Goal: Task Accomplishment & Management: Manage account settings

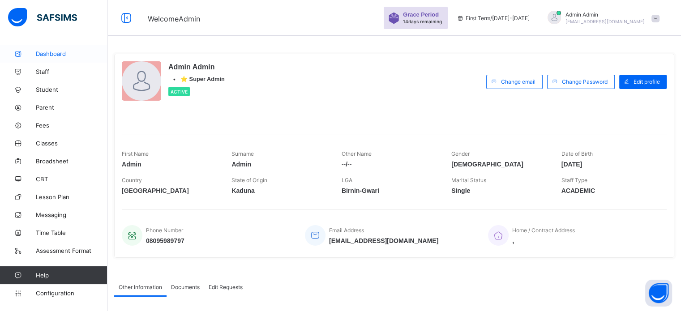
click at [47, 59] on link "Dashboard" at bounding box center [54, 54] width 108 height 18
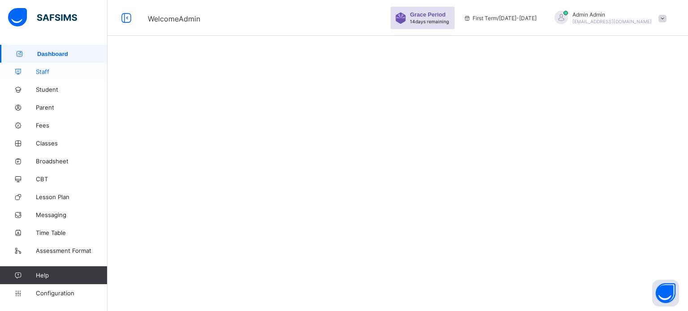
click at [44, 75] on span "Staff" at bounding box center [72, 71] width 72 height 7
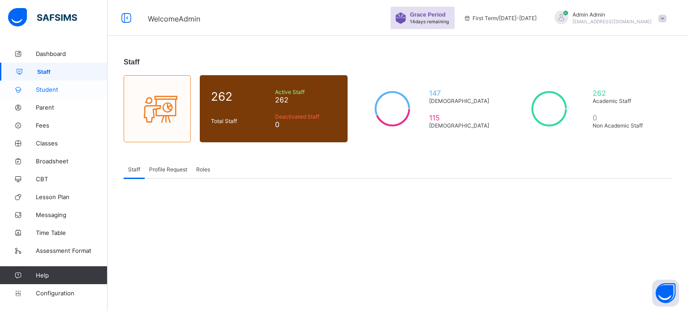
click at [46, 93] on span "Student" at bounding box center [72, 89] width 72 height 7
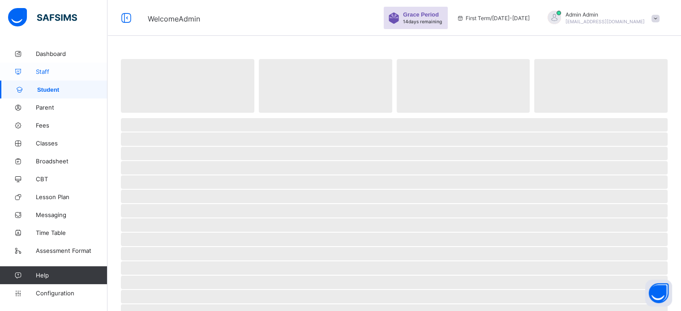
click at [41, 72] on span "Staff" at bounding box center [72, 71] width 72 height 7
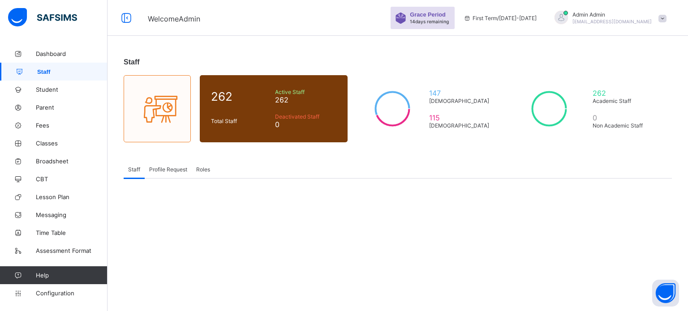
click at [568, 21] on div at bounding box center [561, 17] width 13 height 13
click at [534, 64] on div "Staff" at bounding box center [398, 62] width 548 height 8
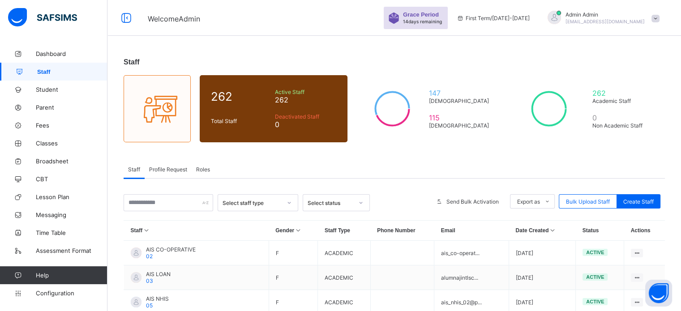
click at [606, 14] on span "Admin Admin" at bounding box center [605, 14] width 79 height 7
click at [631, 102] on span "Logout" at bounding box center [630, 103] width 59 height 10
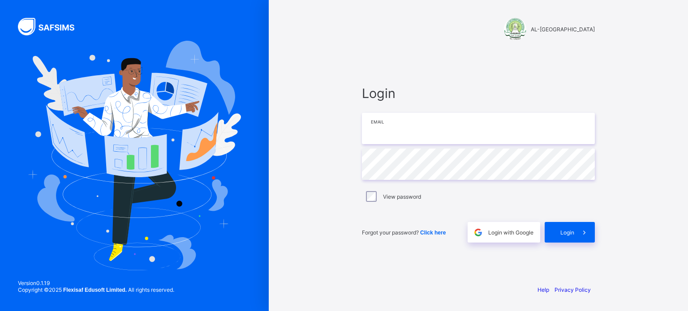
click at [387, 130] on input "email" at bounding box center [478, 128] width 233 height 31
type input "**********"
click at [564, 236] on div "Login" at bounding box center [570, 232] width 50 height 21
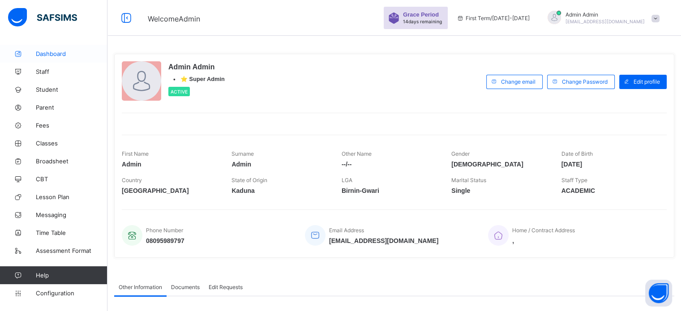
click at [48, 57] on link "Dashboard" at bounding box center [54, 54] width 108 height 18
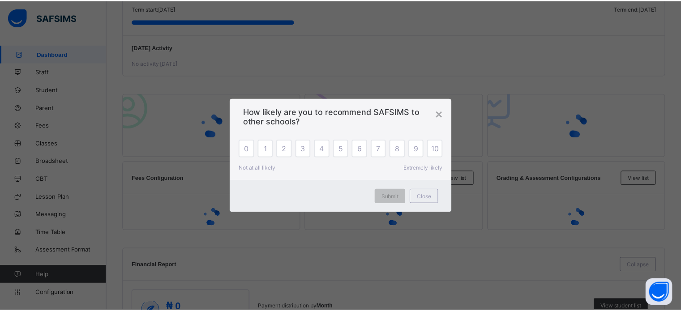
scroll to position [179, 0]
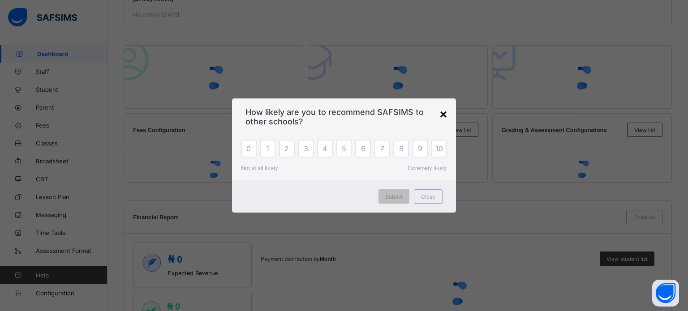
click at [443, 116] on div "×" at bounding box center [443, 115] width 7 height 14
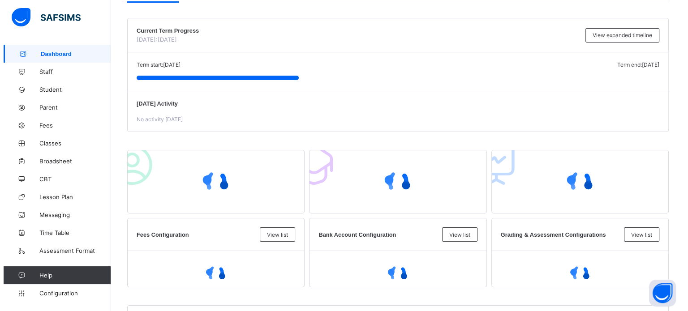
scroll to position [0, 0]
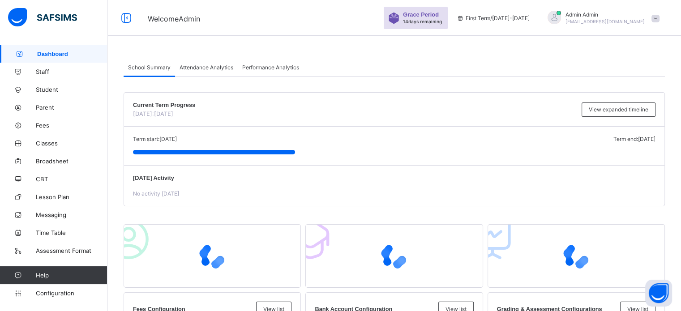
click at [200, 68] on span "Attendance Analytics" at bounding box center [207, 67] width 54 height 7
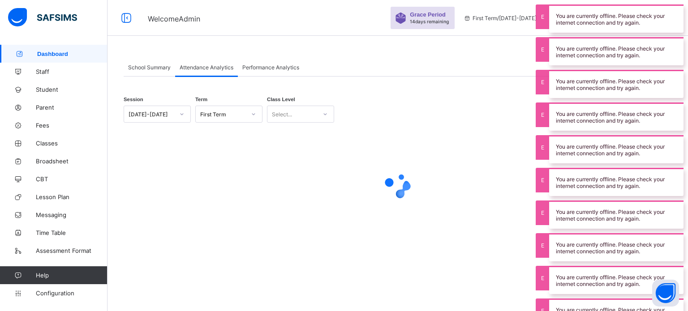
click at [490, 174] on div at bounding box center [398, 186] width 548 height 36
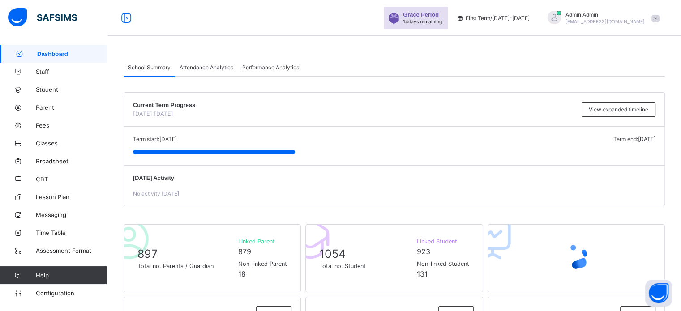
click at [219, 68] on span "Attendance Analytics" at bounding box center [207, 67] width 54 height 7
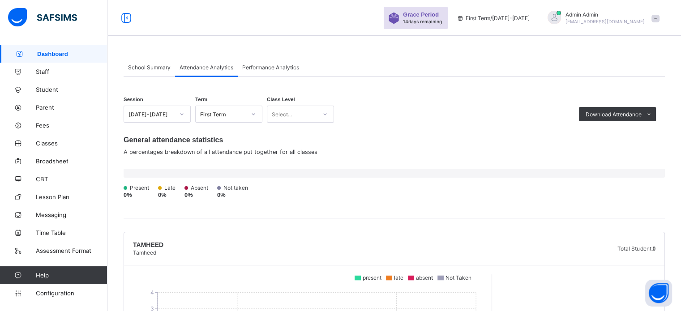
click at [287, 64] on span "Performance Analytics" at bounding box center [270, 67] width 57 height 7
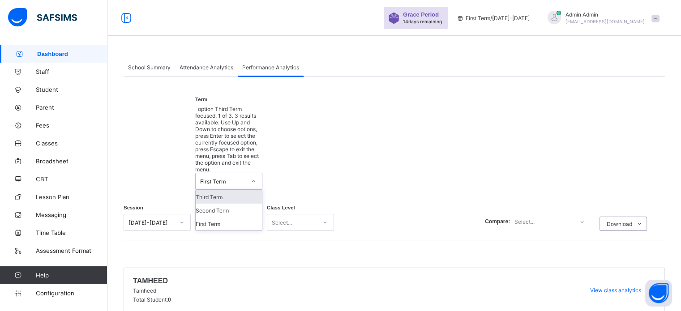
click at [237, 178] on div "First Term" at bounding box center [223, 181] width 46 height 7
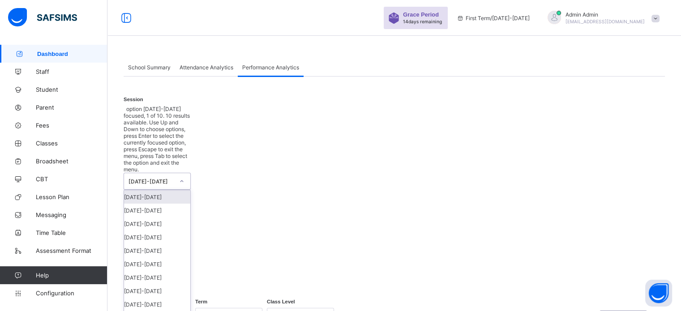
click at [170, 178] on div "[DATE]-[DATE]" at bounding box center [152, 181] width 46 height 7
click at [160, 204] on div "[DATE]-[DATE]" at bounding box center [157, 210] width 66 height 13
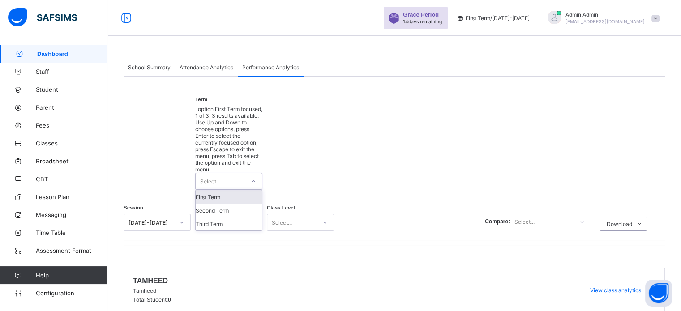
click at [237, 173] on div "Select..." at bounding box center [220, 181] width 49 height 16
click at [219, 217] on div "Third Term" at bounding box center [229, 223] width 66 height 13
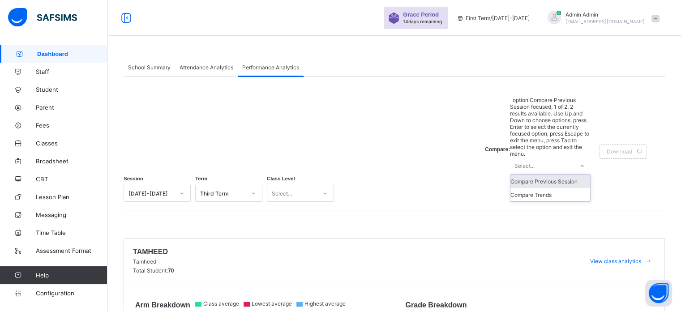
click at [535, 157] on div "Select..." at bounding box center [525, 165] width 20 height 17
click at [220, 66] on span "Attendance Analytics" at bounding box center [207, 67] width 54 height 7
click at [206, 69] on span "Attendance Analytics" at bounding box center [207, 67] width 54 height 7
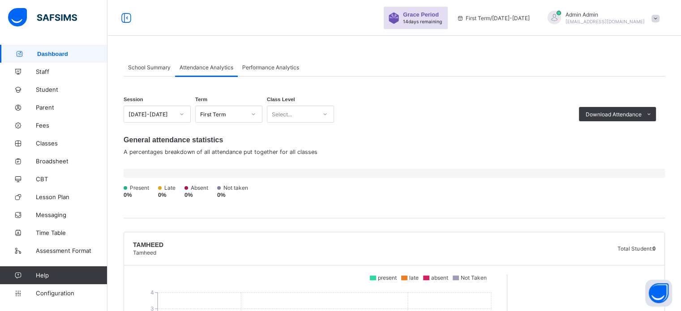
click at [155, 67] on span "School Summary" at bounding box center [149, 67] width 43 height 7
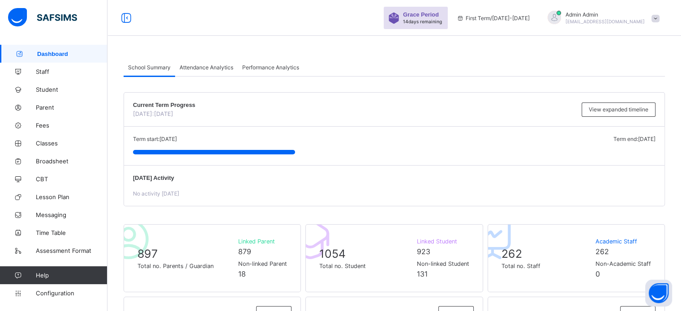
click at [271, 69] on span "Performance Analytics" at bounding box center [270, 67] width 57 height 7
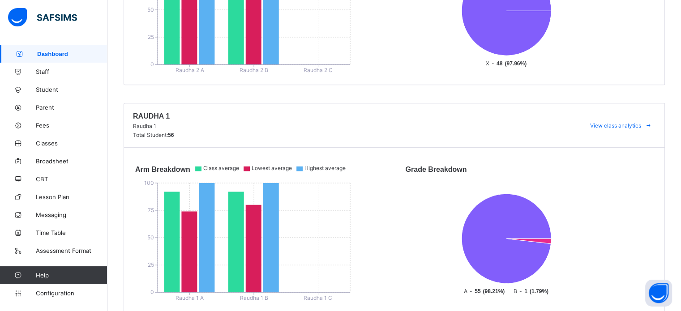
scroll to position [717, 0]
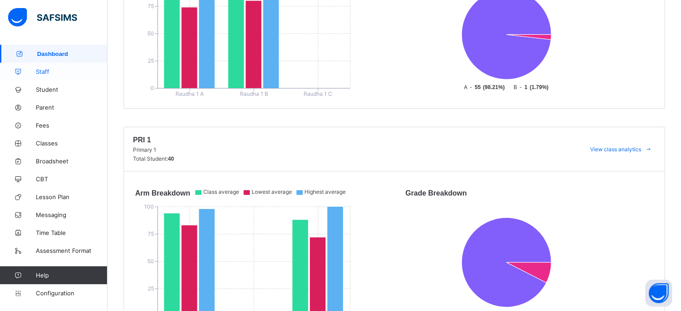
click at [48, 69] on span "Staff" at bounding box center [72, 71] width 72 height 7
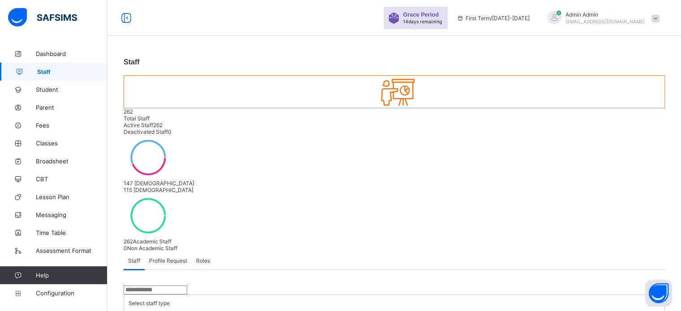
click at [175, 252] on div "Profile Request" at bounding box center [168, 261] width 47 height 18
click at [204, 258] on span "Roles" at bounding box center [203, 261] width 14 height 7
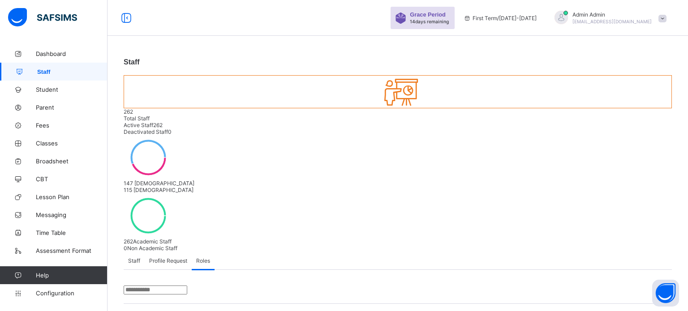
click at [137, 258] on span "Staff" at bounding box center [134, 261] width 12 height 7
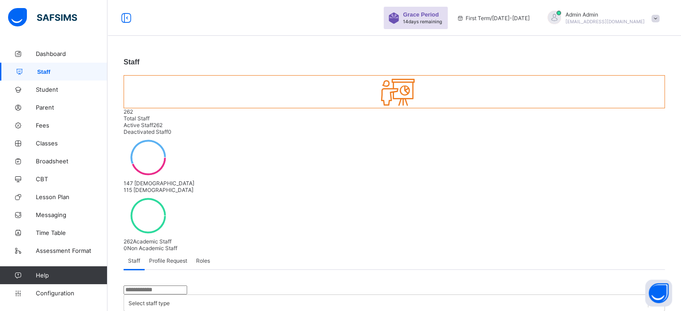
click at [174, 258] on span "Profile Request" at bounding box center [168, 261] width 38 height 7
click at [201, 258] on span "Roles" at bounding box center [203, 261] width 14 height 7
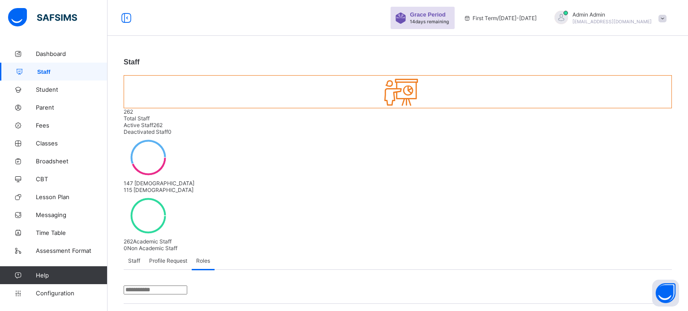
click at [133, 258] on span "Staff" at bounding box center [134, 261] width 12 height 7
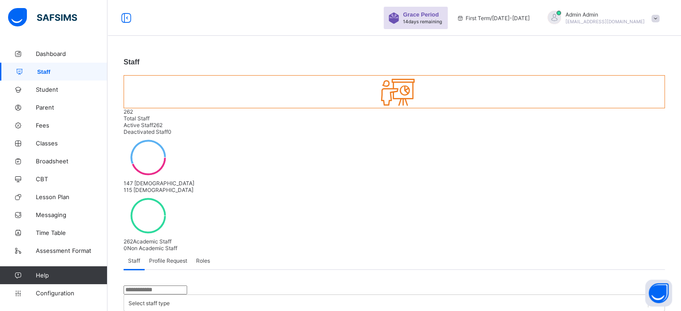
click at [153, 286] on input "text" at bounding box center [156, 290] width 64 height 9
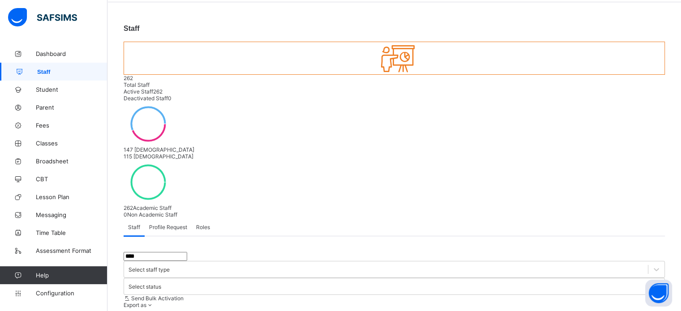
scroll to position [83, 0]
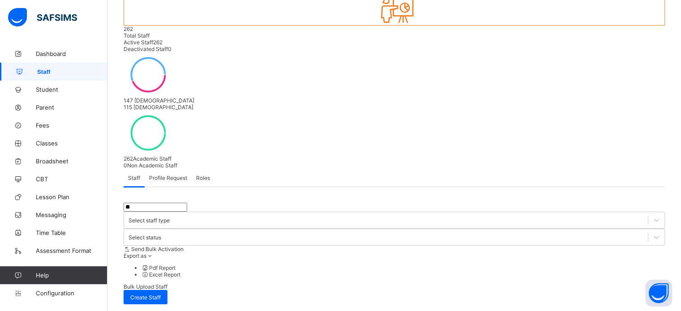
type input "*"
drag, startPoint x: 504, startPoint y: 223, endPoint x: 480, endPoint y: 202, distance: 31.5
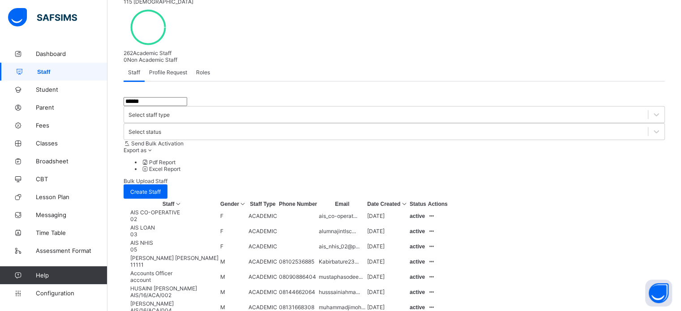
scroll to position [97, 0]
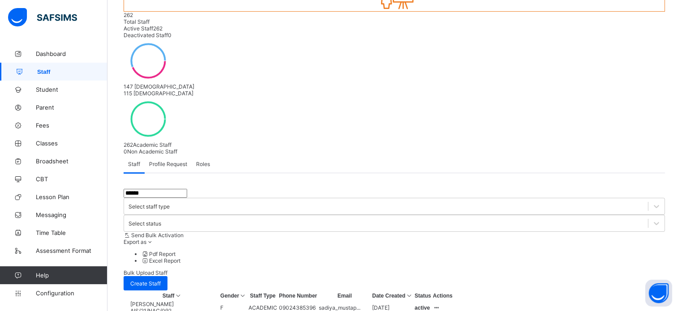
click at [178, 189] on input "******" at bounding box center [156, 193] width 64 height 9
type input "*"
drag, startPoint x: 148, startPoint y: 108, endPoint x: 13, endPoint y: 73, distance: 139.7
click at [16, 76] on div "Grace Period 14 days remaining First Term / 2025-2026 Admin Admin nelu.akejellu…" at bounding box center [340, 191] width 681 height 577
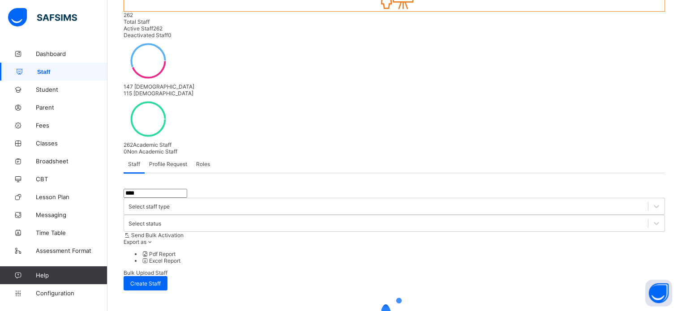
scroll to position [92, 0]
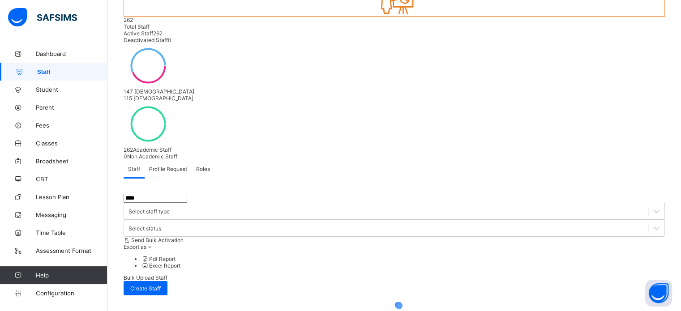
type input "****"
click at [366, 296] on div at bounding box center [395, 314] width 542 height 36
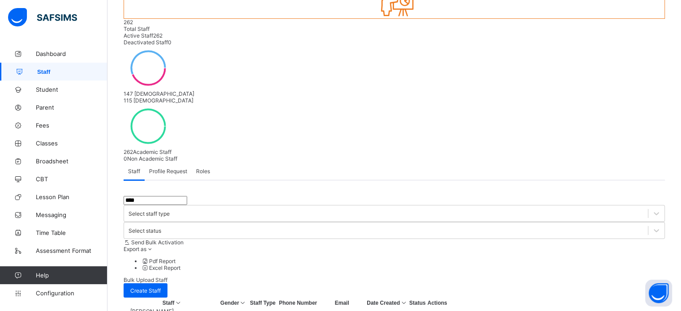
scroll to position [134, 0]
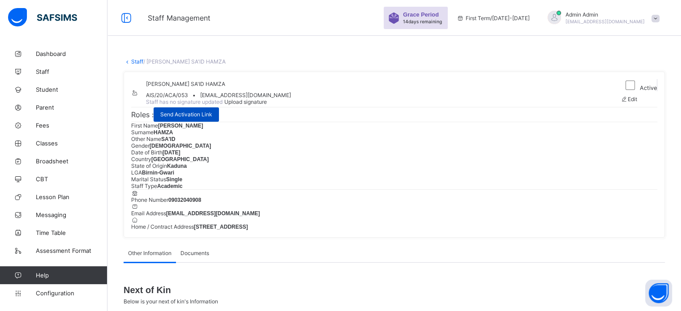
click at [199, 118] on span "Send Activation Link" at bounding box center [186, 114] width 52 height 7
drag, startPoint x: 237, startPoint y: 110, endPoint x: 333, endPoint y: 110, distance: 96.3
click at [333, 107] on div "UMAR SA'ID HAMZA AIS/20/ACA/053 • umarhamza2015@gmail.com Staff has no signatur…" at bounding box center [373, 93] width 485 height 28
click at [225, 87] on span "[PERSON_NAME] SA'ID HAMZA" at bounding box center [185, 84] width 79 height 7
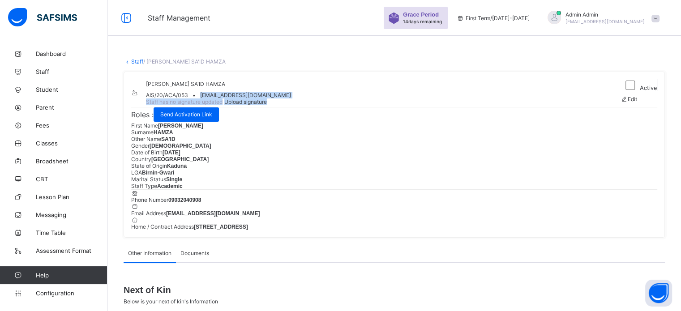
drag, startPoint x: 235, startPoint y: 110, endPoint x: 313, endPoint y: 118, distance: 78.3
click at [313, 107] on div "UMAR SA'ID HAMZA AIS/20/ACA/053 • umarhamza2015@gmail.com Staff has no signatur…" at bounding box center [373, 93] width 485 height 28
click at [291, 99] on span "umarhamza2015@gmail.com" at bounding box center [245, 95] width 91 height 7
click at [656, 103] on div "Edit" at bounding box center [638, 99] width 37 height 7
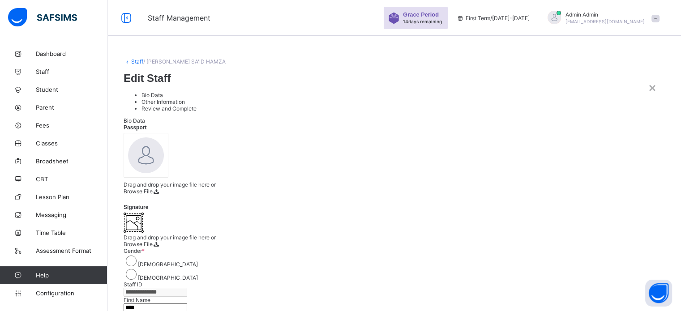
click at [650, 81] on div "×" at bounding box center [652, 88] width 7 height 14
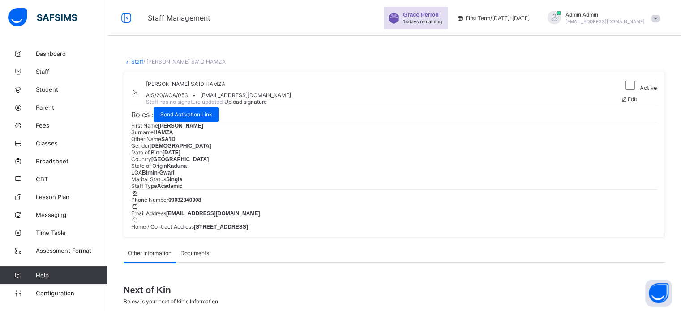
click at [131, 64] on link "Staff" at bounding box center [137, 61] width 12 height 7
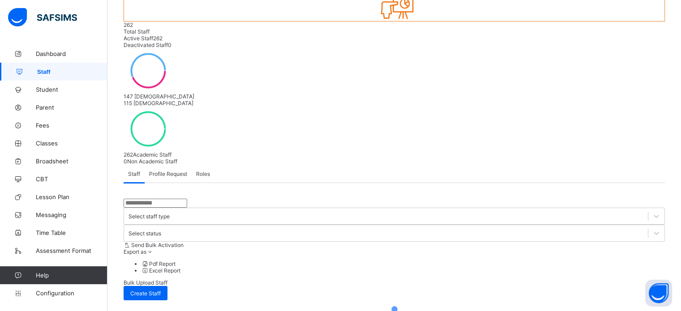
scroll to position [92, 0]
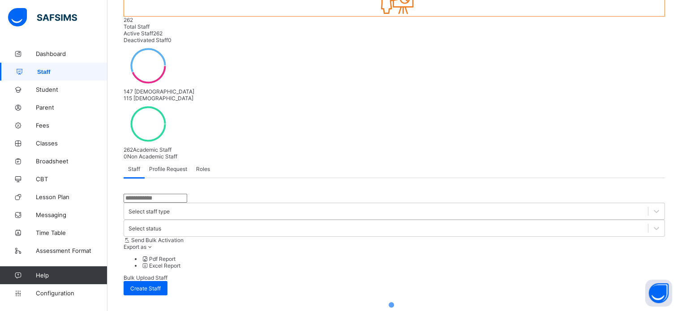
click at [166, 194] on input "text" at bounding box center [156, 198] width 64 height 9
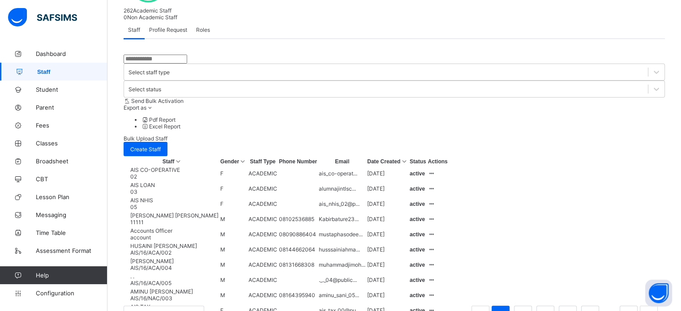
scroll to position [52, 0]
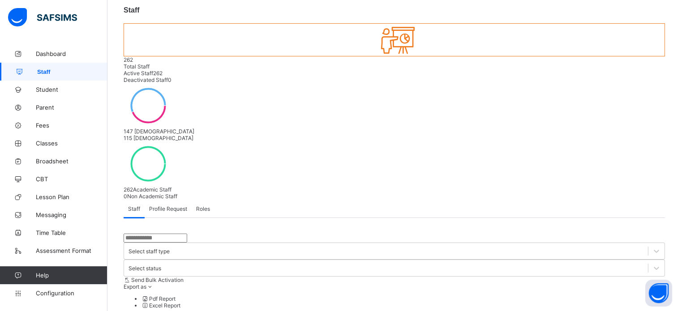
click at [168, 234] on input "text" at bounding box center [156, 238] width 64 height 9
type input "**********"
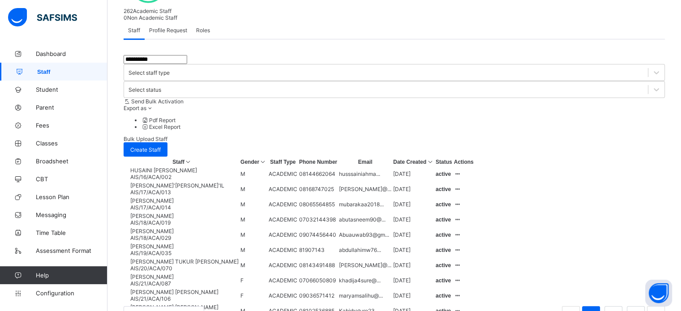
scroll to position [231, 0]
click at [606, 306] on li "2" at bounding box center [614, 315] width 18 height 18
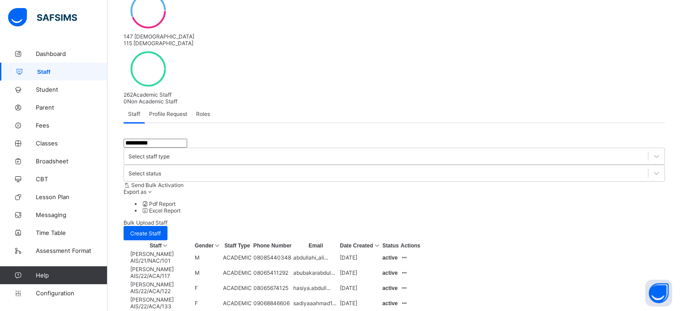
scroll to position [224, 0]
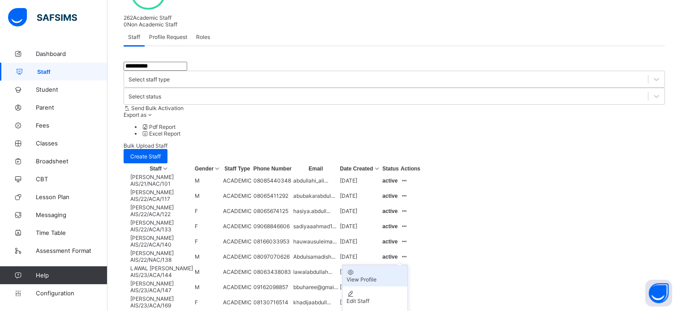
click at [404, 276] on div "View Profile" at bounding box center [375, 279] width 58 height 7
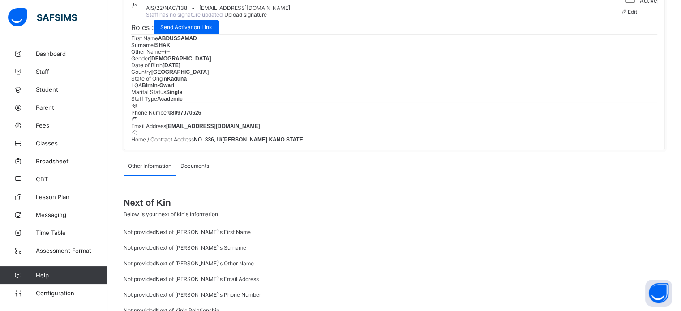
scroll to position [90, 0]
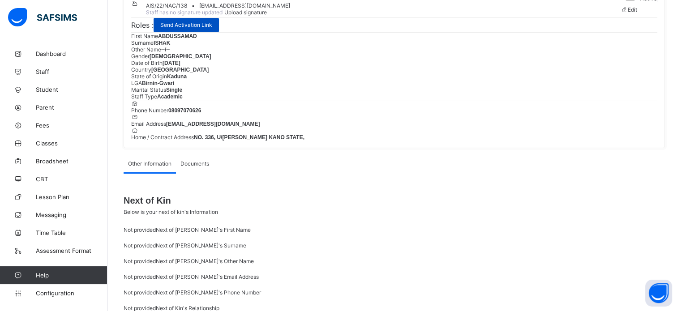
click at [198, 28] on span "Send Activation Link" at bounding box center [186, 25] width 52 height 7
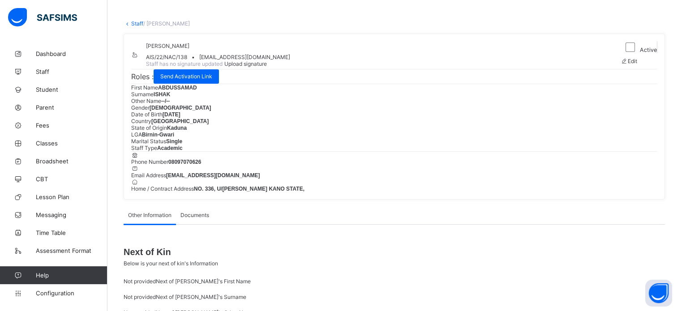
scroll to position [0, 0]
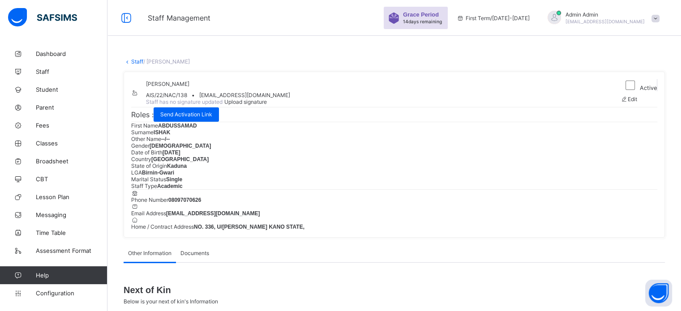
click at [138, 58] on link "Staff" at bounding box center [137, 61] width 12 height 7
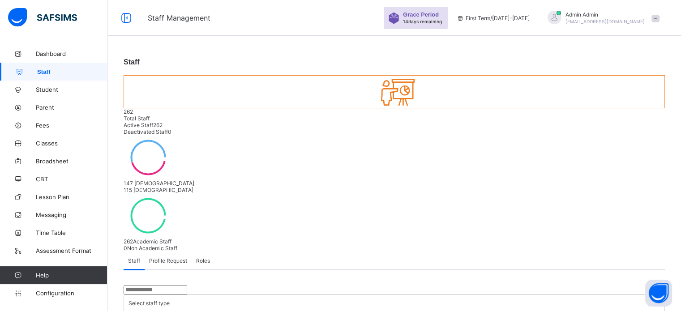
click at [150, 286] on input "text" at bounding box center [156, 290] width 64 height 9
click at [156, 286] on input "text" at bounding box center [156, 290] width 64 height 9
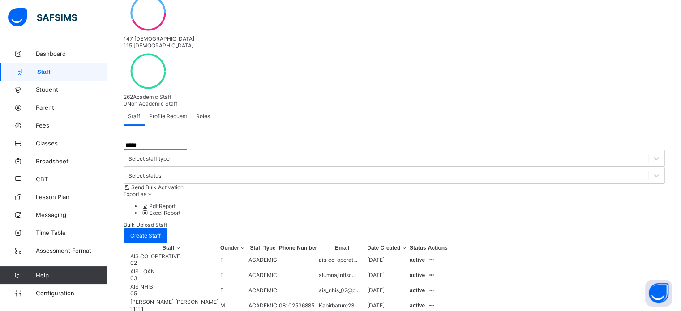
scroll to position [90, 0]
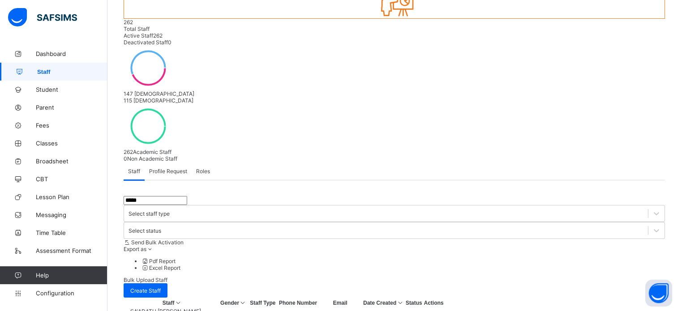
type input "*****"
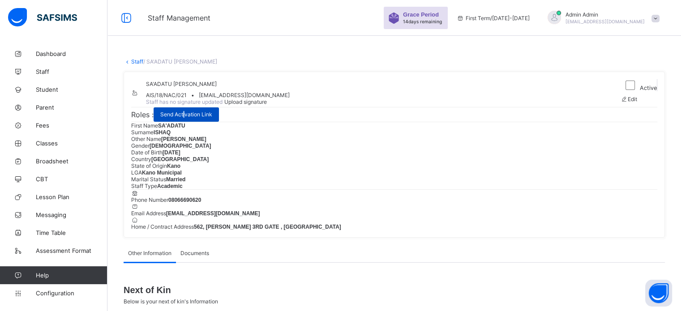
click at [187, 122] on div "Send Activation Link" at bounding box center [186, 115] width 65 height 14
click at [136, 62] on link "Staff" at bounding box center [137, 61] width 12 height 7
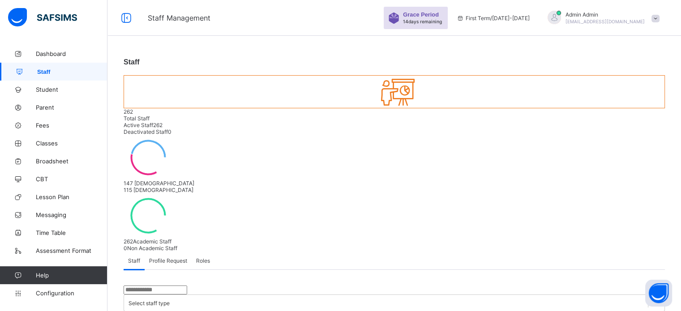
click at [148, 286] on input "text" at bounding box center [156, 290] width 64 height 9
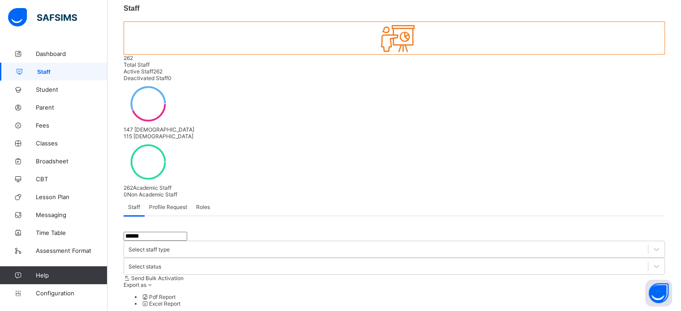
scroll to position [52, 0]
drag, startPoint x: 127, startPoint y: 152, endPoint x: 89, endPoint y: 152, distance: 38.5
click at [89, 152] on div "Staff Management Grace Period 14 days remaining First Term / 2025-2026 Admin Ad…" at bounding box center [340, 274] width 681 height 653
type input "******"
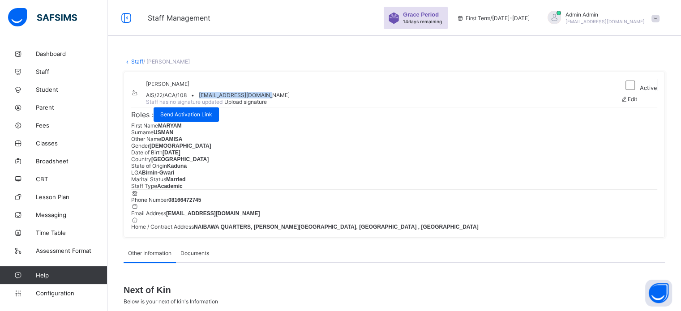
drag, startPoint x: 235, startPoint y: 109, endPoint x: 334, endPoint y: 109, distance: 99.0
click at [334, 107] on div "MARYAM DAMISA USMAN AIS/22/ACA/108 • maryamdamisa7@gmail.com Staff has no signa…" at bounding box center [373, 93] width 485 height 28
click at [342, 107] on div "MARYAM DAMISA USMAN AIS/22/ACA/108 • maryamdamisa7@gmail.com Staff has no signa…" at bounding box center [373, 93] width 485 height 28
drag, startPoint x: 233, startPoint y: 108, endPoint x: 320, endPoint y: 107, distance: 87.4
click at [320, 107] on div "MARYAM DAMISA USMAN AIS/22/ACA/108 • maryamdamisa7@gmail.com Staff has no signa…" at bounding box center [373, 93] width 485 height 28
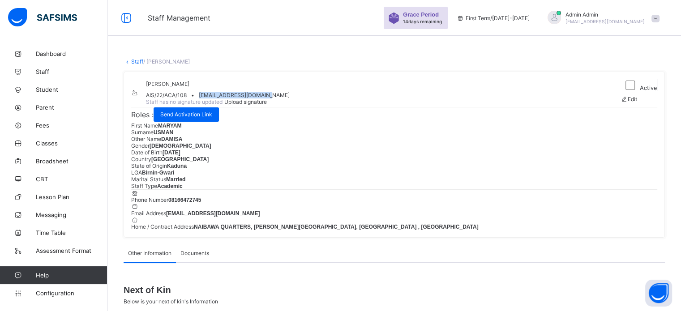
click at [337, 107] on div "MARYAM DAMISA USMAN AIS/22/ACA/108 • maryamdamisa7@gmail.com Staff has no signa…" at bounding box center [373, 93] width 485 height 28
click at [234, 99] on span "maryamdamisa7@gmail.com" at bounding box center [244, 95] width 91 height 7
drag, startPoint x: 234, startPoint y: 108, endPoint x: 331, endPoint y: 106, distance: 97.2
click at [331, 106] on div "MARYAM DAMISA USMAN AIS/22/ACA/108 • maryamdamisa7@gmail.com Staff has no signa…" at bounding box center [373, 93] width 485 height 28
click at [348, 107] on div "MARYAM DAMISA USMAN AIS/22/ACA/108 • maryamdamisa7@gmail.com Staff has no signa…" at bounding box center [373, 93] width 485 height 28
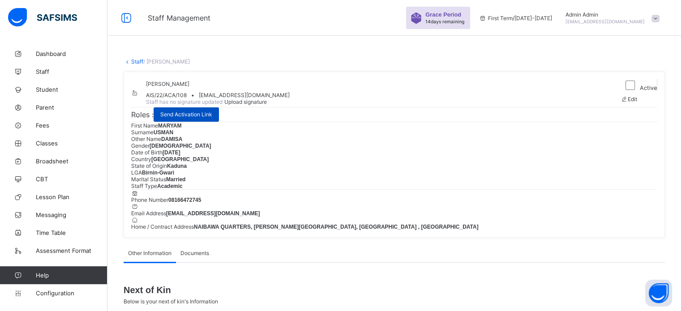
click at [203, 118] on span "Send Activation Link" at bounding box center [186, 114] width 52 height 7
click at [135, 60] on link "Staff" at bounding box center [137, 61] width 12 height 7
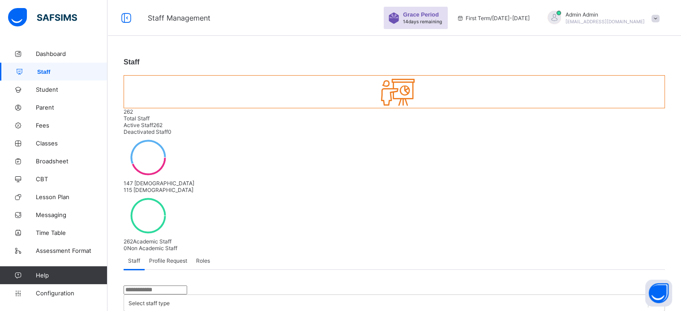
click at [174, 286] on input "text" at bounding box center [156, 290] width 64 height 9
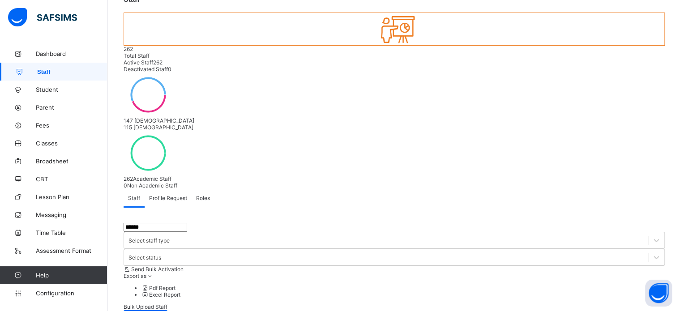
scroll to position [47, 0]
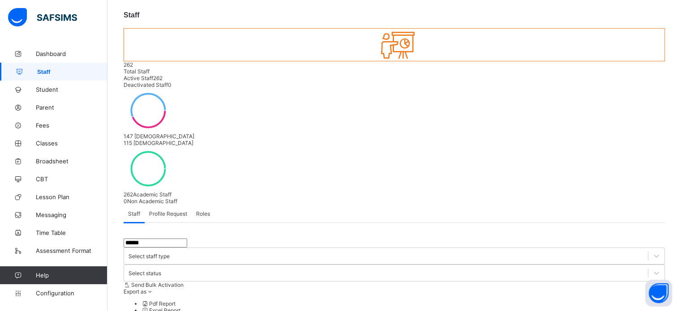
click at [159, 239] on input "******" at bounding box center [156, 243] width 64 height 9
type input "*"
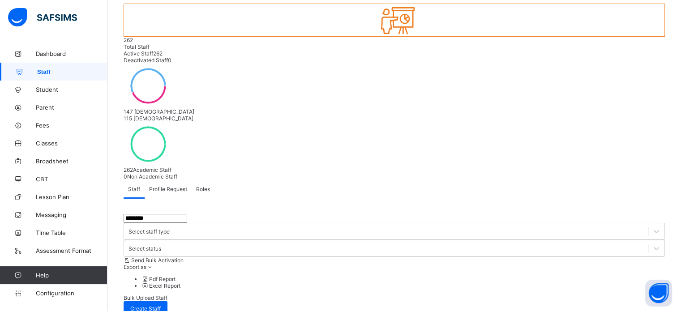
scroll to position [92, 0]
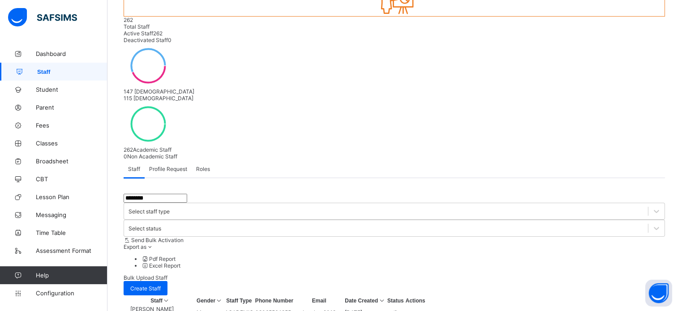
type input "********"
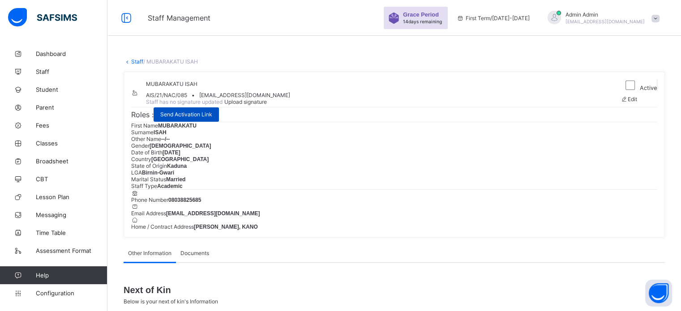
click at [183, 118] on span "Send Activation Link" at bounding box center [186, 114] width 52 height 7
click at [137, 60] on link "Staff" at bounding box center [137, 61] width 12 height 7
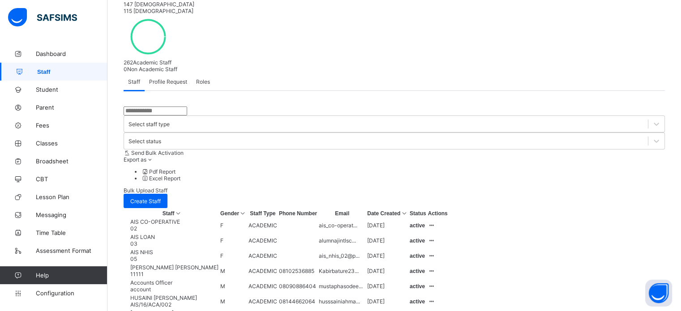
scroll to position [45, 0]
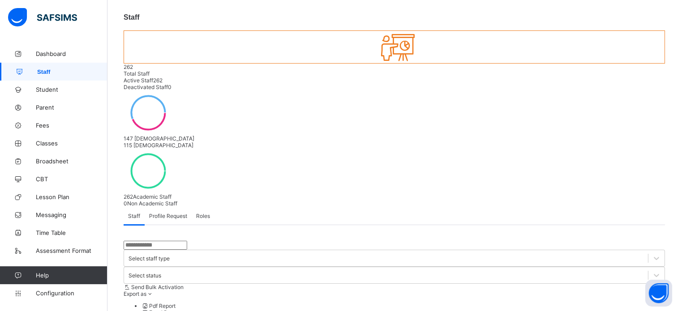
click at [172, 241] on input "text" at bounding box center [156, 245] width 64 height 9
drag, startPoint x: 166, startPoint y: 160, endPoint x: 143, endPoint y: 157, distance: 23.1
click at [143, 241] on input "text" at bounding box center [156, 245] width 64 height 9
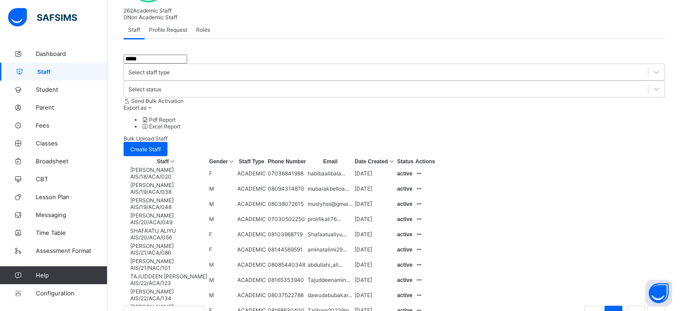
scroll to position [231, 0]
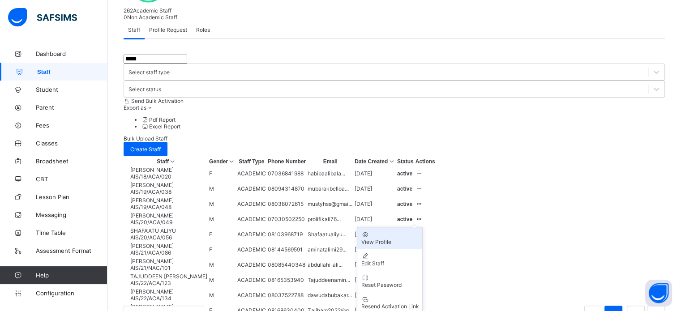
type input "*****"
click at [419, 239] on div "View Profile" at bounding box center [390, 242] width 58 height 7
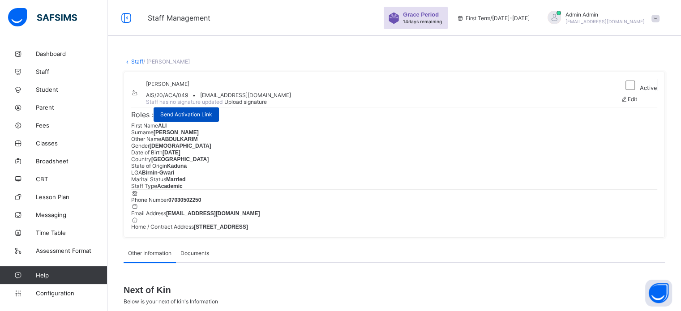
click at [192, 118] on span "Send Activation Link" at bounding box center [186, 114] width 52 height 7
click at [135, 61] on link "Staff" at bounding box center [137, 61] width 12 height 7
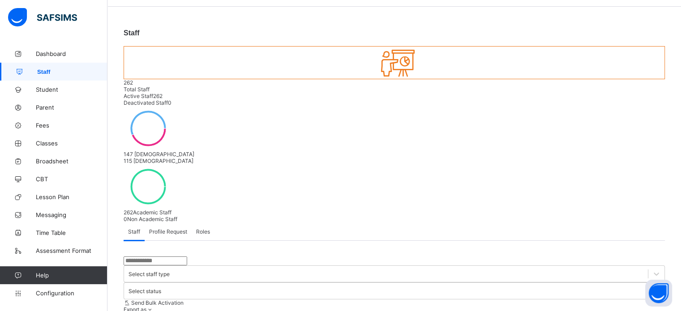
scroll to position [45, 0]
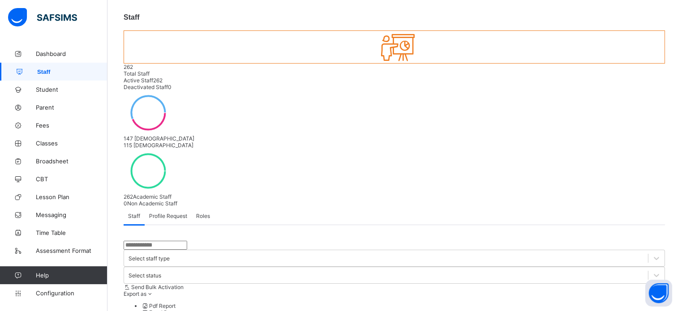
click at [174, 241] on input "text" at bounding box center [156, 245] width 64 height 9
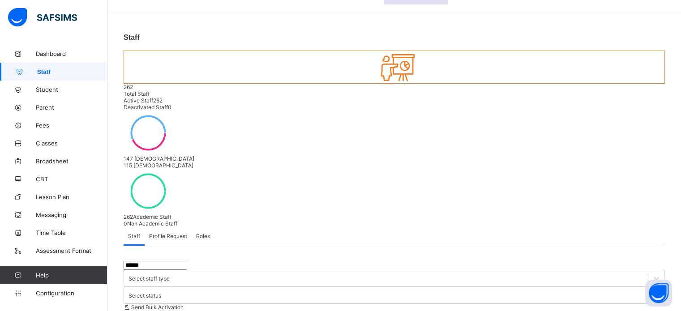
scroll to position [58, 0]
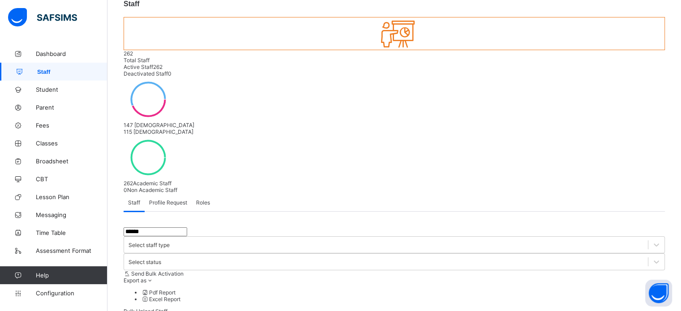
type input "******"
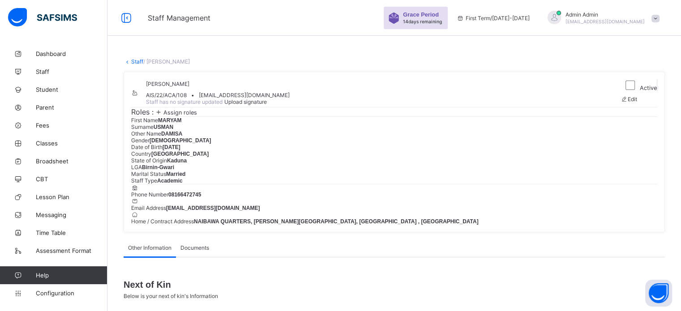
click at [192, 116] on span "Assign roles" at bounding box center [180, 112] width 34 height 7
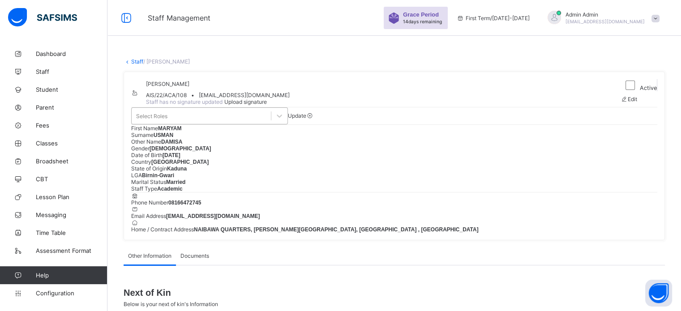
click at [199, 122] on div "Select Roles" at bounding box center [201, 116] width 139 height 13
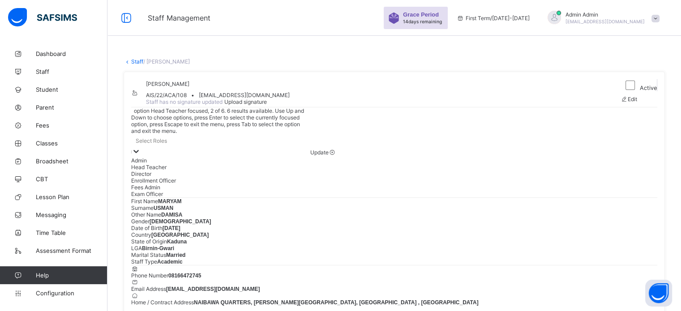
click at [165, 171] on div "Head Teacher" at bounding box center [220, 167] width 179 height 7
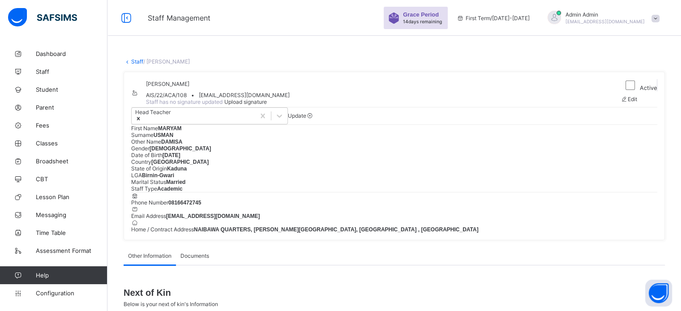
click at [306, 119] on span "Update" at bounding box center [297, 115] width 18 height 7
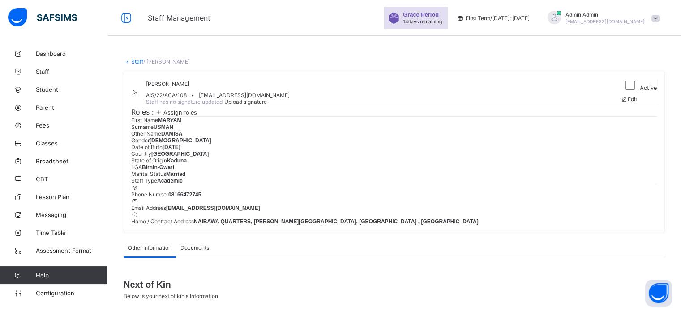
click at [134, 62] on link "Staff" at bounding box center [137, 61] width 12 height 7
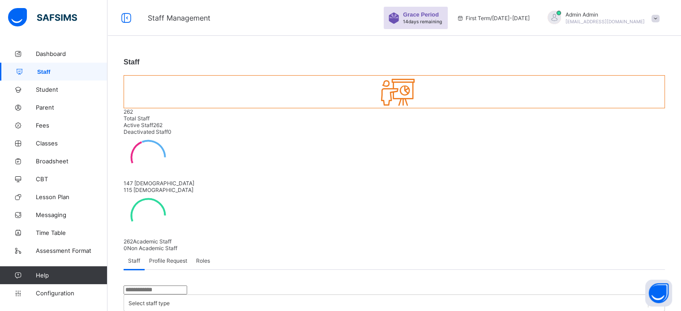
click at [163, 286] on input "text" at bounding box center [156, 290] width 64 height 9
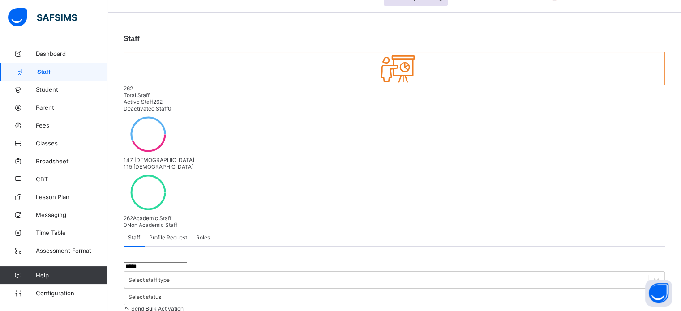
scroll to position [90, 0]
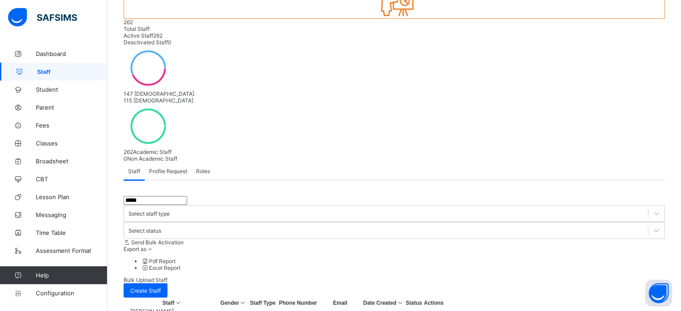
type input "*****"
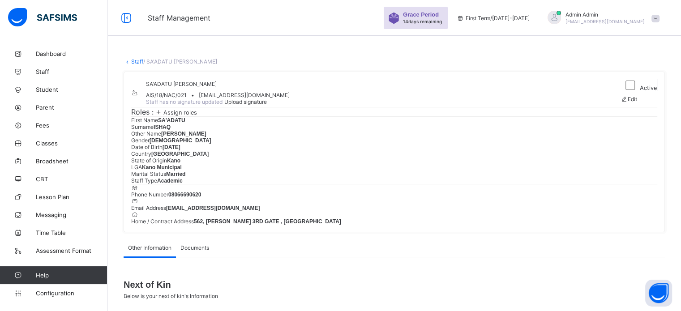
click at [186, 116] on span "Assign roles" at bounding box center [180, 112] width 34 height 7
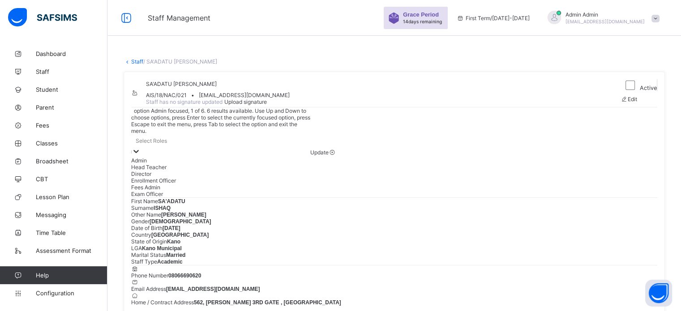
click at [198, 147] on div "Select Roles" at bounding box center [220, 140] width 179 height 13
click at [163, 191] on div "Fees Admin" at bounding box center [220, 187] width 179 height 7
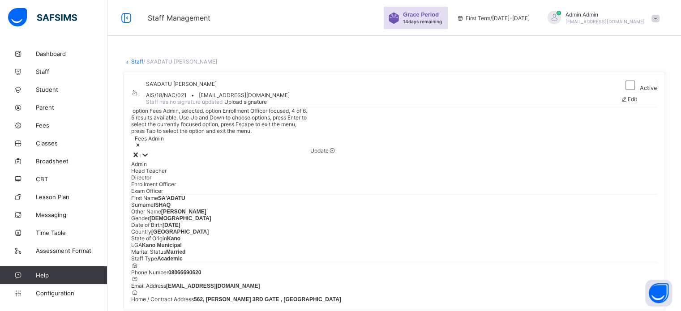
click at [174, 188] on div "Enrollment Officer" at bounding box center [220, 184] width 179 height 7
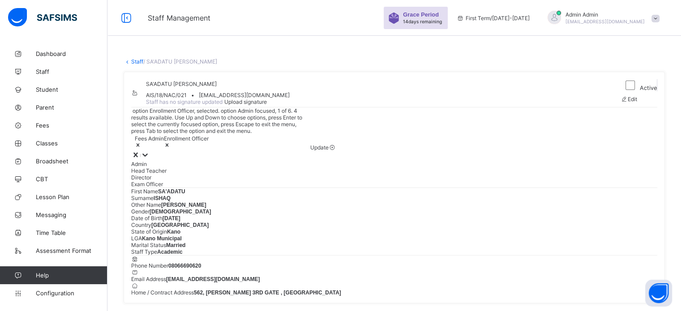
click at [267, 146] on div "option Enrollment Officer, selected. option Admin focused, 1 of 6. 4 results av…" at bounding box center [394, 147] width 526 height 81
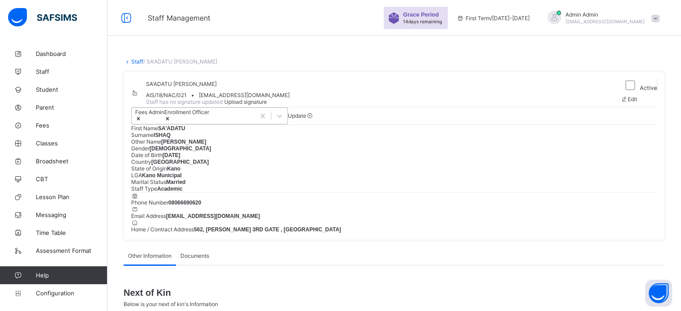
click at [255, 124] on div "Fees Admin Enrollment Officer" at bounding box center [193, 116] width 123 height 16
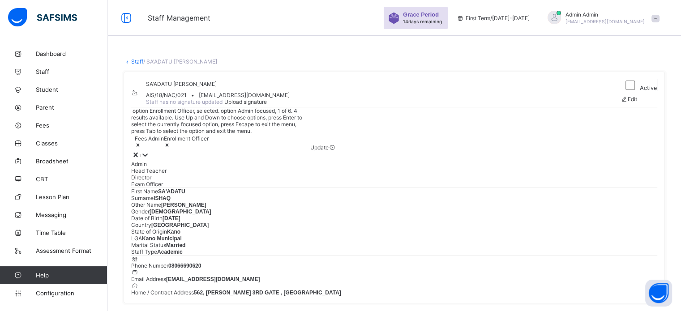
click at [290, 135] on div "SA'ADATU HASSAN ISHAQ AIS/18/NAC/021 • saadatishaq@gmail.com Staff has no signa…" at bounding box center [395, 188] width 542 height 232
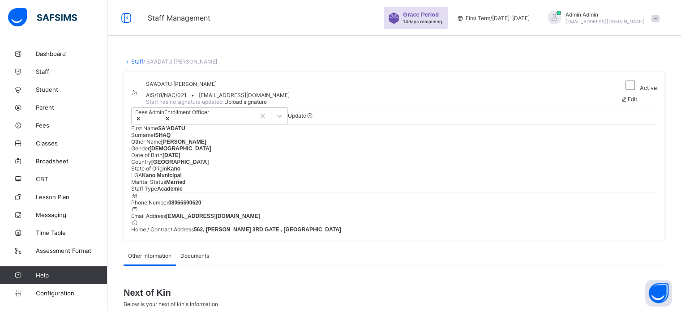
click at [304, 119] on div "Update" at bounding box center [297, 115] width 18 height 7
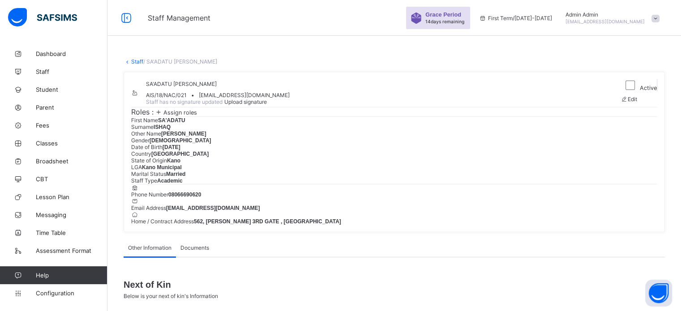
click at [134, 59] on link "Staff" at bounding box center [137, 61] width 12 height 7
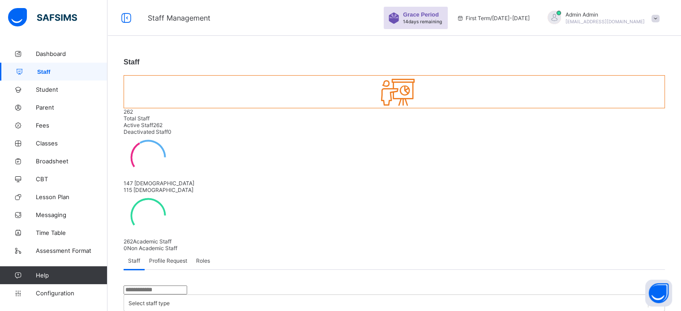
click at [165, 286] on input "text" at bounding box center [156, 290] width 64 height 9
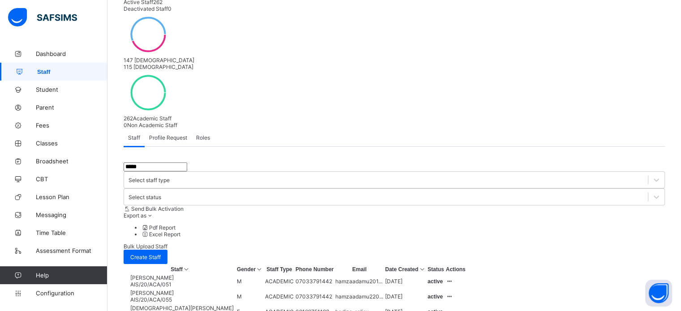
scroll to position [179, 0]
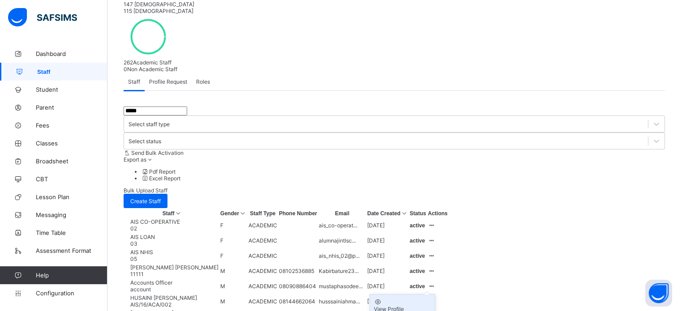
type input "*****"
click at [431, 306] on div "View Profile" at bounding box center [403, 309] width 58 height 7
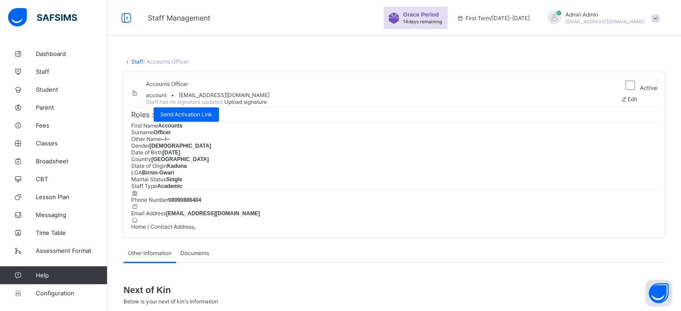
click at [138, 59] on link "Staff" at bounding box center [137, 61] width 12 height 7
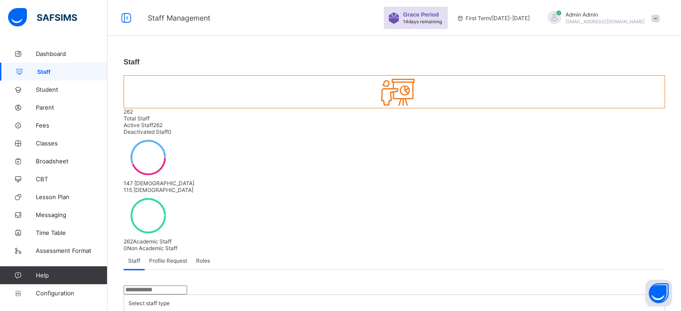
click at [178, 286] on input "text" at bounding box center [156, 290] width 64 height 9
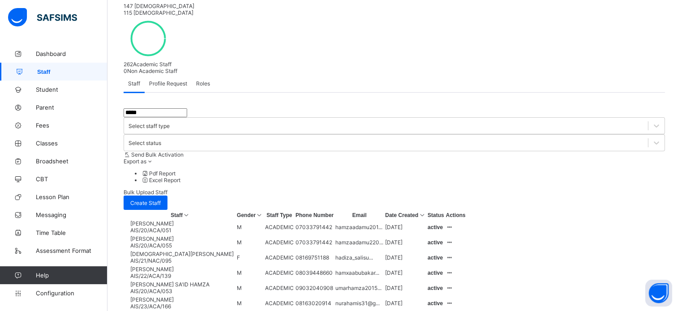
scroll to position [179, 0]
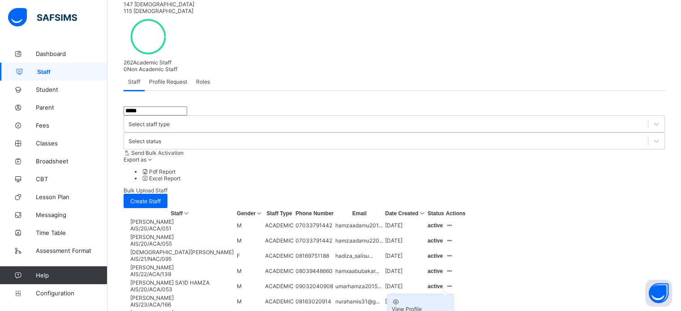
type input "*****"
click at [449, 306] on div "View Profile" at bounding box center [420, 309] width 58 height 7
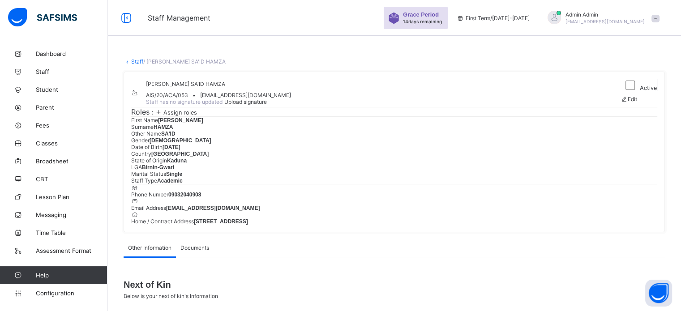
click at [193, 116] on span "Assign roles" at bounding box center [180, 112] width 34 height 7
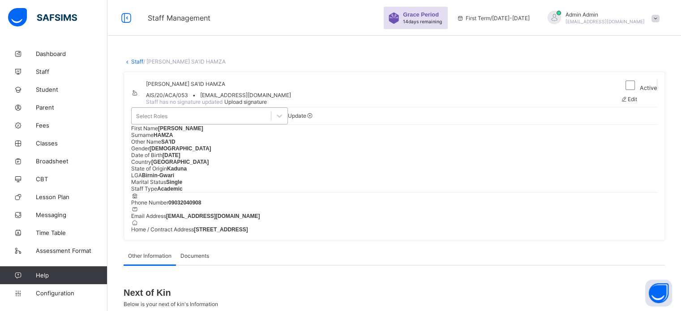
click at [210, 122] on div "Select Roles" at bounding box center [201, 116] width 139 height 13
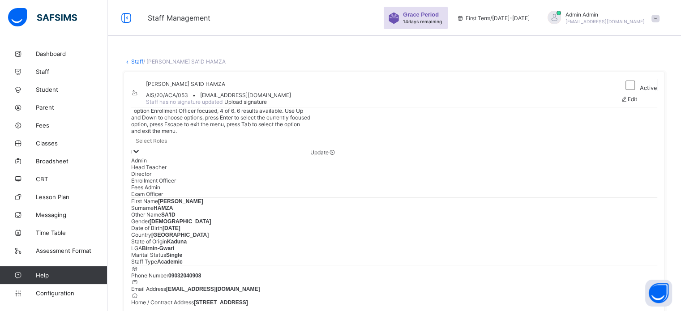
click at [183, 184] on div "Enrollment Officer" at bounding box center [220, 180] width 179 height 7
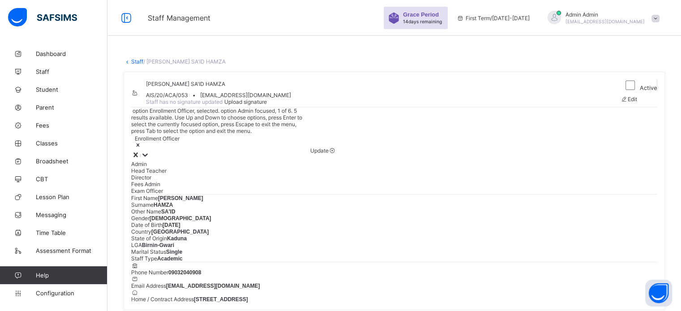
click at [141, 148] on icon at bounding box center [138, 145] width 6 height 6
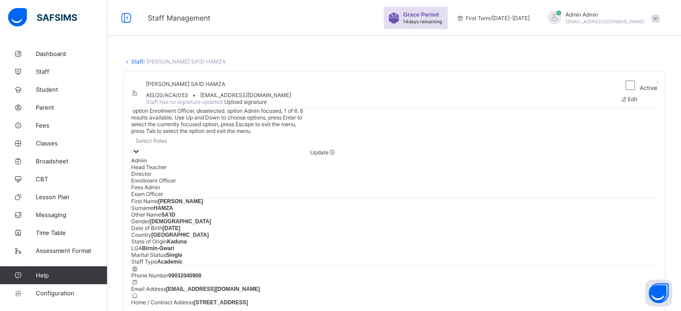
click at [198, 147] on div "Select Roles" at bounding box center [220, 140] width 179 height 13
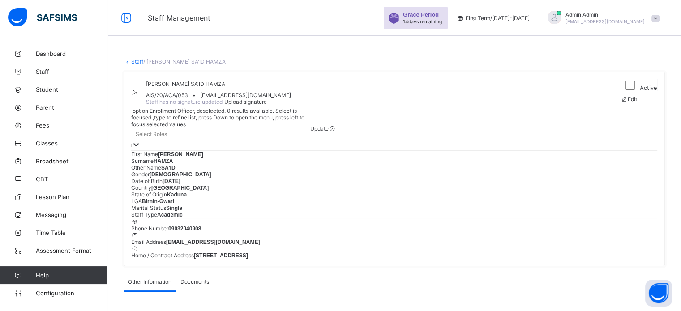
click at [191, 140] on div "Select Roles" at bounding box center [220, 134] width 179 height 13
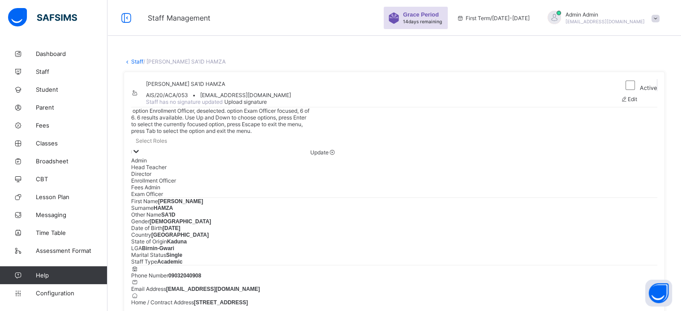
click at [174, 198] on div "Exam Officer" at bounding box center [220, 194] width 179 height 7
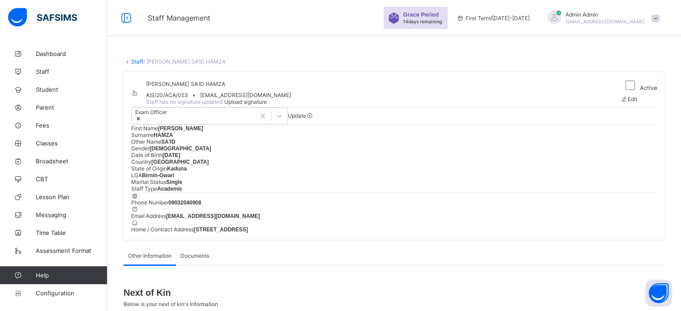
click at [306, 119] on div "Update" at bounding box center [297, 115] width 18 height 7
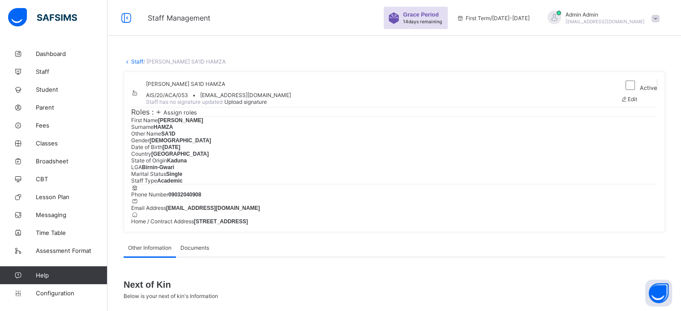
click at [137, 62] on link "Staff" at bounding box center [137, 61] width 12 height 7
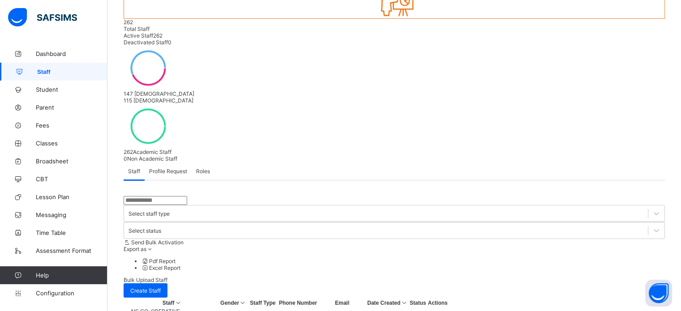
scroll to position [134, 0]
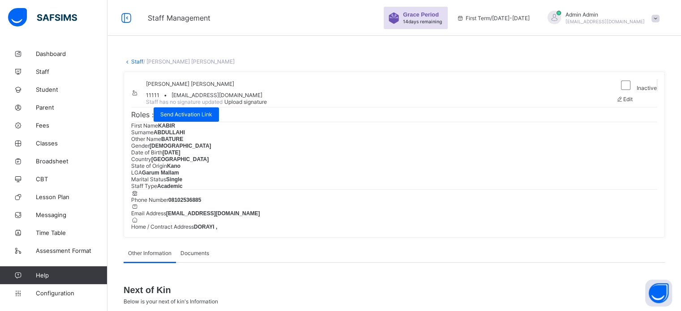
click at [136, 58] on link "Staff" at bounding box center [137, 61] width 12 height 7
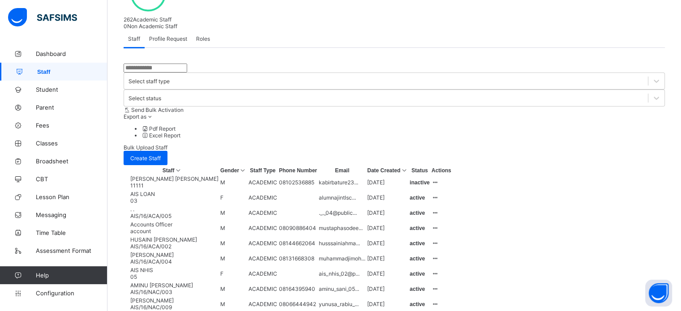
scroll to position [224, 0]
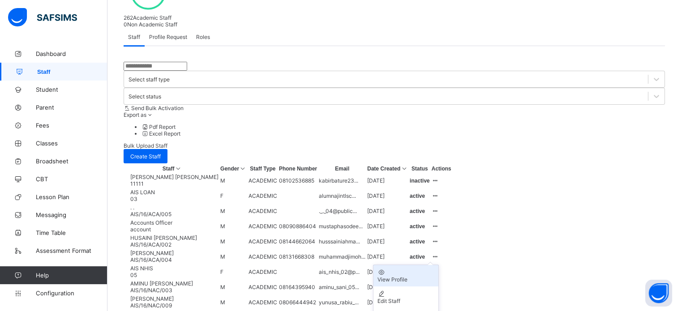
click at [435, 276] on div "View Profile" at bounding box center [406, 279] width 58 height 7
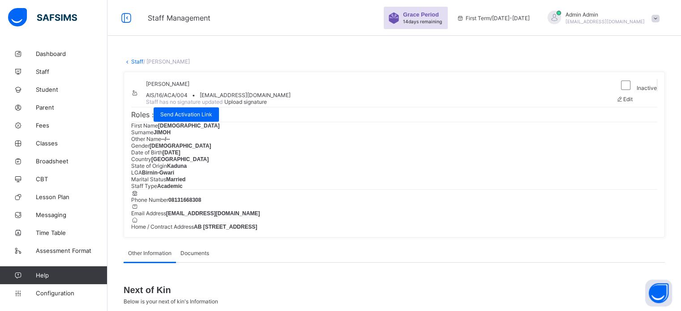
click at [133, 62] on link "Staff" at bounding box center [137, 61] width 12 height 7
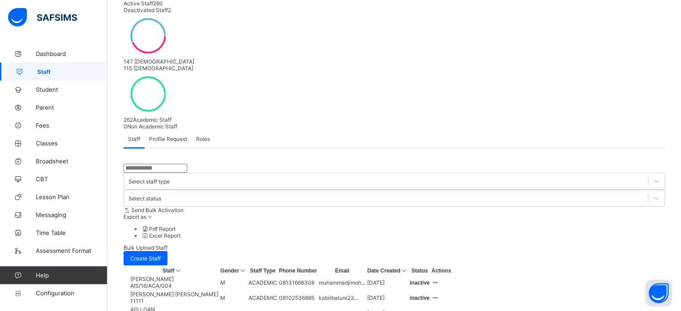
scroll to position [137, 0]
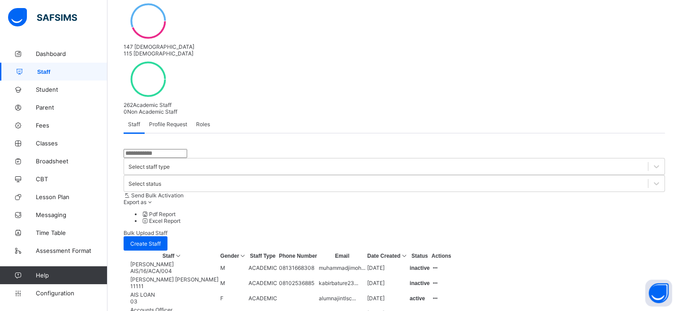
click at [153, 149] on input "text" at bounding box center [156, 153] width 64 height 9
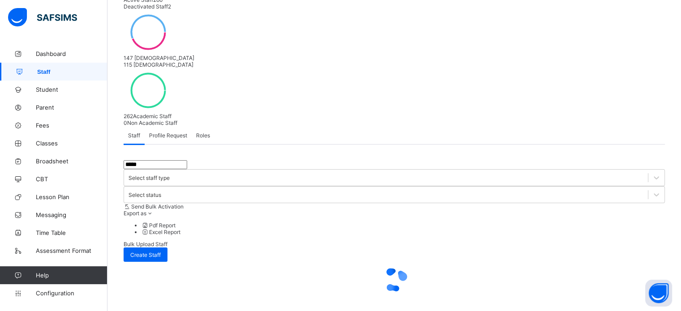
scroll to position [92, 0]
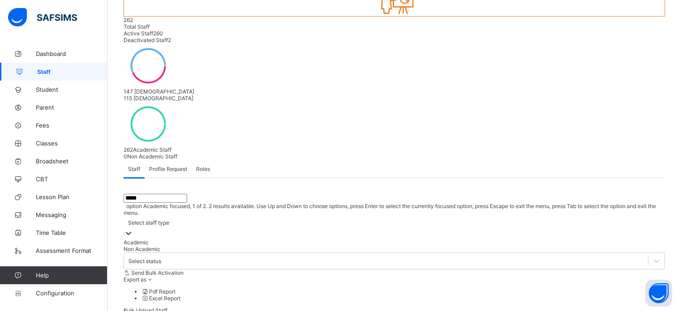
click at [169, 219] on div "Select staff type" at bounding box center [148, 222] width 41 height 7
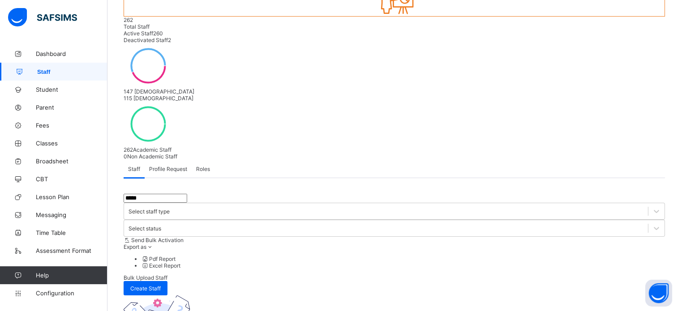
click at [155, 194] on input "*****" at bounding box center [156, 198] width 64 height 9
type input "*"
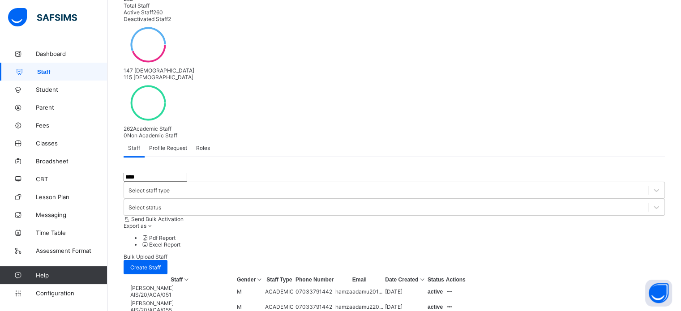
scroll to position [133, 0]
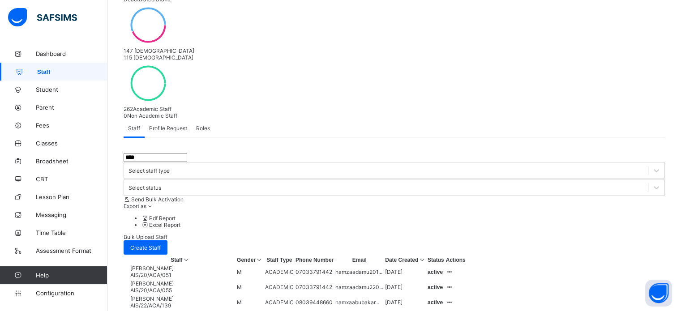
type input "****"
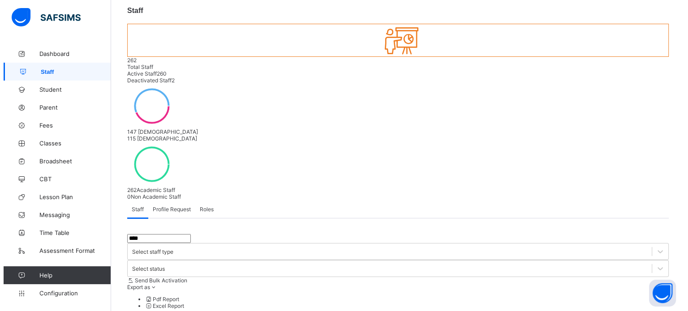
scroll to position [0, 0]
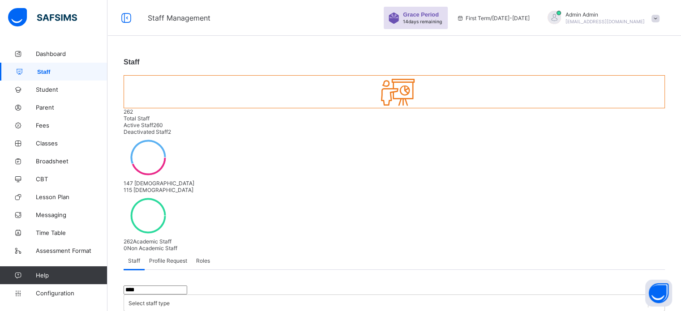
click at [611, 19] on span "[EMAIL_ADDRESS][DOMAIN_NAME]" at bounding box center [605, 21] width 79 height 5
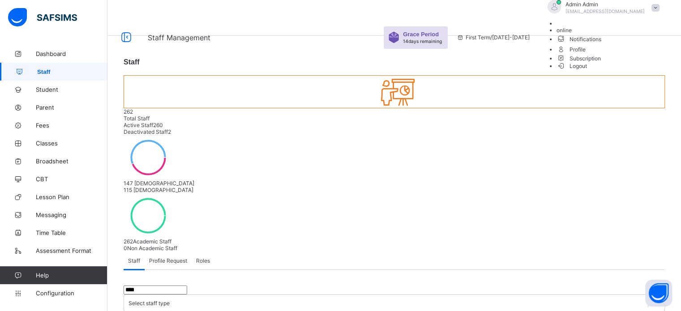
click at [588, 71] on span "Logout" at bounding box center [572, 65] width 31 height 9
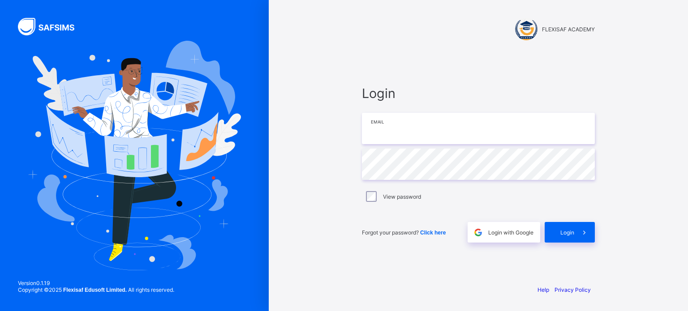
click at [392, 121] on input "email" at bounding box center [478, 128] width 233 height 31
type input "**********"
click at [578, 230] on span at bounding box center [584, 232] width 21 height 21
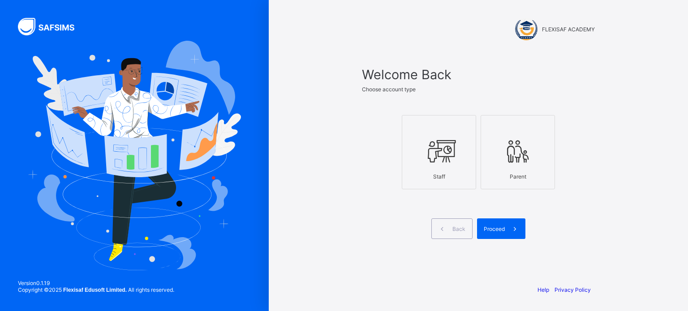
click at [413, 146] on div at bounding box center [439, 150] width 65 height 35
click at [505, 226] on span at bounding box center [515, 229] width 21 height 21
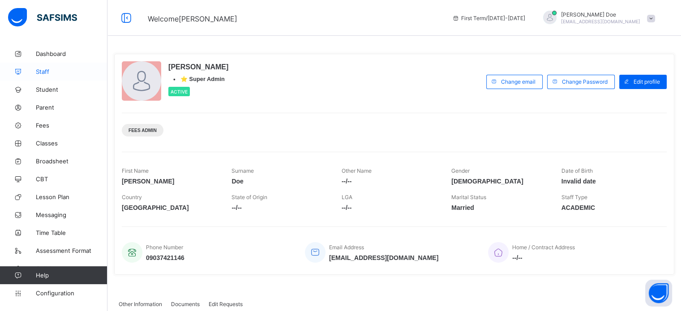
click at [45, 69] on span "Staff" at bounding box center [72, 71] width 72 height 7
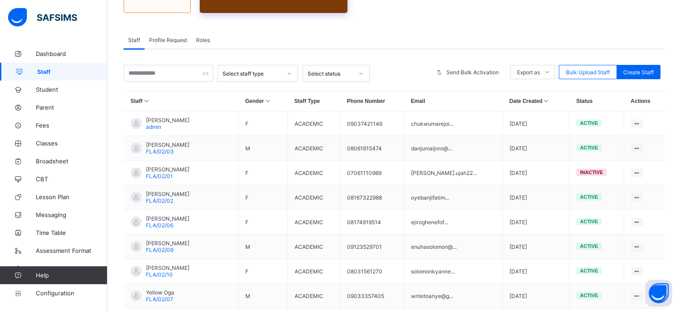
scroll to position [134, 0]
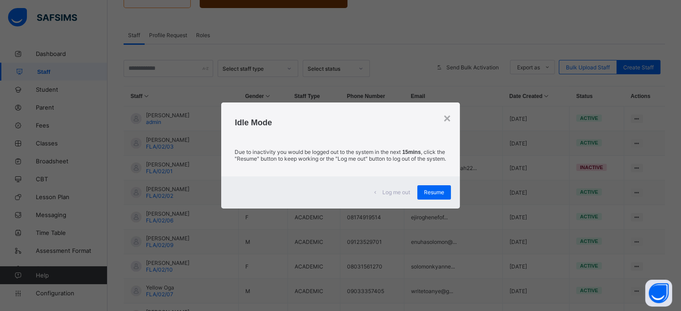
click at [452, 112] on div "Idle Mode" at bounding box center [340, 121] width 238 height 36
click at [449, 116] on div "×" at bounding box center [446, 119] width 7 height 14
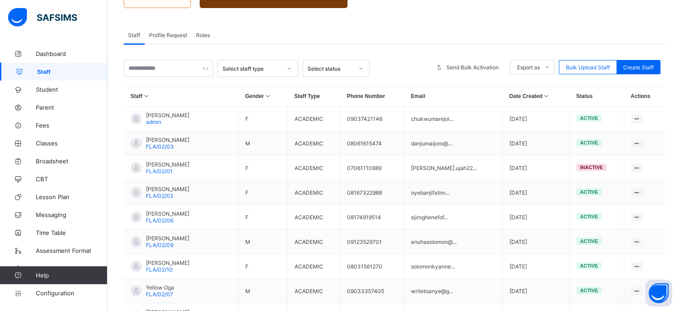
click at [162, 33] on span "Profile Request" at bounding box center [168, 35] width 38 height 7
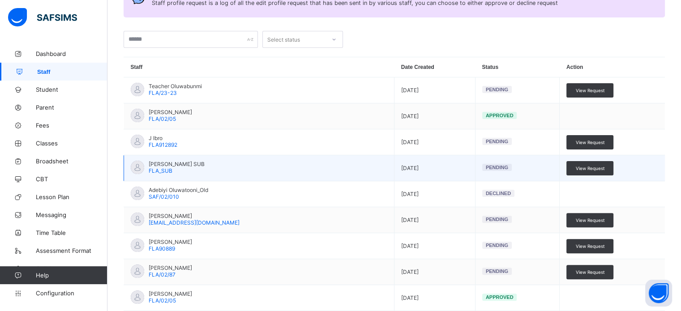
scroll to position [224, 0]
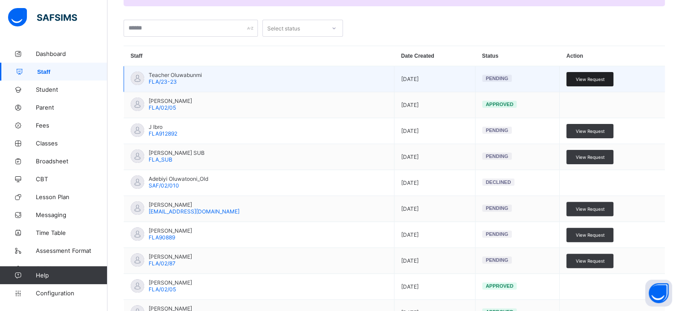
click at [597, 83] on div "View Request" at bounding box center [590, 79] width 47 height 14
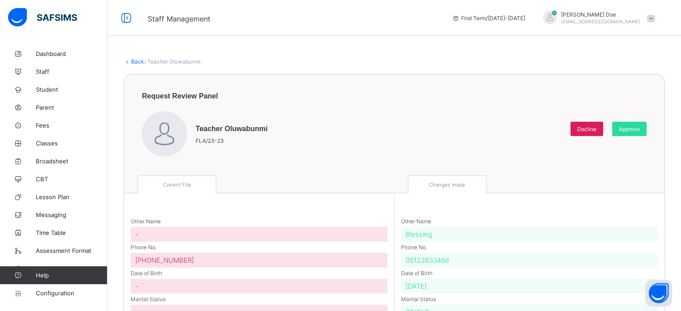
drag, startPoint x: 136, startPoint y: 63, endPoint x: 121, endPoint y: 4, distance: 61.4
click at [136, 63] on link "Back" at bounding box center [137, 61] width 13 height 7
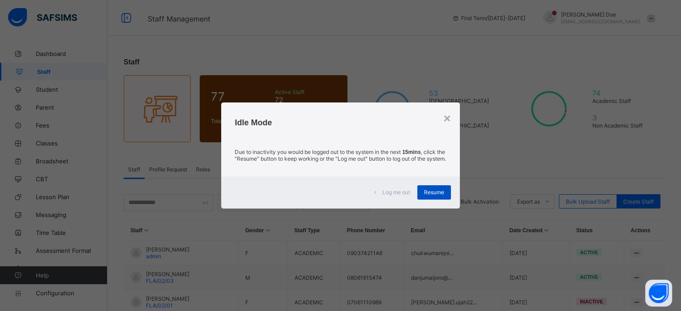
click at [430, 196] on span "Resume" at bounding box center [434, 192] width 20 height 7
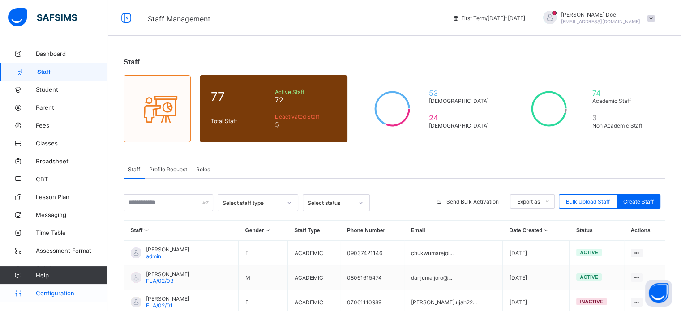
click at [61, 294] on span "Configuration" at bounding box center [71, 293] width 71 height 7
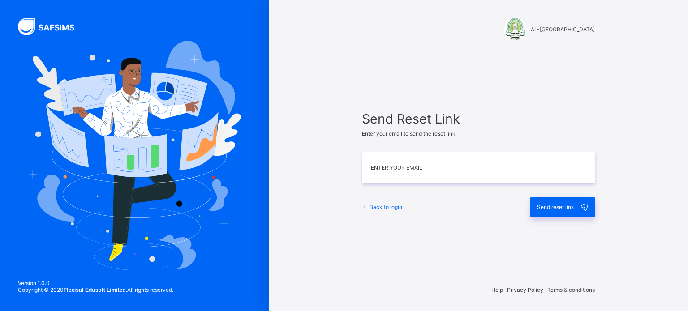
click at [376, 208] on span "Back to login" at bounding box center [386, 207] width 33 height 7
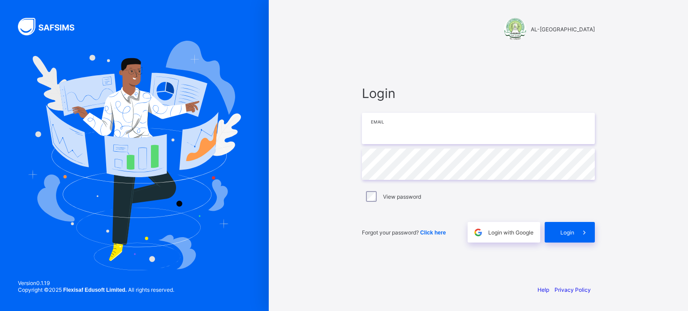
click at [388, 135] on input "email" at bounding box center [478, 128] width 233 height 31
type input "**********"
click at [581, 241] on span at bounding box center [584, 232] width 21 height 21
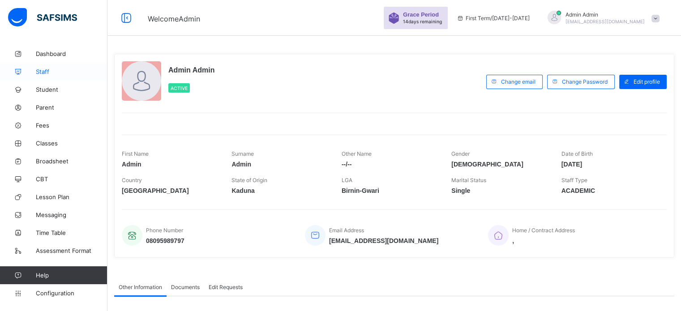
click at [46, 71] on span "Staff" at bounding box center [72, 71] width 72 height 7
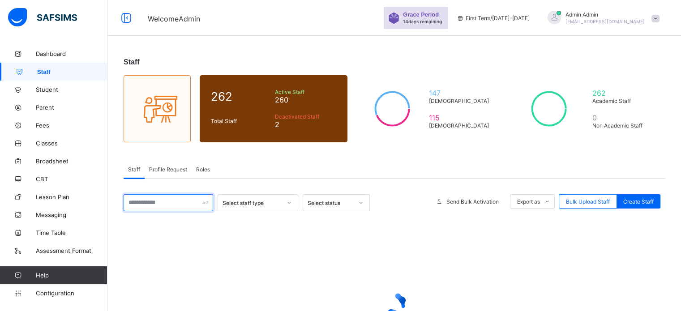
click at [182, 202] on input "text" at bounding box center [169, 202] width 90 height 17
click at [176, 203] on input "text" at bounding box center [169, 202] width 90 height 17
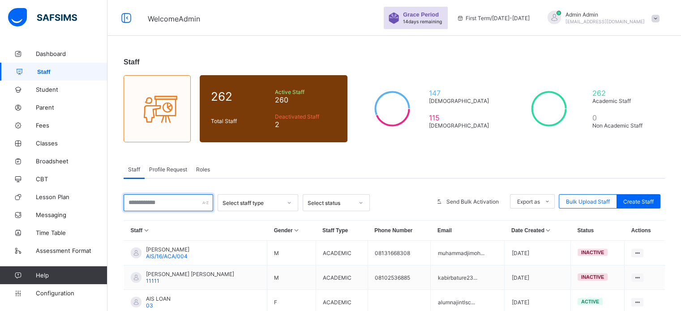
click at [176, 202] on input "text" at bounding box center [169, 202] width 90 height 17
click at [144, 204] on input "text" at bounding box center [169, 202] width 90 height 17
type input "*"
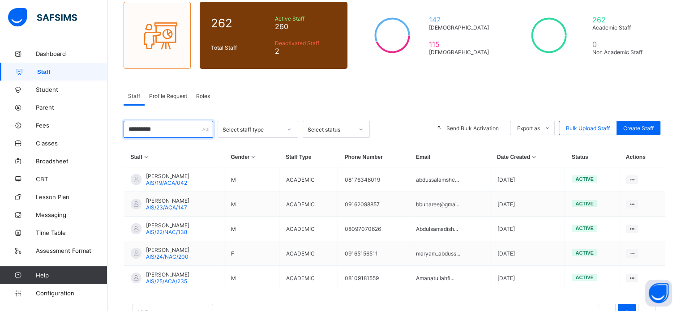
scroll to position [90, 0]
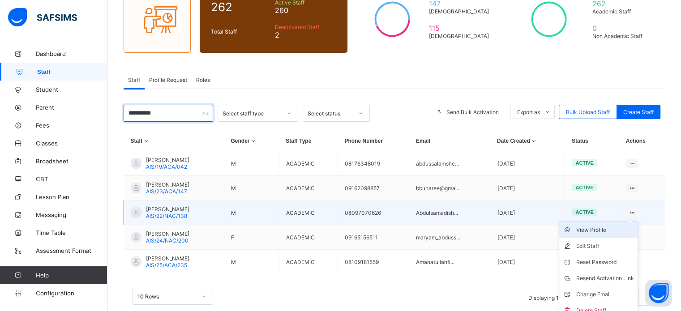
type input "**********"
click at [621, 231] on div "View Profile" at bounding box center [605, 230] width 58 height 9
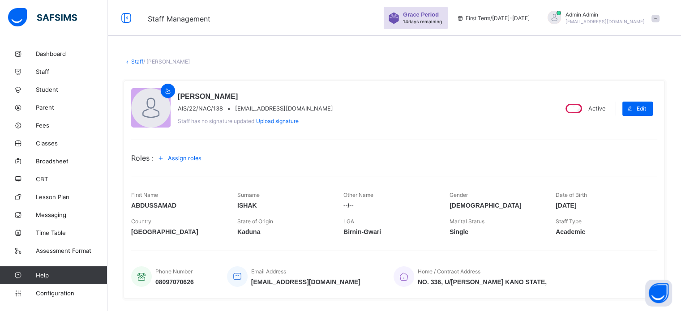
click at [195, 159] on span "Assign roles" at bounding box center [185, 158] width 34 height 7
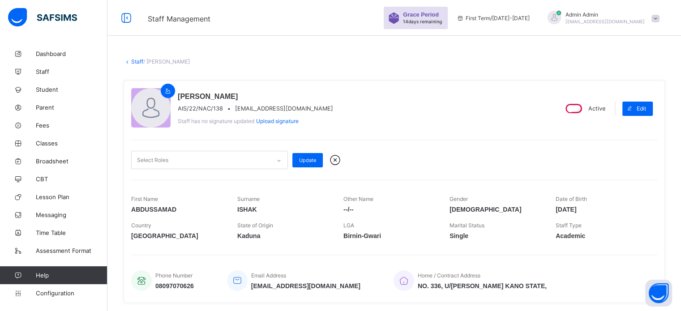
click at [256, 158] on div "Select Roles" at bounding box center [201, 159] width 139 height 17
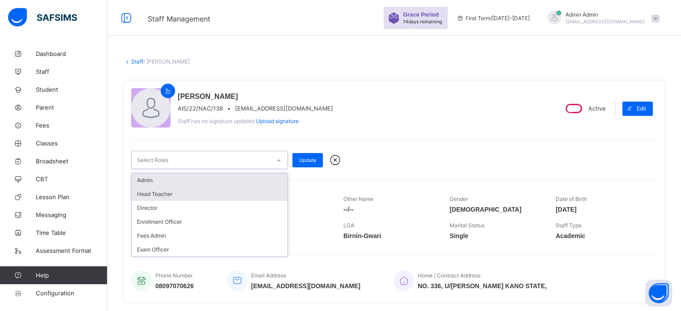
click at [169, 182] on div "Admin" at bounding box center [210, 180] width 156 height 14
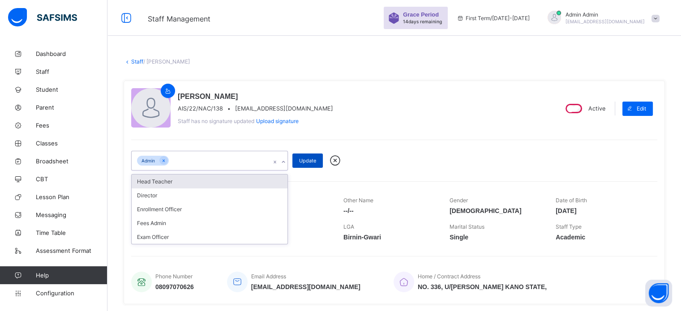
click at [307, 161] on span "Update" at bounding box center [307, 161] width 17 height 6
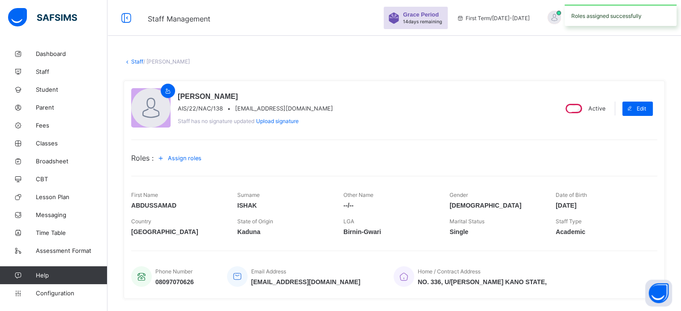
click at [138, 59] on link "Staff" at bounding box center [137, 61] width 12 height 7
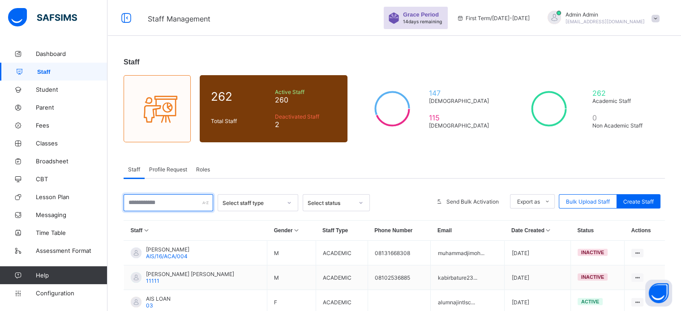
click at [168, 202] on input "text" at bounding box center [169, 202] width 90 height 17
click at [265, 201] on div "Select staff type" at bounding box center [252, 203] width 59 height 7
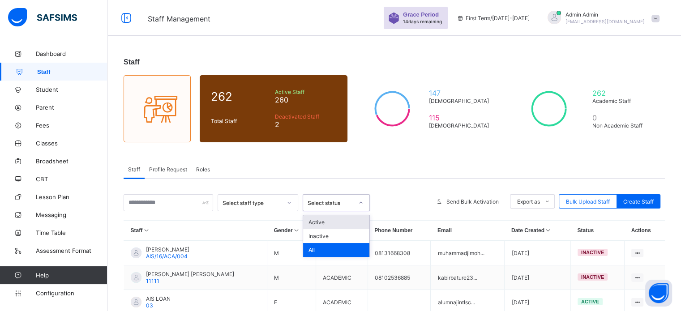
click at [348, 202] on div "Select status" at bounding box center [331, 203] width 46 height 7
click at [159, 206] on input "text" at bounding box center [169, 202] width 90 height 17
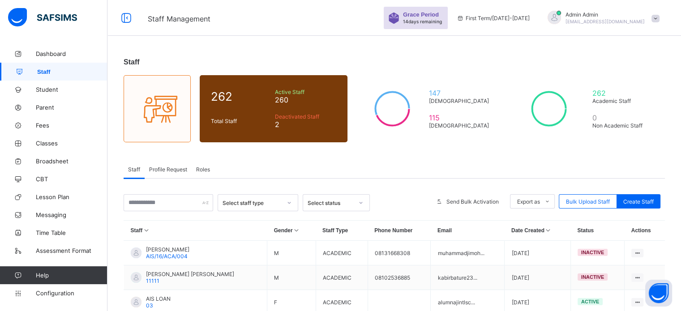
click at [310, 155] on div "Staff 262 Total Staff Active Staff 260 Deactivated Staff 2 147 Male 115 Female …" at bounding box center [395, 293] width 574 height 496
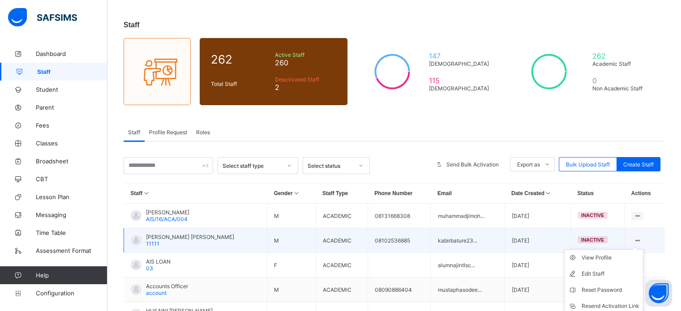
scroll to position [90, 0]
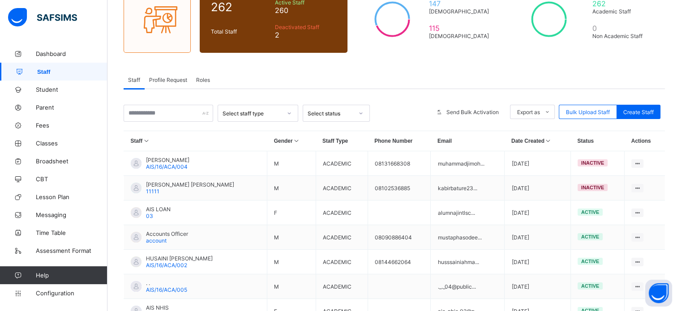
click at [163, 82] on span "Profile Request" at bounding box center [168, 80] width 38 height 7
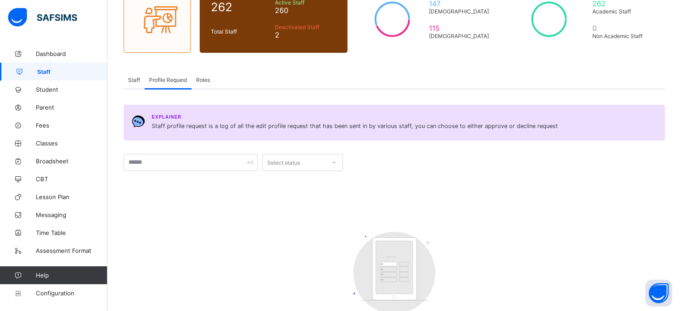
click at [134, 80] on span "Staff" at bounding box center [134, 80] width 12 height 7
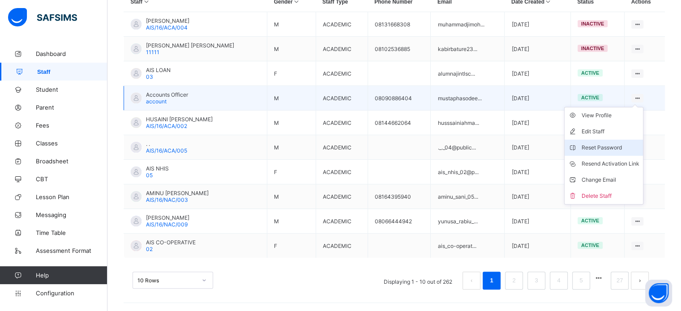
scroll to position [231, 0]
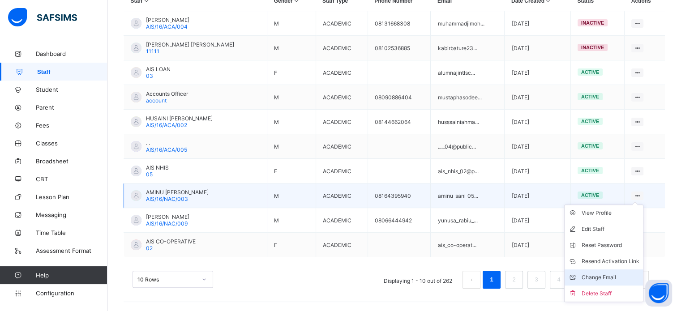
click at [603, 277] on div "Change Email" at bounding box center [611, 277] width 58 height 9
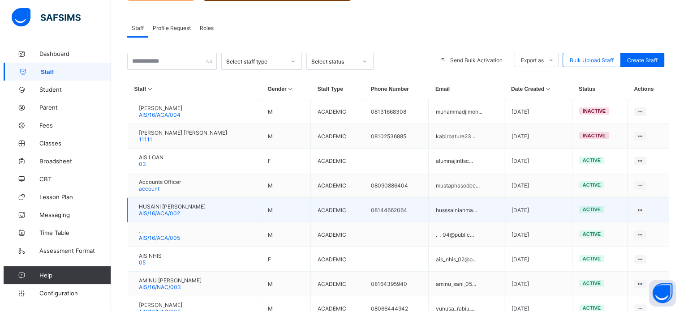
scroll to position [52, 0]
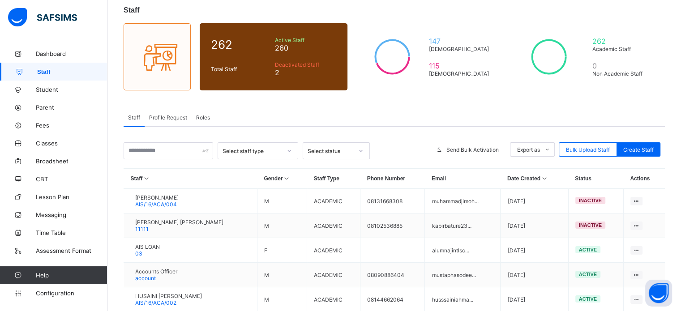
click at [544, 180] on icon at bounding box center [545, 179] width 8 height 6
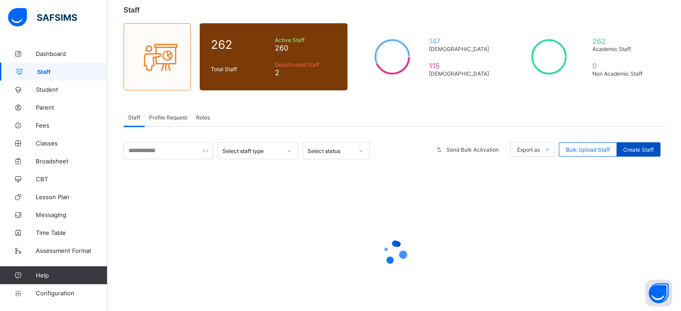
click at [649, 151] on span "Create Staff" at bounding box center [639, 149] width 30 height 7
select select "**"
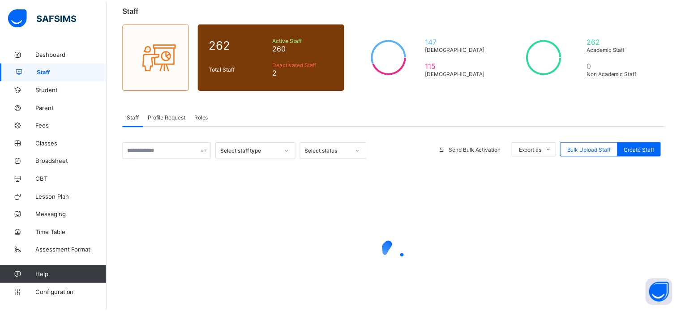
scroll to position [45, 0]
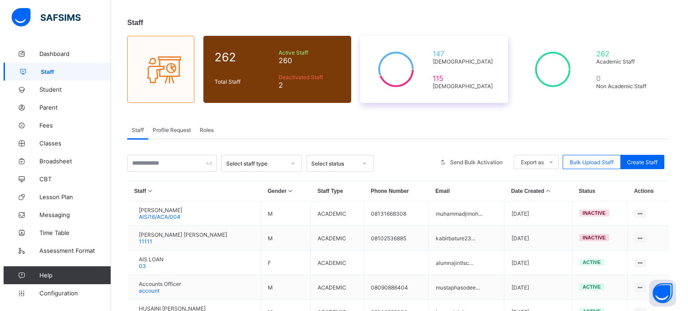
scroll to position [7, 0]
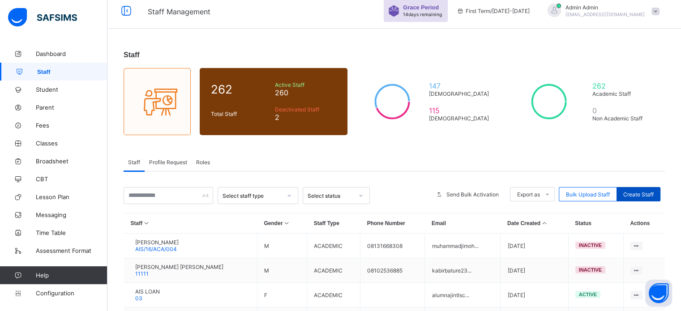
click at [652, 196] on span "Create Staff" at bounding box center [639, 194] width 30 height 7
select select "**"
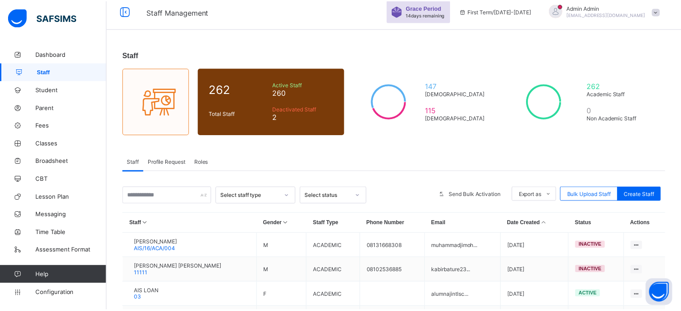
scroll to position [2, 0]
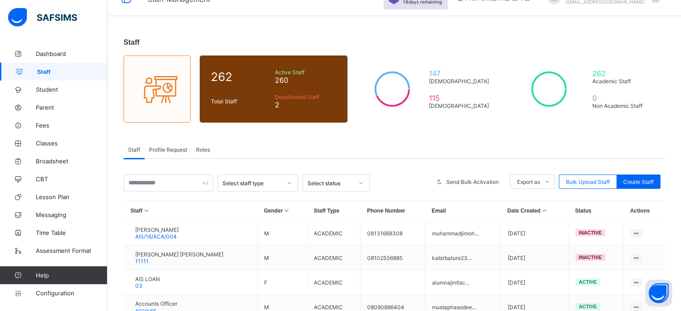
scroll to position [7, 0]
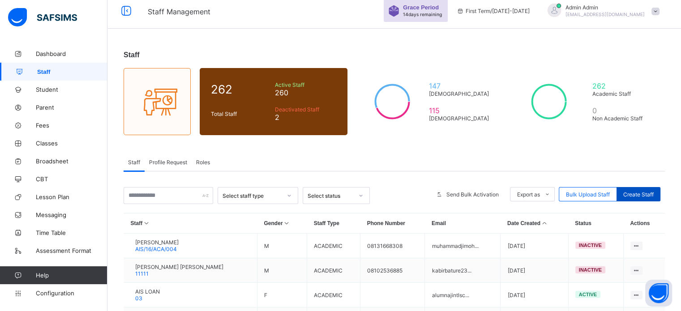
click at [641, 194] on span "Create Staff" at bounding box center [639, 194] width 30 height 7
select select "**"
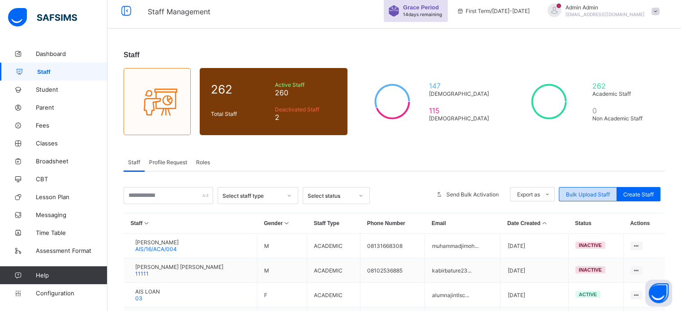
click at [590, 192] on span "Bulk Upload Staff" at bounding box center [588, 194] width 44 height 7
click at [582, 190] on div "Bulk Upload Staff" at bounding box center [588, 194] width 58 height 14
click at [591, 194] on span "Bulk Upload Staff" at bounding box center [588, 194] width 44 height 7
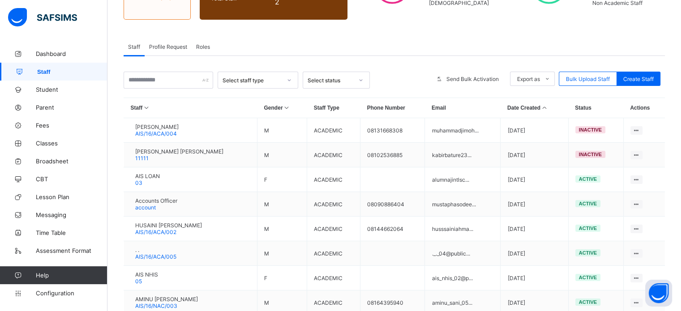
scroll to position [52, 0]
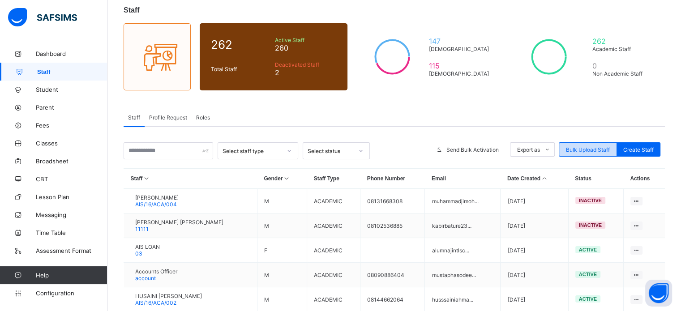
click at [595, 146] on span "Bulk Upload Staff" at bounding box center [588, 149] width 44 height 7
click at [594, 147] on span "Bulk Upload Staff" at bounding box center [588, 149] width 44 height 7
click at [589, 152] on span "Bulk Upload Staff" at bounding box center [588, 149] width 44 height 7
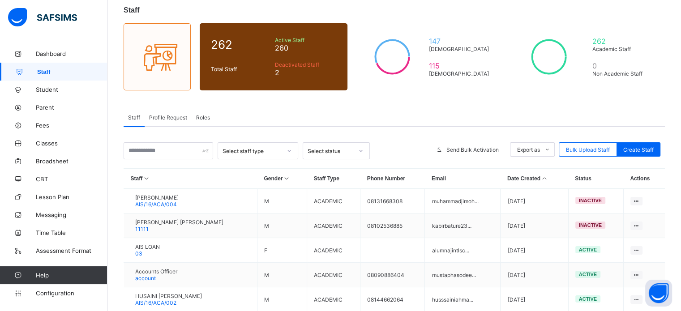
click at [606, 163] on div "Select staff type Select status Send Bulk Activation Export as Pdf Report Excel…" at bounding box center [395, 308] width 542 height 333
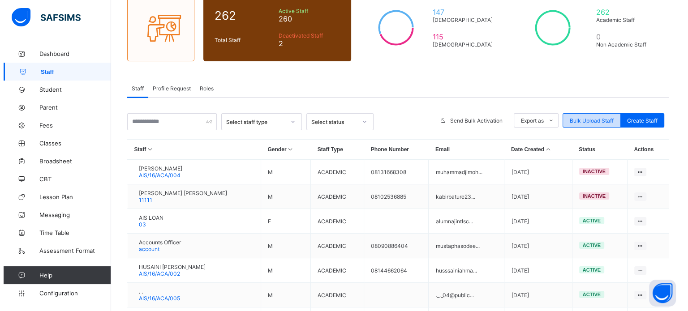
scroll to position [97, 0]
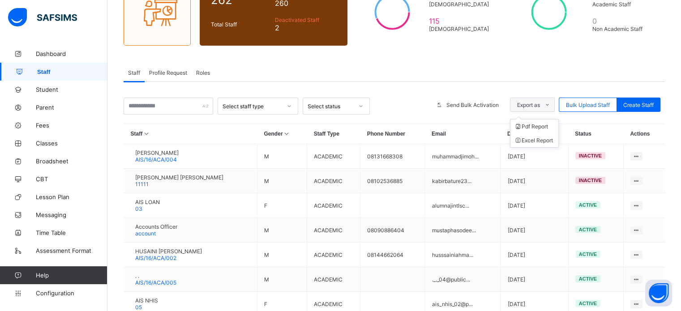
click at [550, 104] on icon at bounding box center [547, 105] width 7 height 6
click at [551, 105] on icon at bounding box center [547, 105] width 7 height 6
click at [598, 102] on span "Bulk Upload Staff" at bounding box center [588, 105] width 44 height 7
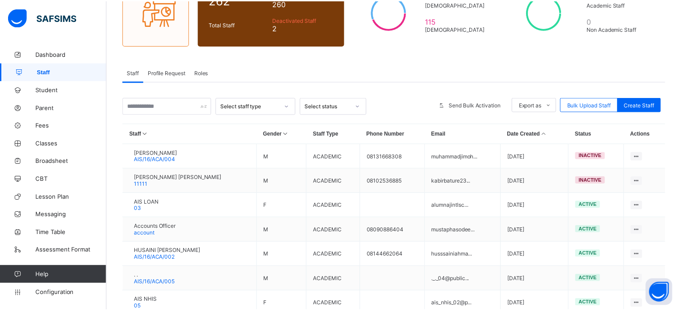
scroll to position [241, 0]
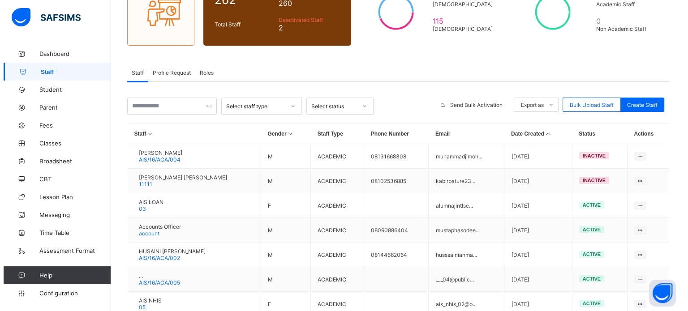
scroll to position [62, 0]
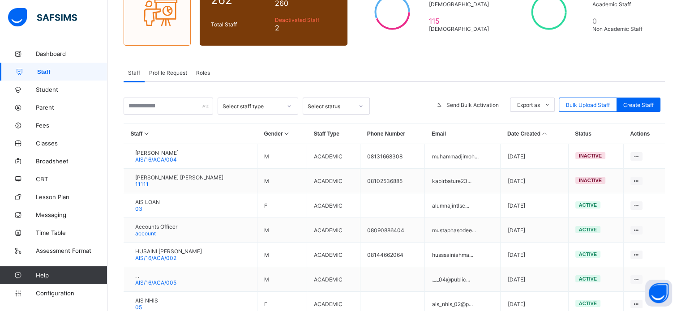
type input "**********"
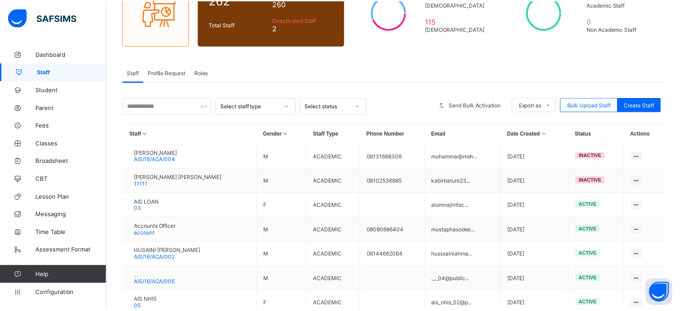
scroll to position [241, 0]
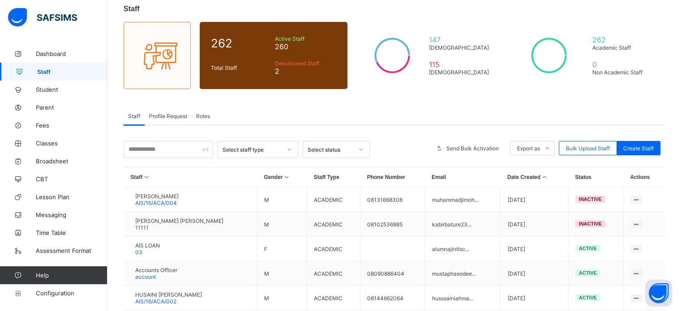
scroll to position [0, 0]
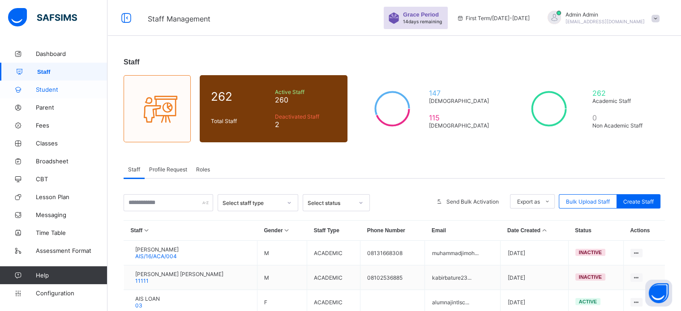
click at [43, 93] on link "Student" at bounding box center [54, 90] width 108 height 18
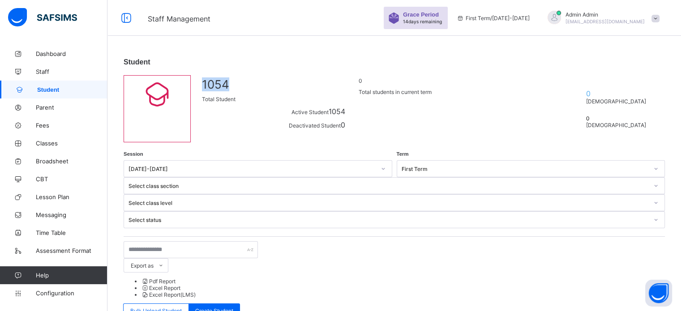
drag, startPoint x: 217, startPoint y: 95, endPoint x: 242, endPoint y: 95, distance: 25.1
click at [242, 91] on span "1054" at bounding box center [273, 84] width 143 height 14
click at [618, 15] on span "Admin Admin" at bounding box center [605, 14] width 79 height 7
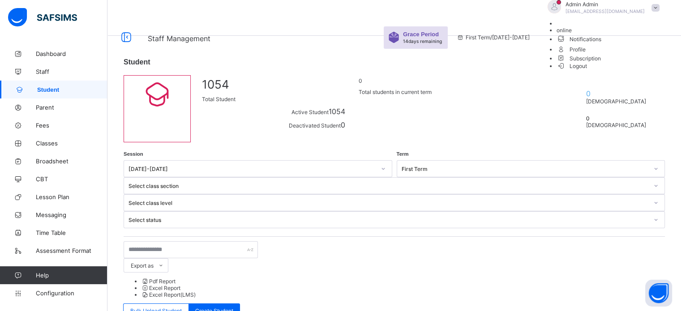
click at [602, 62] on span "Subscription" at bounding box center [579, 58] width 45 height 7
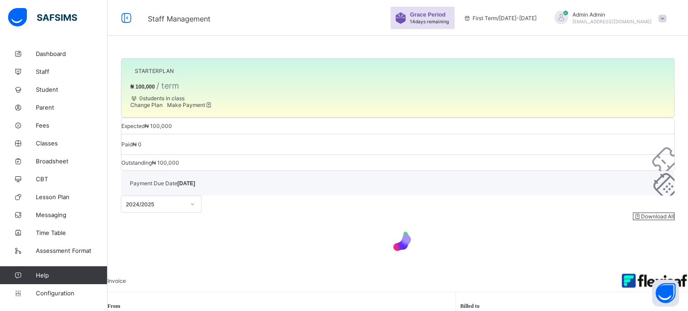
click at [136, 90] on span "₦ 100,000" at bounding box center [142, 87] width 25 height 6
drag, startPoint x: 142, startPoint y: 103, endPoint x: 161, endPoint y: 102, distance: 19.3
click at [155, 90] on span "₦ 100,000" at bounding box center [142, 87] width 25 height 6
drag, startPoint x: 152, startPoint y: 103, endPoint x: 105, endPoint y: 90, distance: 48.8
click at [151, 90] on span "₦ 100,000" at bounding box center [142, 87] width 25 height 6
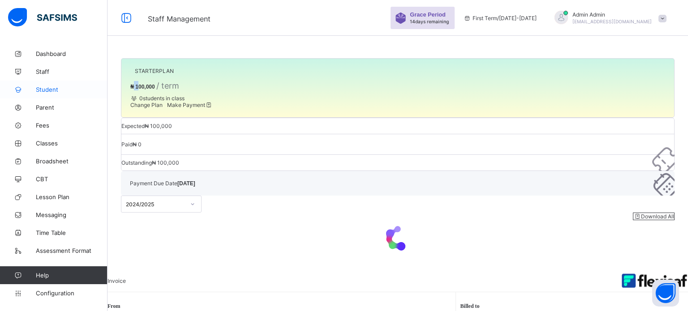
click at [47, 90] on span "Student" at bounding box center [72, 89] width 72 height 7
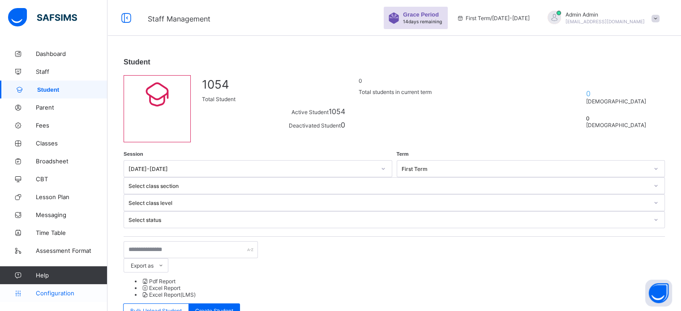
click at [54, 297] on span "Configuration" at bounding box center [71, 293] width 71 height 7
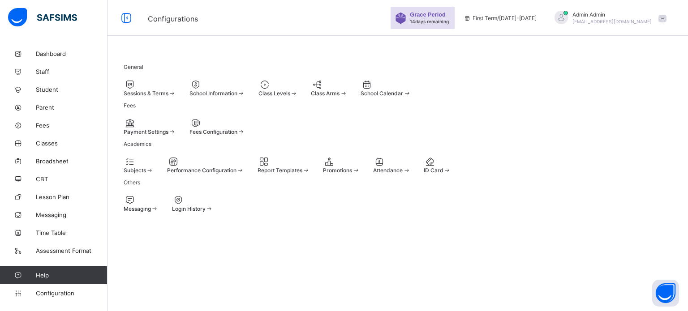
click at [167, 94] on span "Sessions & Terms" at bounding box center [146, 93] width 45 height 7
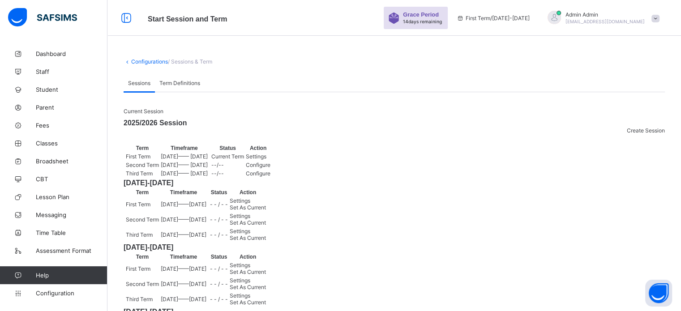
click at [271, 160] on div "Settings" at bounding box center [258, 156] width 25 height 7
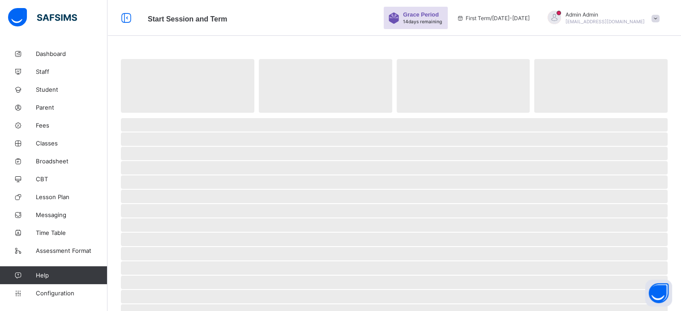
click at [56, 308] on div "Dashboard Staff Student Parent Fees Classes Broadsheet CBT Lesson Plan Messagin…" at bounding box center [54, 173] width 108 height 275
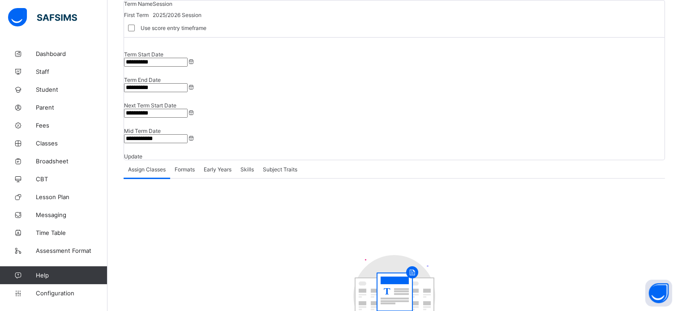
scroll to position [90, 0]
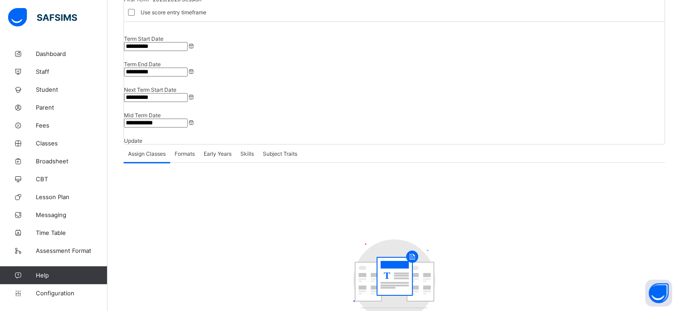
click at [188, 51] on input "**********" at bounding box center [156, 46] width 64 height 9
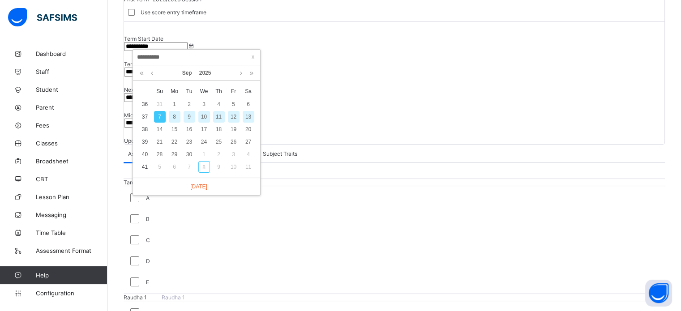
click at [175, 117] on div "8" at bounding box center [175, 117] width 12 height 12
type input "**********"
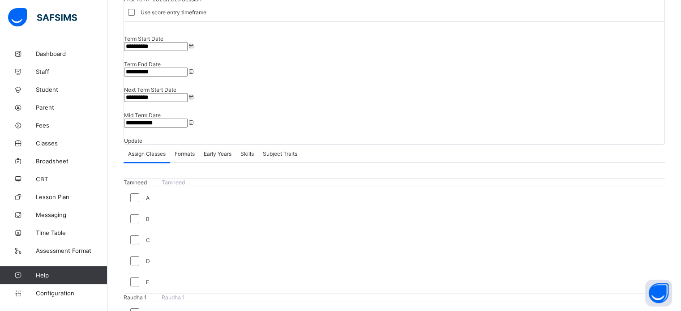
click at [188, 68] on input "**********" at bounding box center [156, 72] width 64 height 9
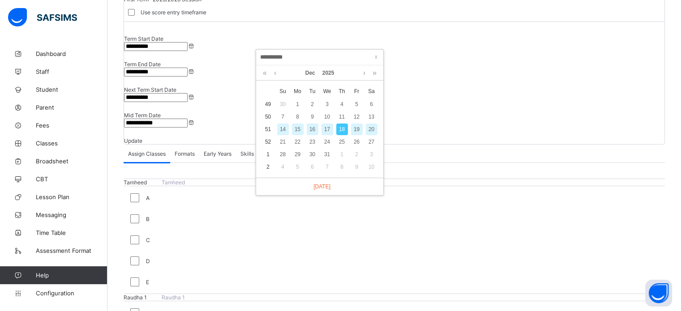
click at [357, 131] on div "19" at bounding box center [357, 130] width 12 height 12
type input "**********"
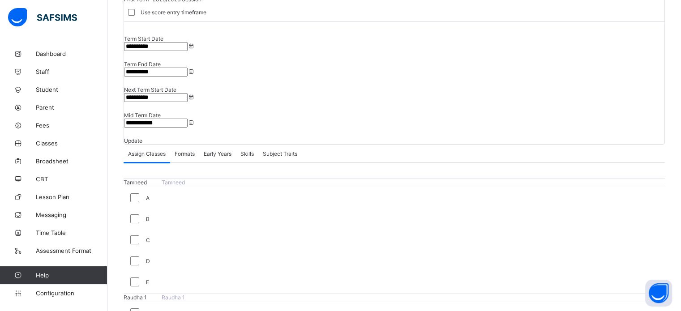
click at [188, 93] on input "**********" at bounding box center [156, 97] width 64 height 9
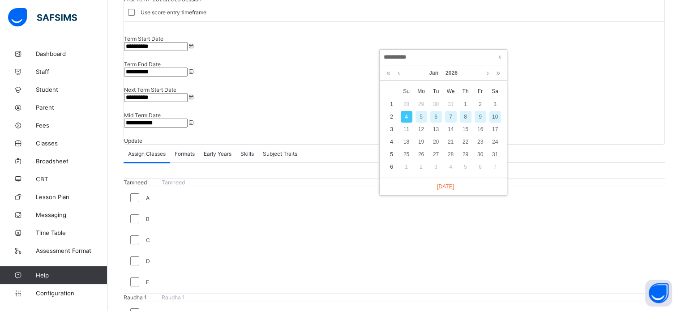
click at [405, 119] on div "4" at bounding box center [407, 117] width 12 height 12
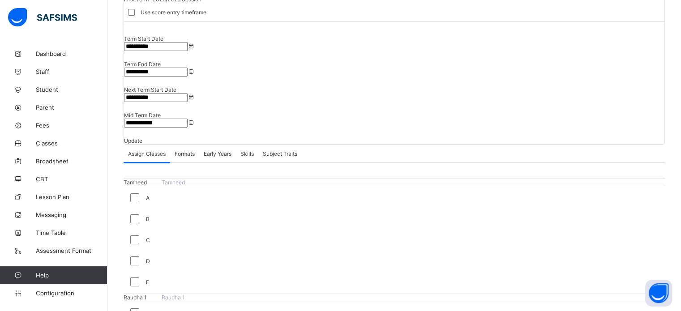
click at [142, 138] on span "Update" at bounding box center [133, 141] width 18 height 7
click at [191, 151] on span "Formats" at bounding box center [185, 154] width 20 height 7
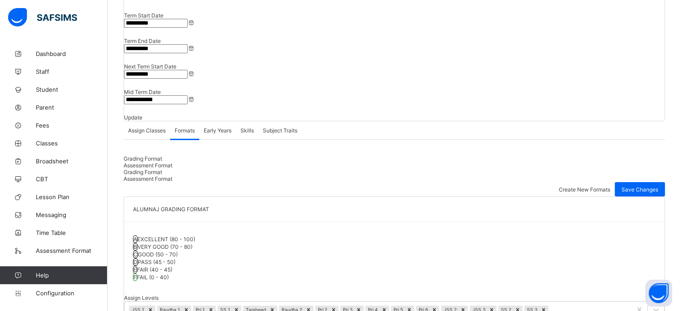
scroll to position [0, 0]
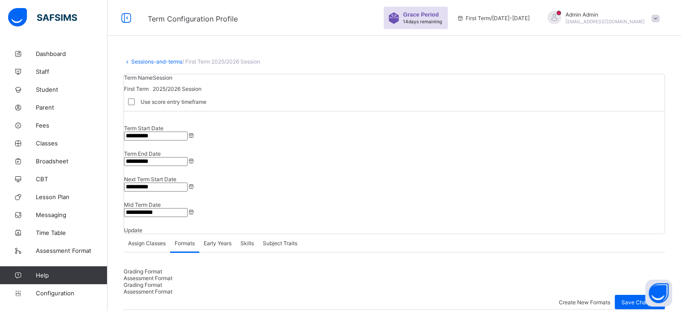
click at [204, 275] on div "Assessment Format" at bounding box center [395, 278] width 542 height 7
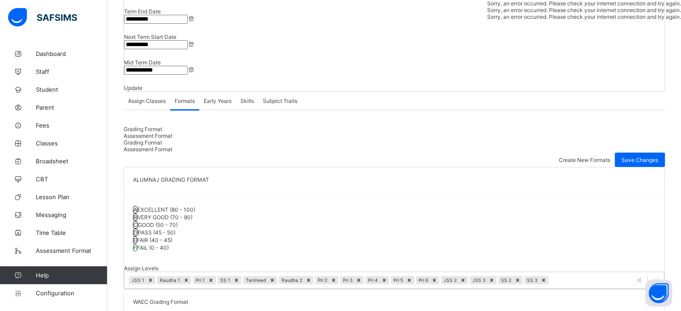
scroll to position [90, 0]
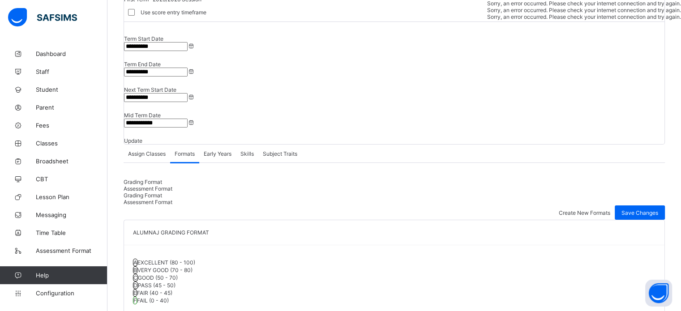
click at [144, 151] on span "Assign Classes" at bounding box center [147, 154] width 38 height 7
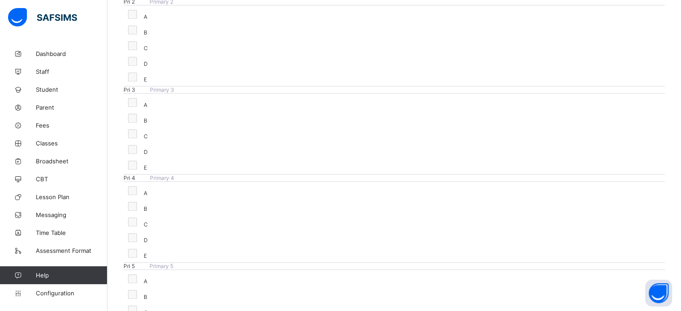
scroll to position [627, 0]
drag, startPoint x: 492, startPoint y: 138, endPoint x: 484, endPoint y: 138, distance: 8.1
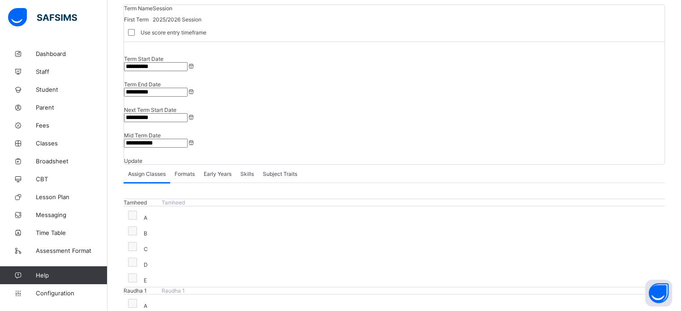
scroll to position [45, 0]
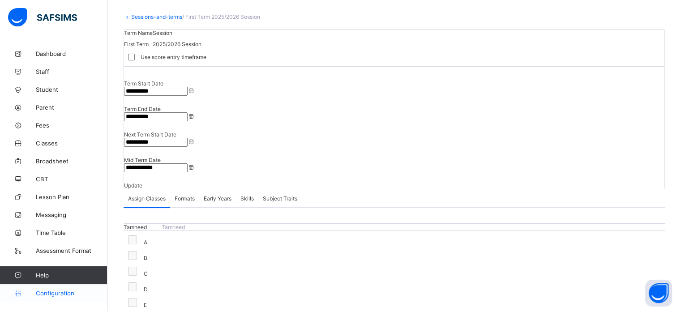
click at [72, 292] on span "Configuration" at bounding box center [71, 293] width 71 height 7
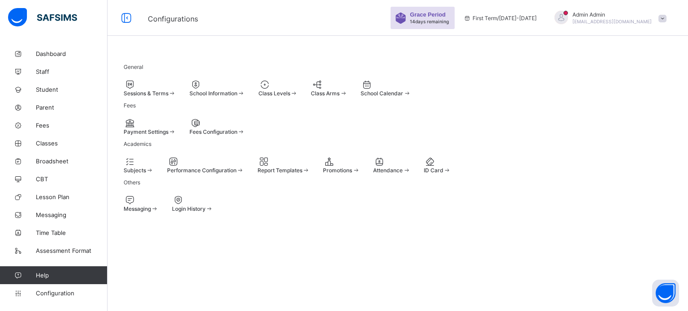
click at [352, 174] on span "Promotions" at bounding box center [337, 170] width 29 height 7
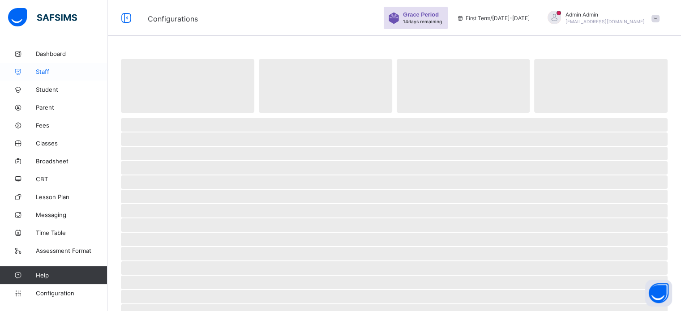
click at [45, 73] on span "Staff" at bounding box center [72, 71] width 72 height 7
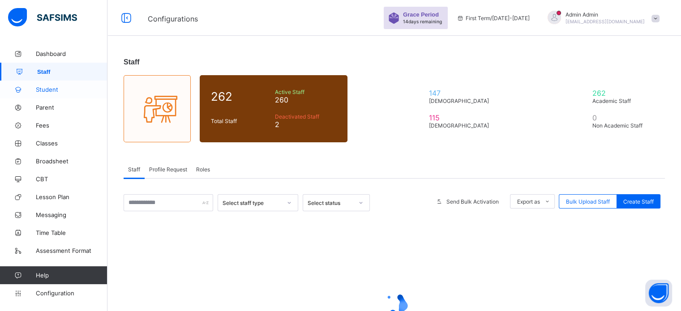
click at [56, 92] on span "Student" at bounding box center [72, 89] width 72 height 7
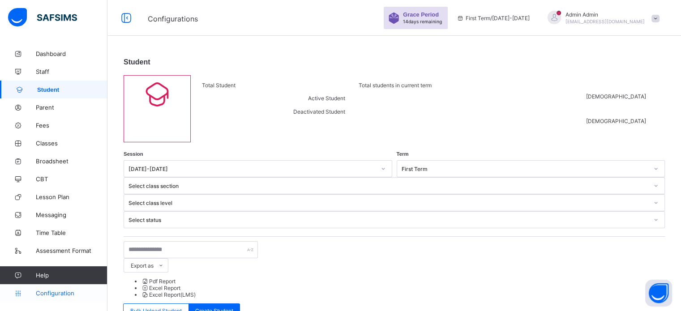
click at [66, 290] on span "Configuration" at bounding box center [71, 293] width 71 height 7
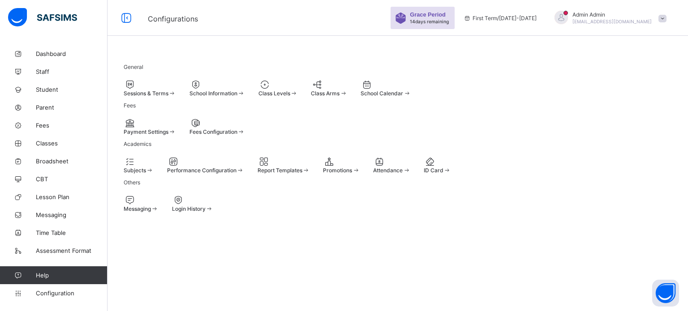
click at [352, 174] on span "Promotions" at bounding box center [337, 170] width 29 height 7
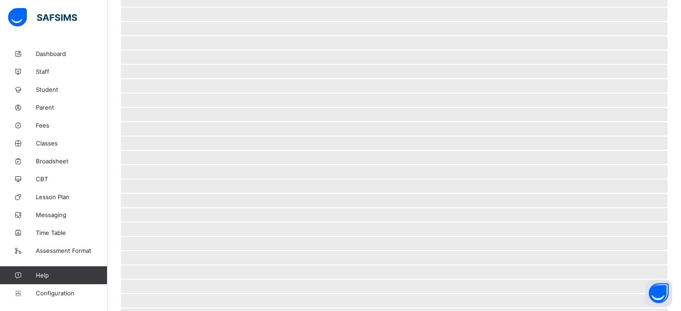
scroll to position [173, 0]
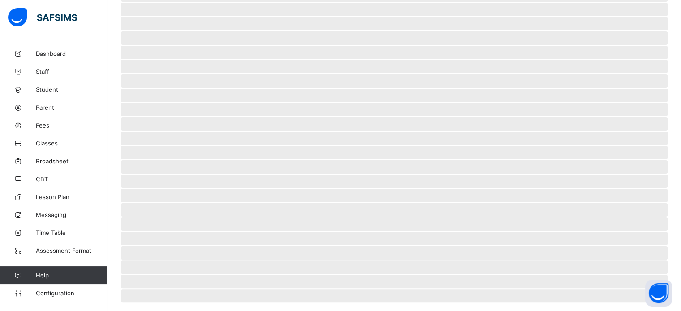
click at [472, 160] on span "‌" at bounding box center [394, 166] width 547 height 13
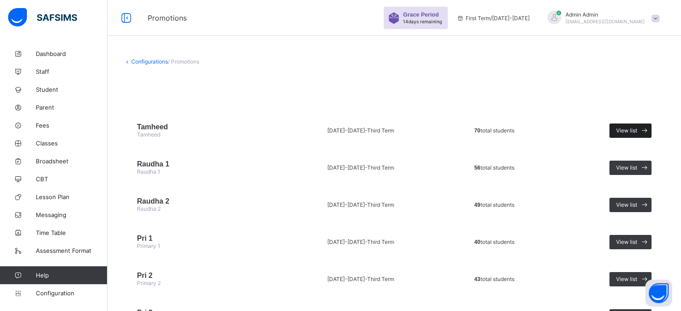
click at [644, 130] on span at bounding box center [644, 131] width 14 height 14
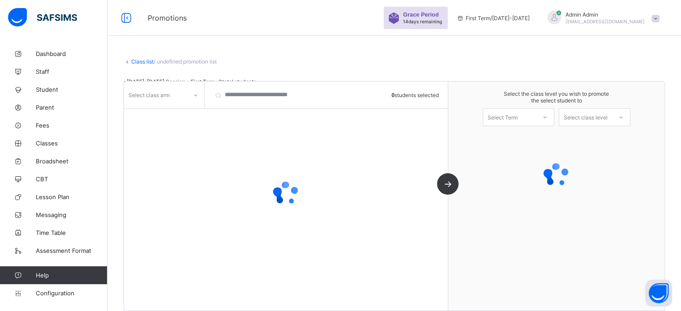
click at [197, 96] on icon at bounding box center [195, 95] width 5 height 9
click at [195, 93] on icon at bounding box center [195, 95] width 5 height 9
click at [197, 93] on icon at bounding box center [195, 95] width 5 height 9
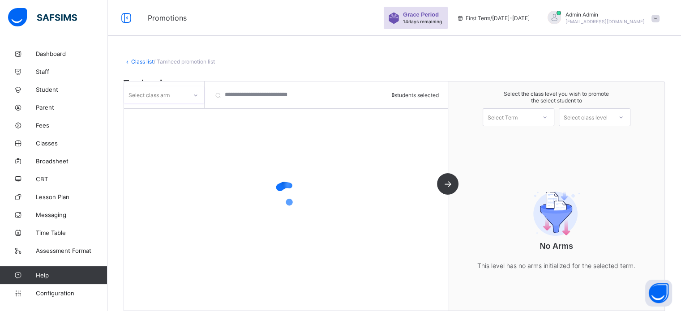
click at [533, 121] on div "Select Term" at bounding box center [509, 117] width 53 height 13
click at [545, 117] on div at bounding box center [545, 117] width 16 height 15
click at [598, 124] on div "Select class level" at bounding box center [595, 117] width 72 height 18
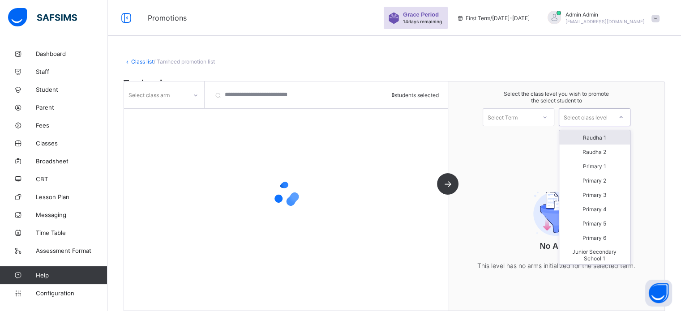
click at [600, 120] on div "Select class level" at bounding box center [586, 117] width 44 height 18
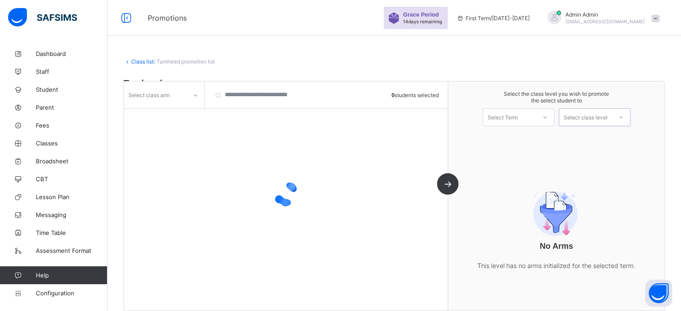
click at [530, 117] on div "Select Term" at bounding box center [509, 117] width 53 height 13
click at [530, 116] on div "Select Term" at bounding box center [509, 117] width 53 height 13
click at [190, 95] on div at bounding box center [195, 95] width 15 height 14
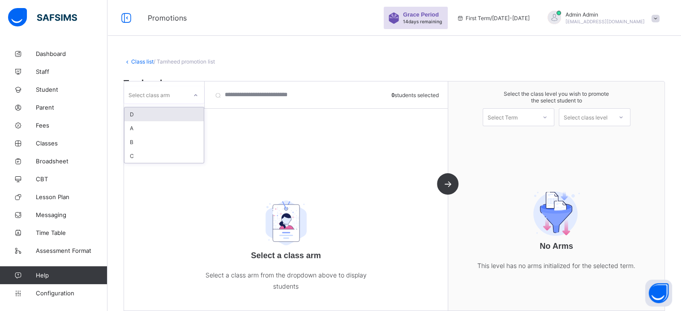
click at [190, 95] on div at bounding box center [195, 95] width 15 height 14
click at [142, 128] on div "A" at bounding box center [164, 128] width 79 height 14
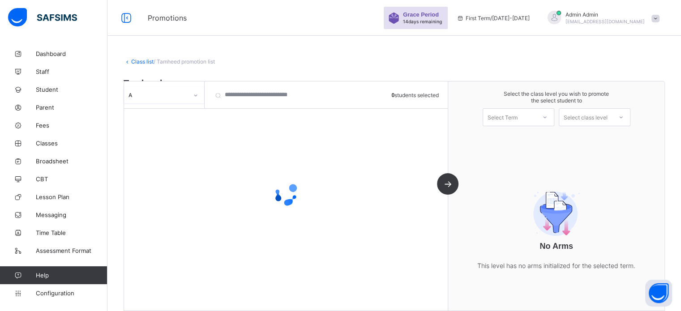
scroll to position [36, 0]
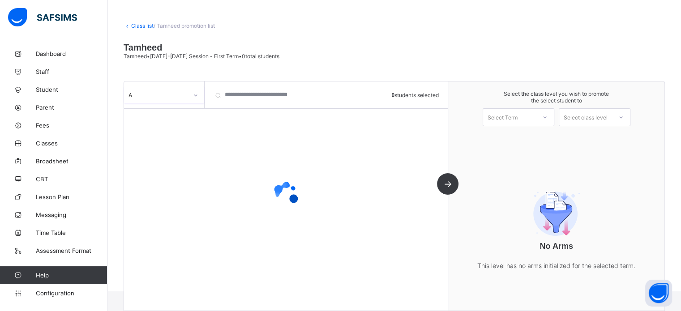
click at [515, 116] on div "Select Term" at bounding box center [503, 117] width 30 height 18
click at [516, 119] on div "Select Term" at bounding box center [503, 117] width 30 height 18
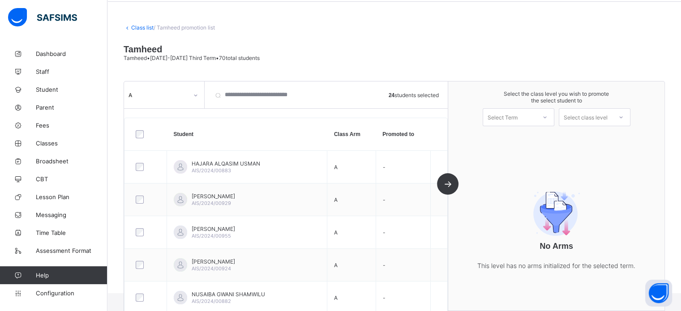
scroll to position [0, 0]
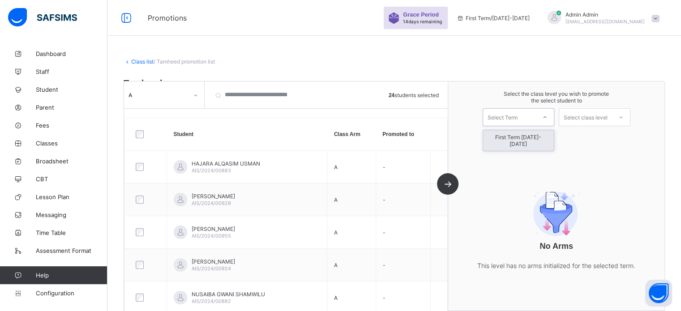
click at [536, 112] on div "Select Term" at bounding box center [509, 117] width 53 height 13
click at [522, 138] on div "First Term 2025-2026" at bounding box center [518, 140] width 71 height 21
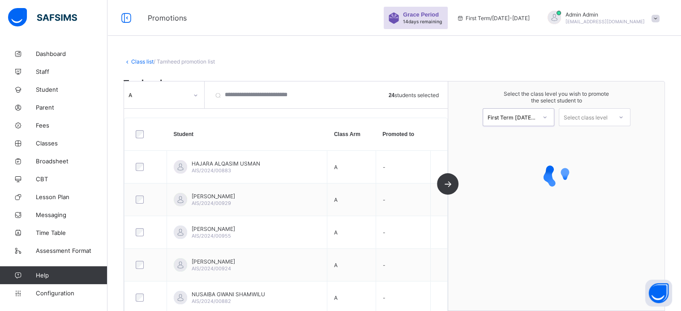
click at [606, 116] on div "Select class level" at bounding box center [586, 117] width 44 height 18
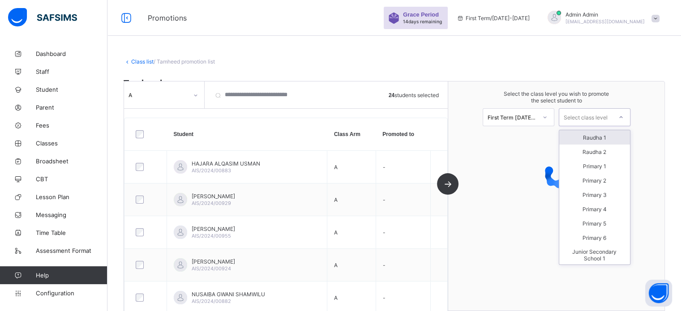
click at [599, 135] on div "Raudha 1" at bounding box center [594, 137] width 71 height 14
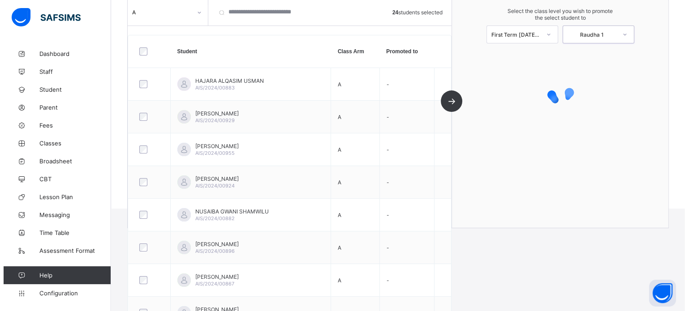
scroll to position [134, 0]
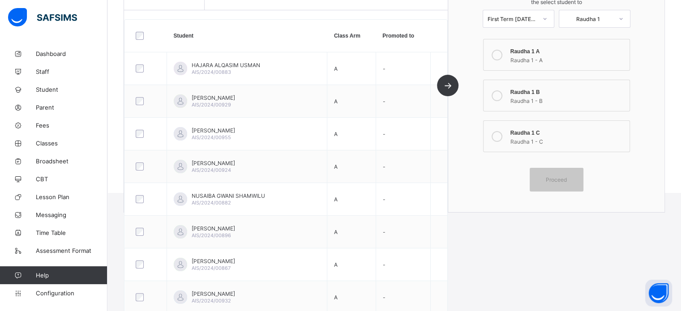
click at [502, 58] on icon at bounding box center [497, 55] width 11 height 11
click at [573, 183] on span "Proceed" at bounding box center [557, 179] width 40 height 7
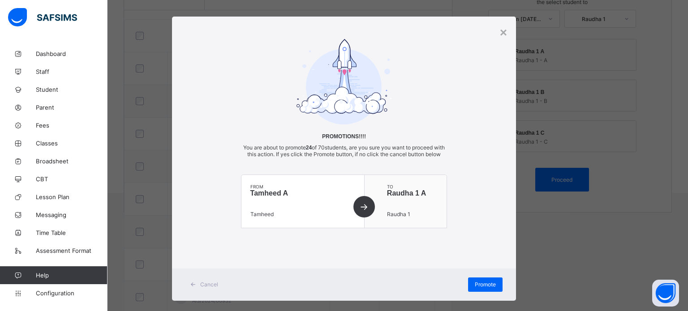
scroll to position [25, 0]
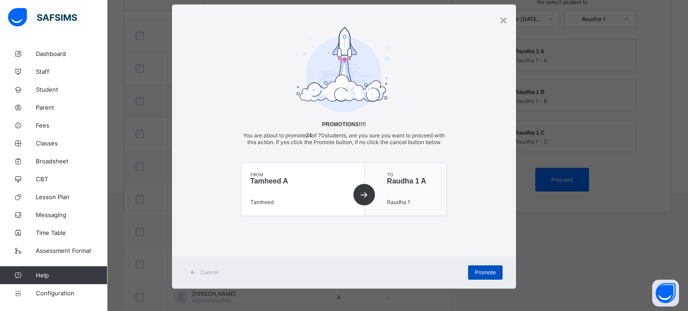
click at [480, 269] on span "Promote" at bounding box center [485, 272] width 21 height 7
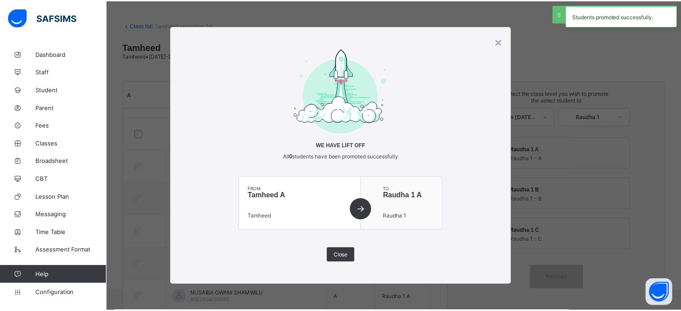
scroll to position [134, 0]
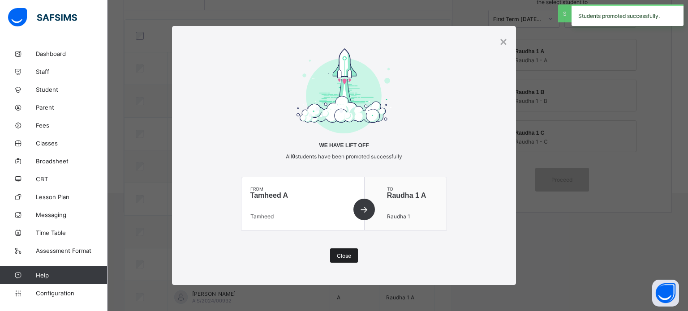
click at [349, 255] on span "Close" at bounding box center [344, 256] width 14 height 7
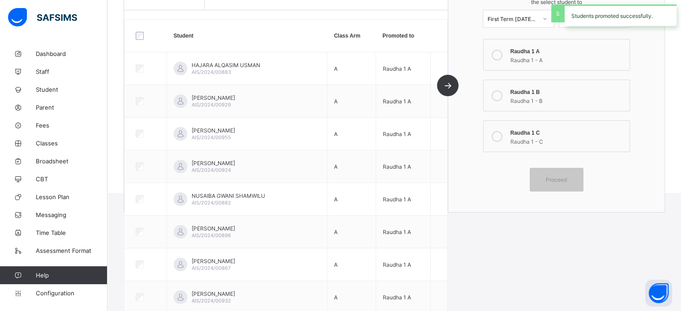
scroll to position [45, 0]
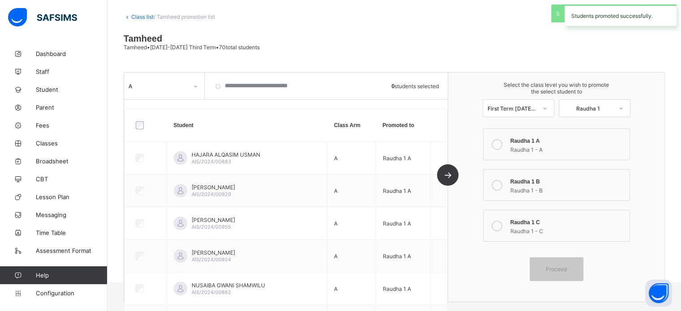
click at [184, 89] on div "A" at bounding box center [159, 86] width 60 height 7
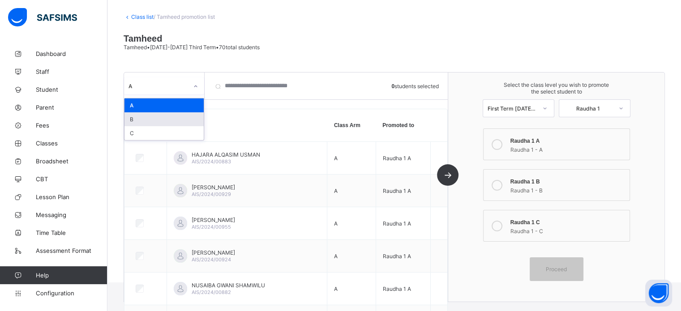
click at [142, 118] on div "B" at bounding box center [164, 119] width 79 height 14
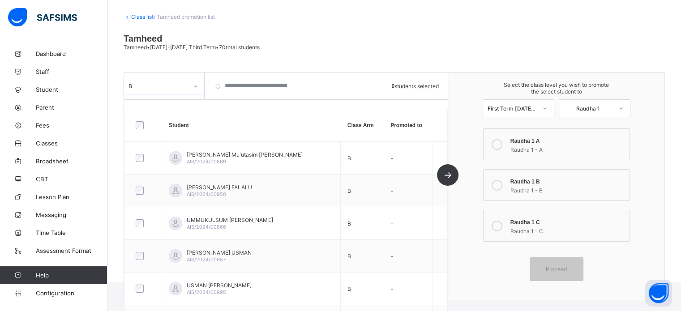
click at [134, 127] on div at bounding box center [143, 125] width 19 height 8
drag, startPoint x: 502, startPoint y: 183, endPoint x: 503, endPoint y: 188, distance: 4.7
click at [502, 183] on icon at bounding box center [497, 185] width 11 height 11
click at [557, 267] on div "Proceed" at bounding box center [557, 270] width 54 height 24
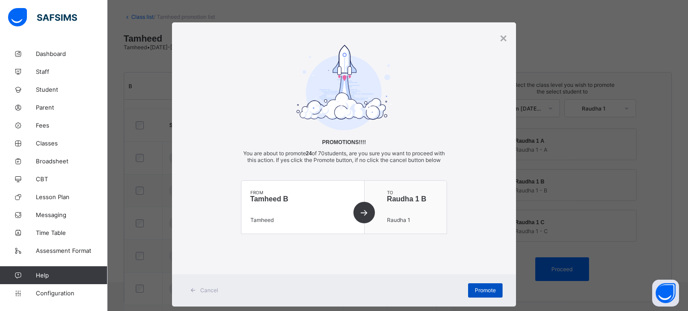
click at [477, 294] on span "Promote" at bounding box center [485, 290] width 21 height 7
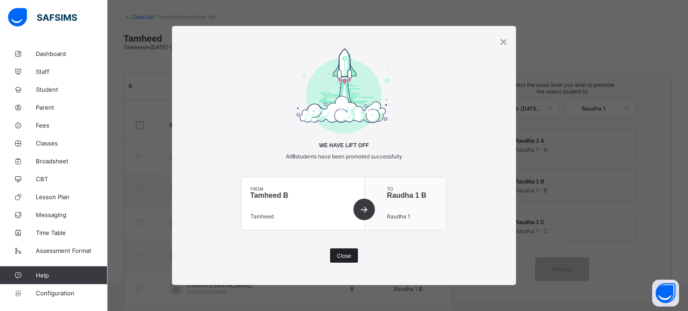
click at [339, 254] on span "Close" at bounding box center [344, 256] width 14 height 7
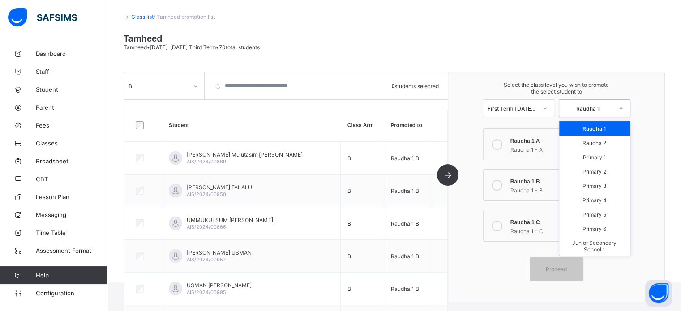
click at [604, 102] on div "Raudha 1" at bounding box center [595, 108] width 72 height 18
click at [510, 57] on div "Class list / Tamheed promotion list Tamheed Tamheed • 2024-2025 Third Term • 70…" at bounding box center [395, 141] width 574 height 283
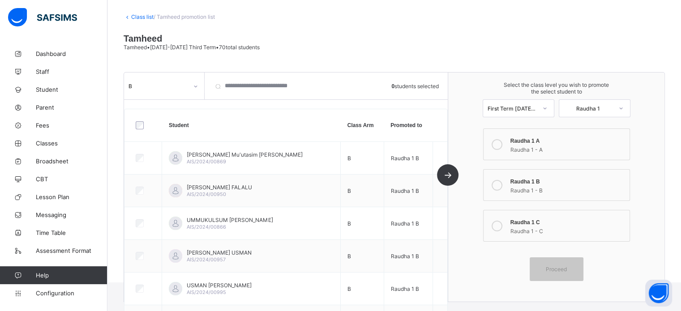
click at [179, 90] on div "B" at bounding box center [155, 86] width 63 height 13
click at [149, 132] on div "C" at bounding box center [164, 133] width 79 height 14
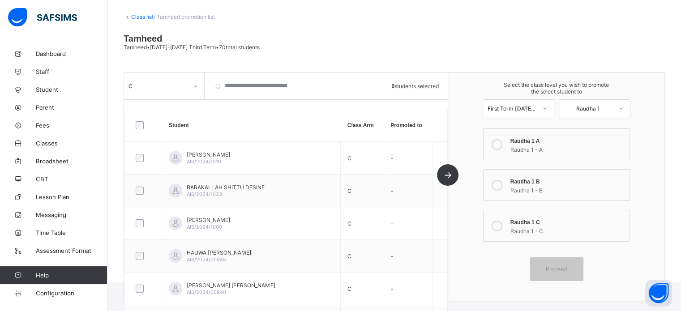
click at [143, 126] on div at bounding box center [143, 125] width 19 height 8
click at [502, 226] on icon at bounding box center [497, 226] width 11 height 11
click at [567, 273] on span "Proceed" at bounding box center [556, 269] width 21 height 7
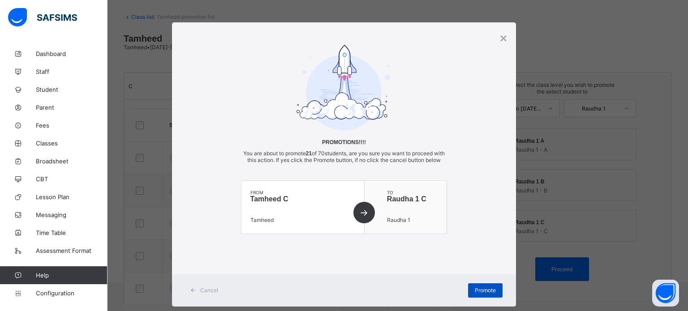
click at [486, 294] on span "Promote" at bounding box center [485, 290] width 21 height 7
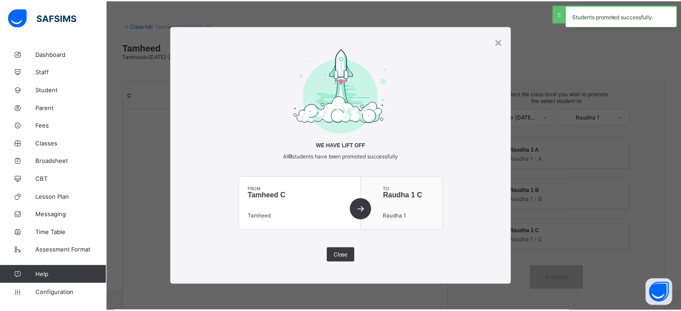
scroll to position [36, 0]
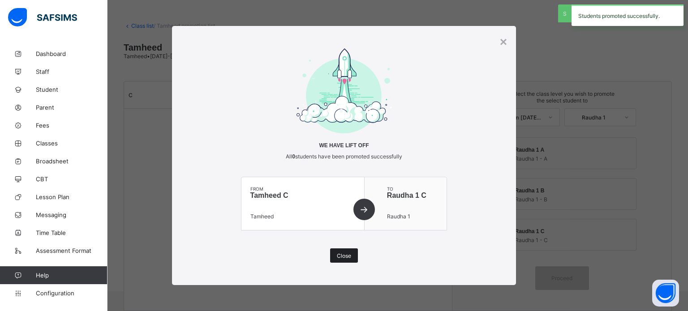
click at [351, 258] on span "Close" at bounding box center [344, 256] width 14 height 7
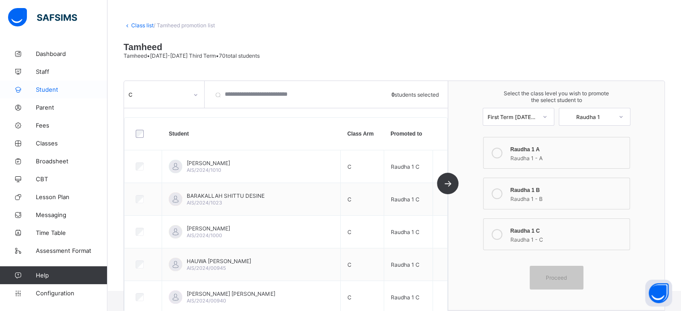
scroll to position [45, 0]
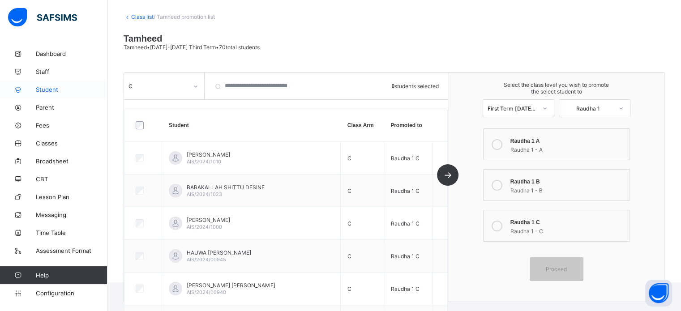
click at [48, 91] on span "Student" at bounding box center [72, 89] width 72 height 7
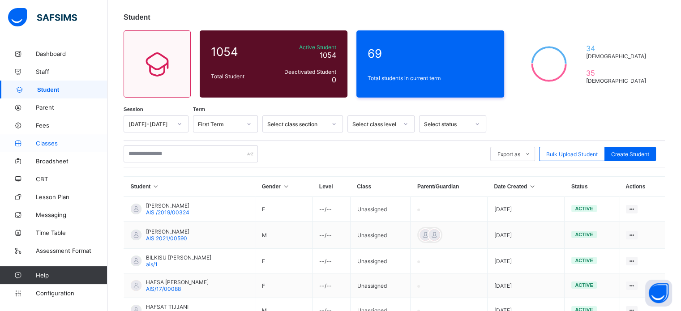
click at [47, 144] on span "Classes" at bounding box center [72, 143] width 72 height 7
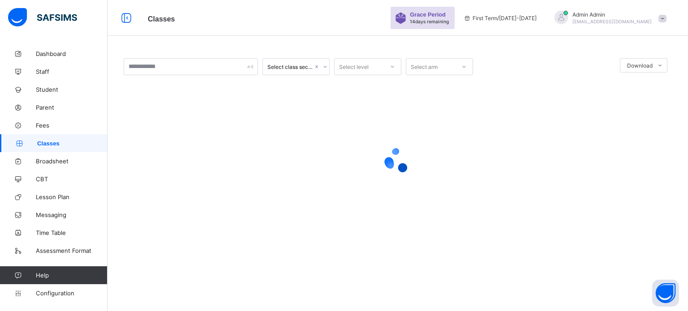
click at [379, 73] on div "Select level" at bounding box center [367, 66] width 67 height 17
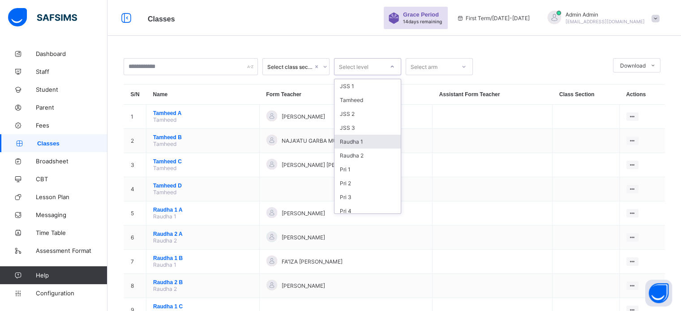
click at [361, 139] on div "Raudha 1" at bounding box center [368, 142] width 66 height 14
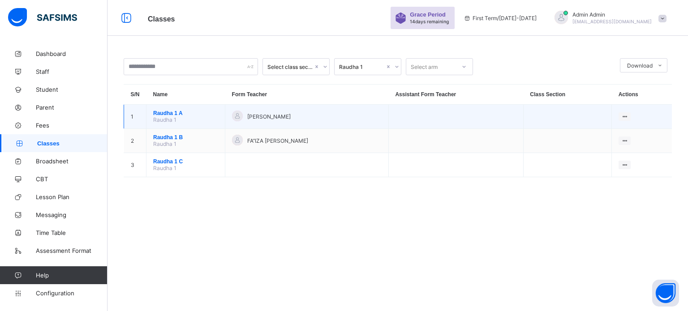
click at [167, 114] on span "Raudha 1 A" at bounding box center [185, 113] width 65 height 6
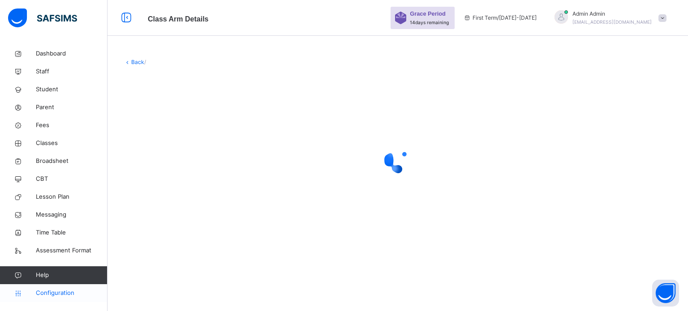
click at [49, 293] on span "Configuration" at bounding box center [71, 293] width 71 height 9
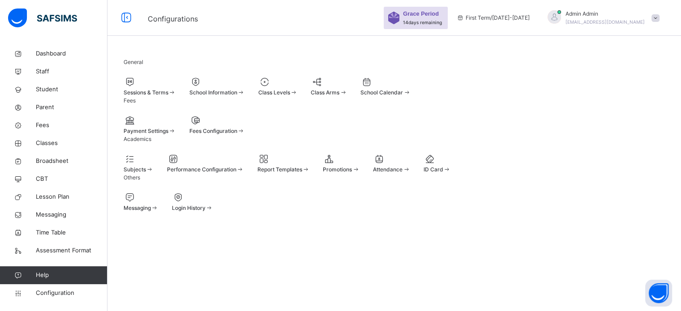
click at [360, 174] on div "Promotions" at bounding box center [341, 170] width 37 height 8
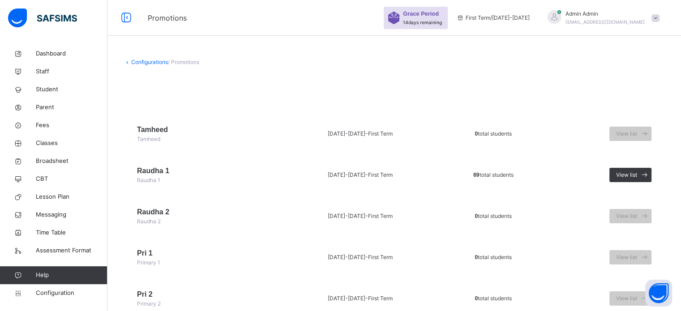
click at [146, 63] on link "Configurations" at bounding box center [149, 62] width 37 height 7
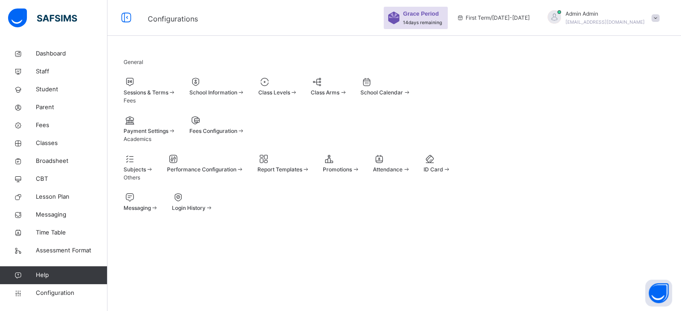
click at [352, 173] on span "Promotions" at bounding box center [337, 169] width 29 height 7
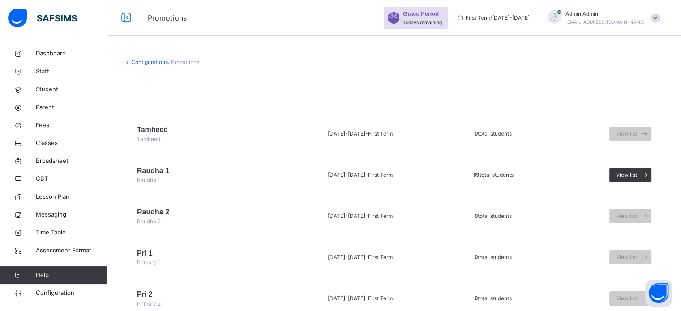
click at [156, 63] on link "Configurations" at bounding box center [149, 62] width 37 height 7
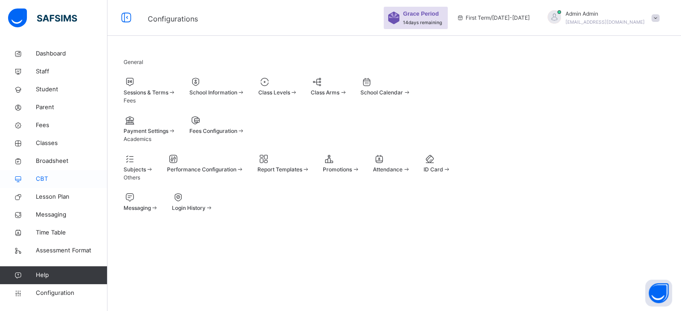
click at [39, 181] on span "CBT" at bounding box center [72, 179] width 72 height 9
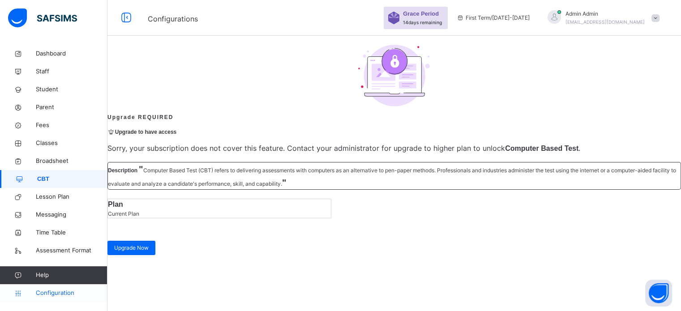
click at [54, 296] on span "Configuration" at bounding box center [71, 293] width 71 height 9
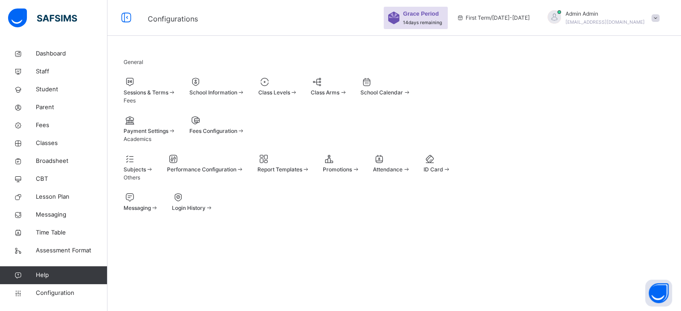
click at [352, 173] on span "Promotions" at bounding box center [337, 169] width 29 height 7
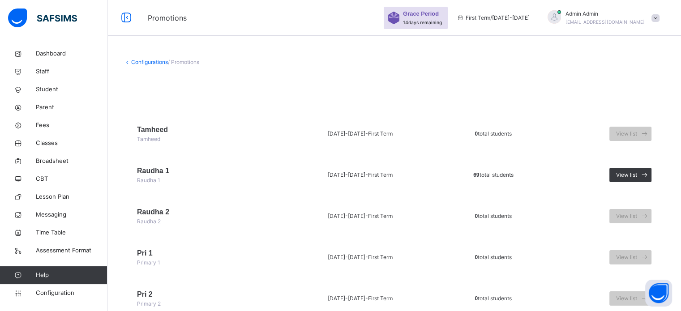
scroll to position [45, 0]
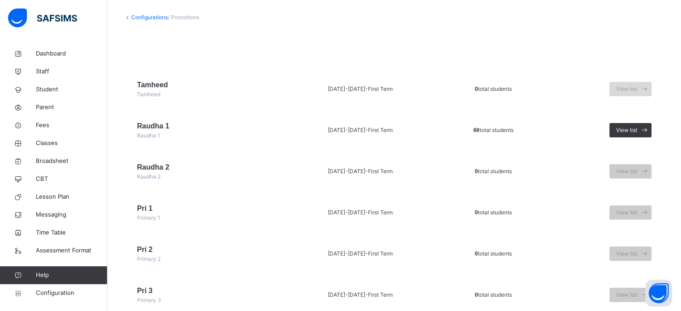
click at [631, 93] on span "View list" at bounding box center [626, 89] width 21 height 8
click at [624, 170] on span "View list" at bounding box center [626, 172] width 21 height 8
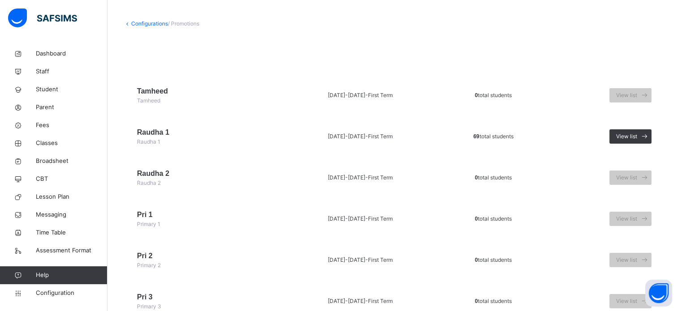
scroll to position [0, 0]
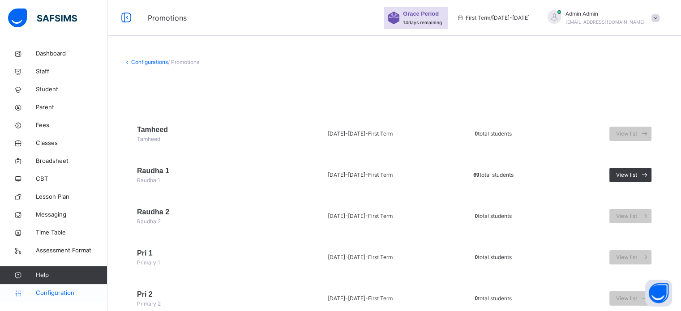
click at [59, 293] on span "Configuration" at bounding box center [71, 293] width 71 height 9
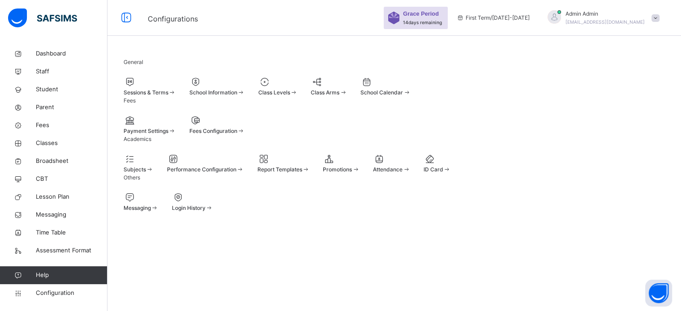
click at [147, 96] on span "Sessions & Terms" at bounding box center [146, 92] width 45 height 7
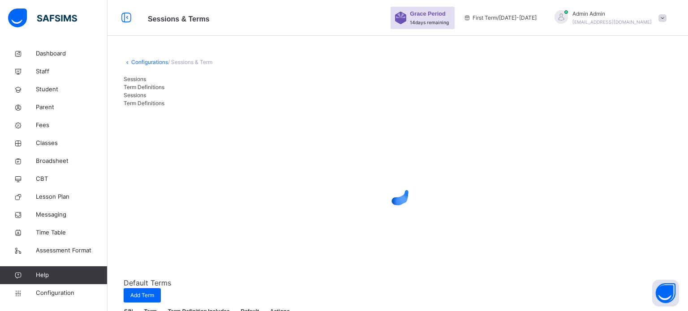
click at [164, 86] on span "Term Definitions" at bounding box center [144, 87] width 41 height 7
click at [142, 82] on span "Sessions" at bounding box center [135, 79] width 22 height 7
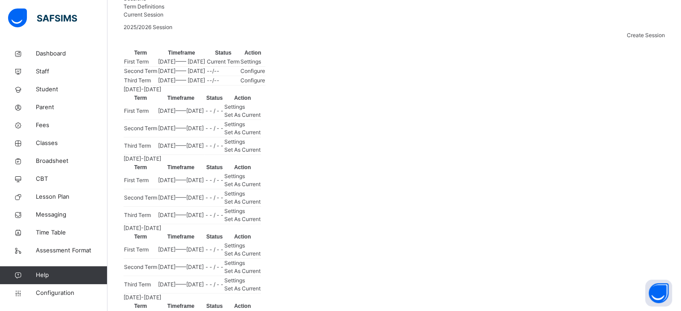
scroll to position [179, 0]
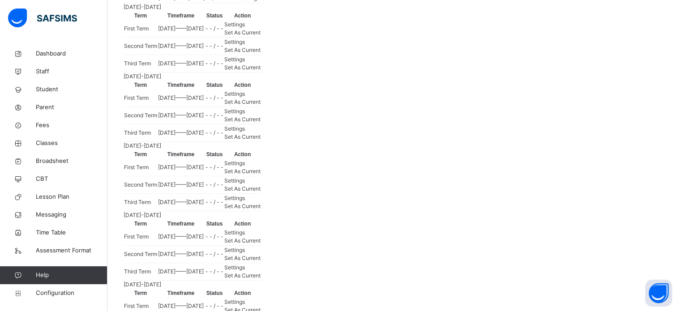
click at [261, 71] on span "Set As Current" at bounding box center [242, 67] width 36 height 7
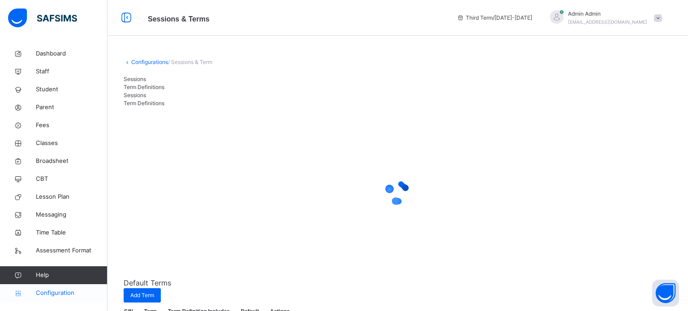
click at [61, 294] on span "Configuration" at bounding box center [71, 293] width 71 height 9
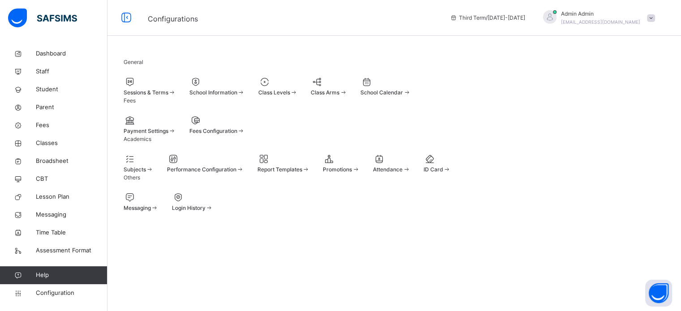
click at [352, 173] on span "Promotions" at bounding box center [337, 169] width 29 height 7
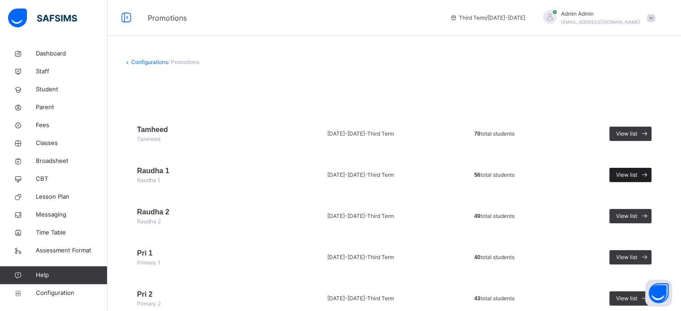
click at [635, 173] on span "View list" at bounding box center [626, 175] width 21 height 8
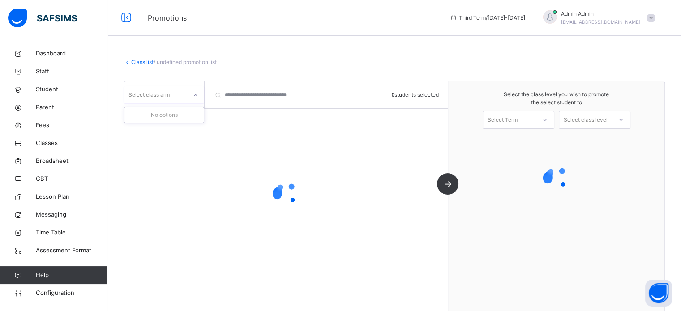
click at [197, 97] on icon at bounding box center [195, 95] width 5 height 9
click at [177, 99] on div "Select class arm" at bounding box center [155, 95] width 63 height 14
click at [191, 95] on div at bounding box center [195, 95] width 15 height 14
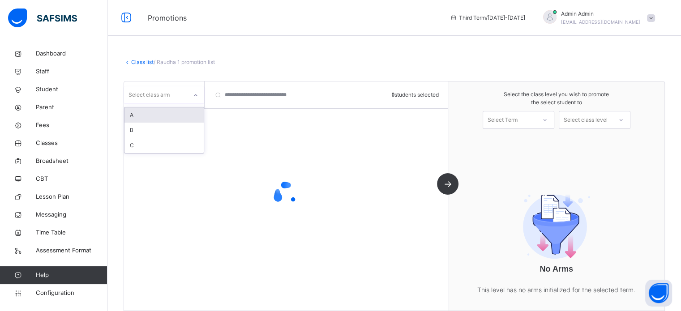
click at [162, 114] on div "A" at bounding box center [164, 115] width 79 height 15
click at [518, 118] on div "Select Term" at bounding box center [503, 120] width 30 height 18
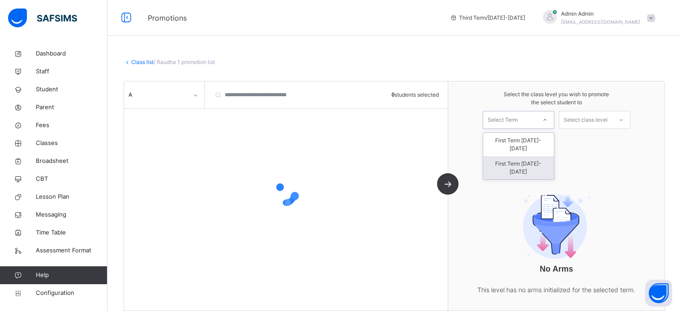
click at [509, 156] on div "First Term [DATE]-[DATE]" at bounding box center [518, 167] width 71 height 23
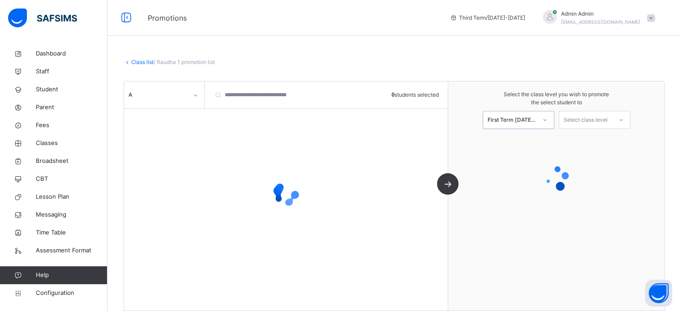
click at [602, 120] on div "Select class level" at bounding box center [586, 120] width 44 height 18
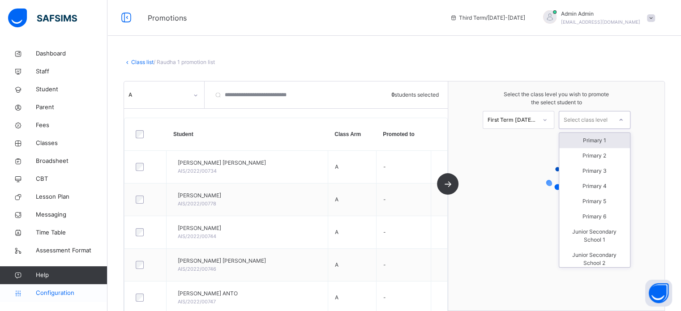
click at [47, 293] on span "Configuration" at bounding box center [71, 293] width 71 height 9
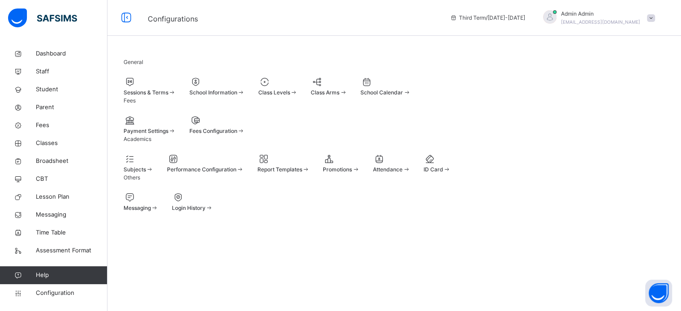
click at [298, 88] on div at bounding box center [277, 81] width 39 height 13
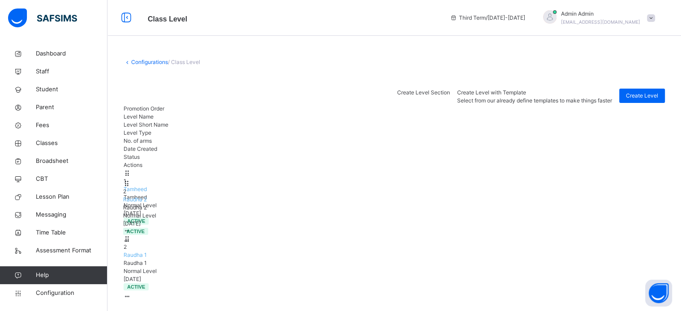
click at [147, 252] on span "Raudha 1" at bounding box center [135, 255] width 23 height 7
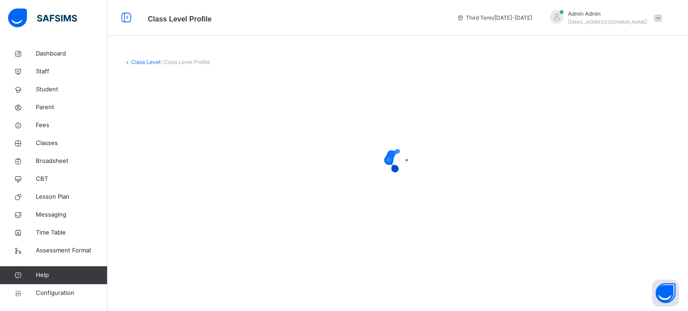
click at [142, 62] on link "Class Level" at bounding box center [145, 62] width 29 height 7
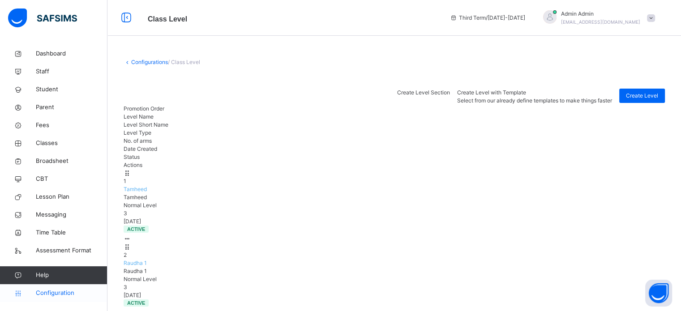
click at [65, 293] on span "Configuration" at bounding box center [71, 293] width 71 height 9
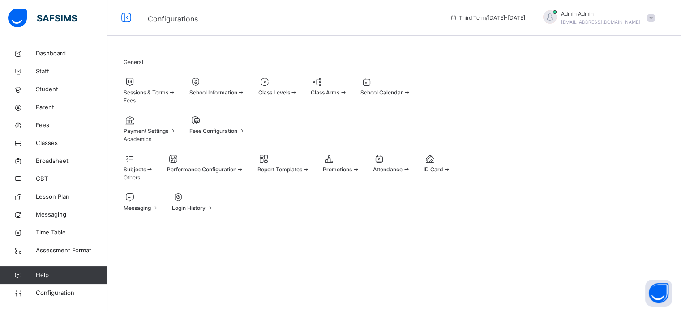
click at [168, 96] on span "Sessions & Terms" at bounding box center [146, 92] width 45 height 7
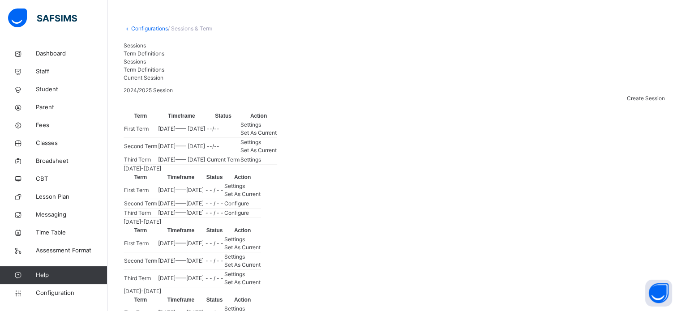
scroll to position [90, 0]
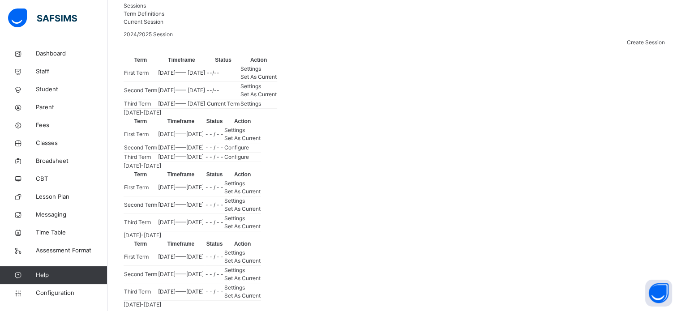
click at [261, 142] on span "Set As Current" at bounding box center [242, 138] width 36 height 7
click at [261, 126] on th "Action" at bounding box center [242, 121] width 37 height 9
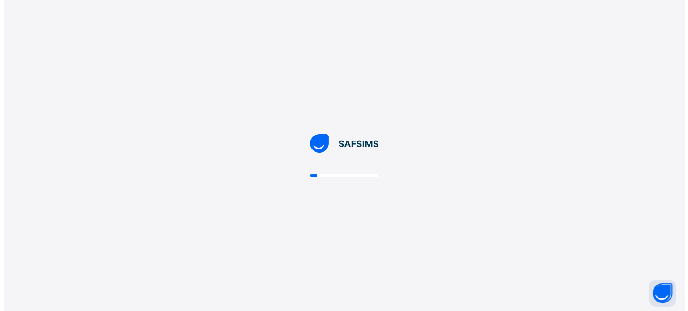
scroll to position [0, 0]
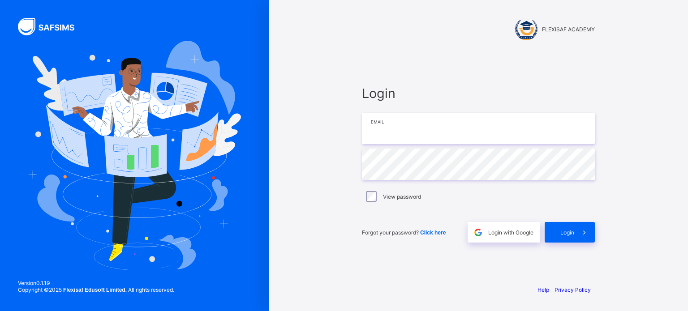
drag, startPoint x: 385, startPoint y: 130, endPoint x: 369, endPoint y: 121, distance: 18.4
click at [385, 130] on input "email" at bounding box center [478, 128] width 233 height 31
type input "**********"
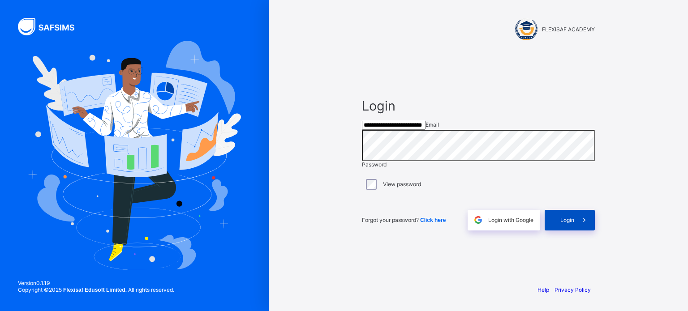
click at [563, 224] on span "Login" at bounding box center [567, 220] width 14 height 7
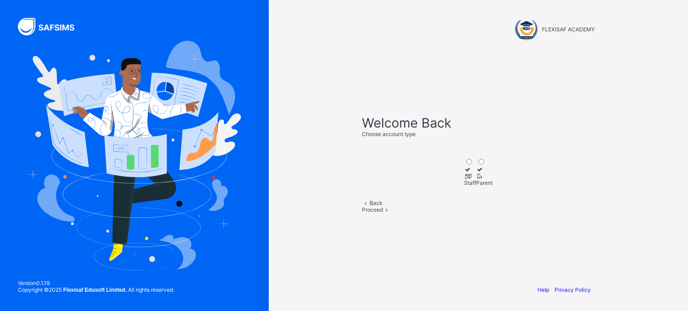
click at [464, 173] on icon at bounding box center [468, 176] width 8 height 7
click at [383, 213] on span "Proceed" at bounding box center [372, 209] width 21 height 7
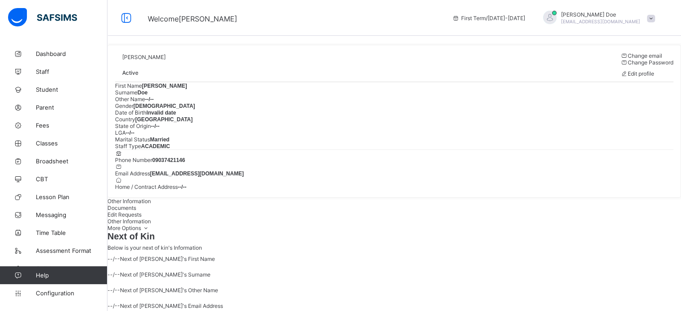
click at [586, 18] on div "[PERSON_NAME] [EMAIL_ADDRESS][DOMAIN_NAME]" at bounding box center [600, 17] width 79 height 13
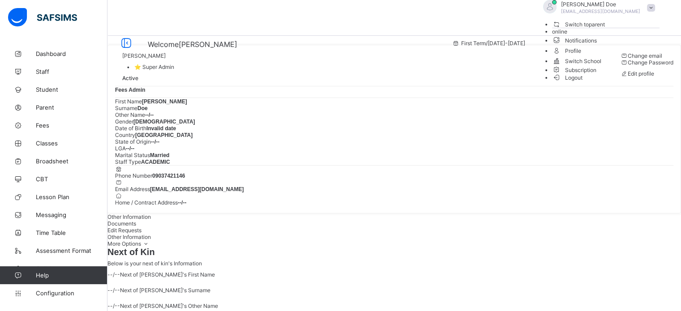
click at [606, 29] on span "Switch to parent" at bounding box center [578, 24] width 53 height 9
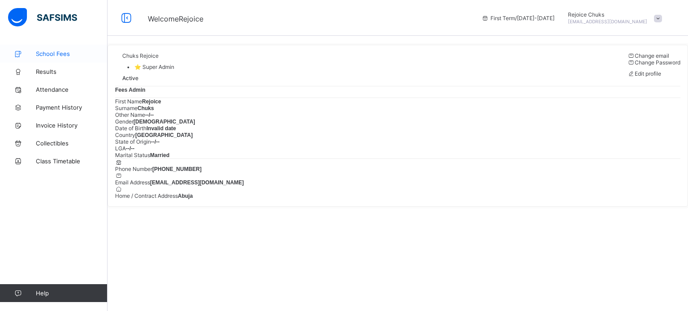
click at [59, 60] on link "School Fees" at bounding box center [54, 54] width 108 height 18
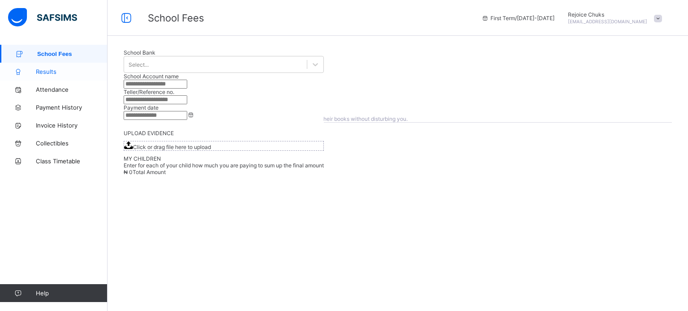
click at [53, 71] on span "Results" at bounding box center [72, 71] width 72 height 7
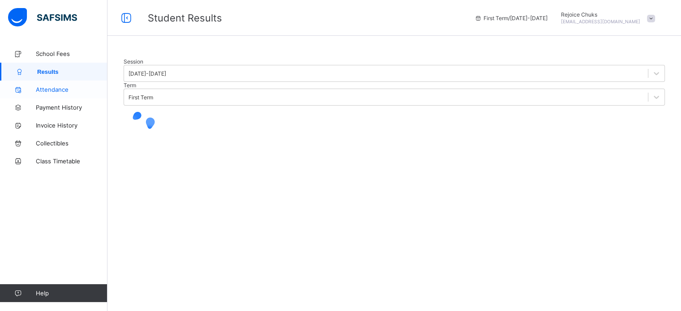
click at [59, 88] on span "Attendance" at bounding box center [72, 89] width 72 height 7
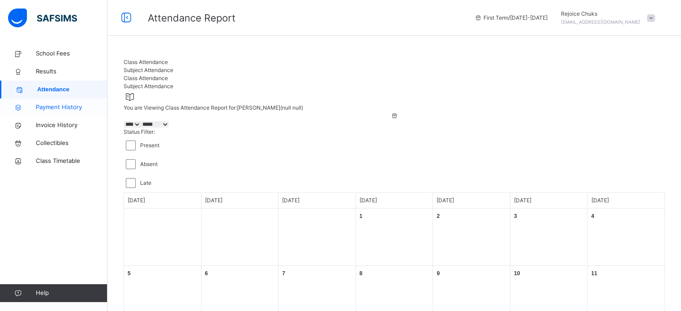
click at [69, 104] on span "Payment History" at bounding box center [72, 107] width 72 height 9
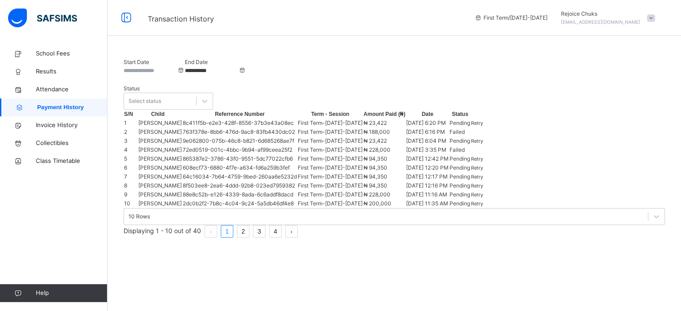
scroll to position [45, 0]
click at [45, 125] on span "Invoice History" at bounding box center [72, 125] width 72 height 9
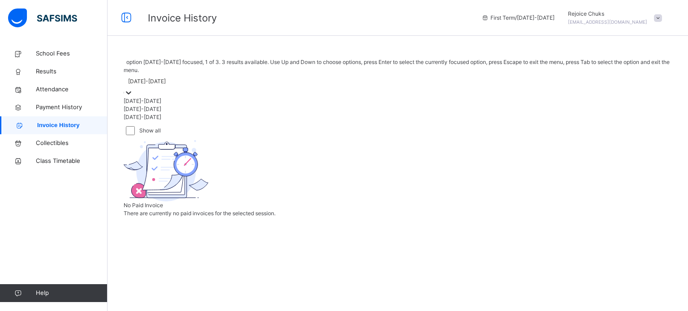
click at [133, 88] on icon at bounding box center [128, 92] width 9 height 9
click at [167, 105] on div "[DATE]-[DATE]" at bounding box center [398, 109] width 548 height 8
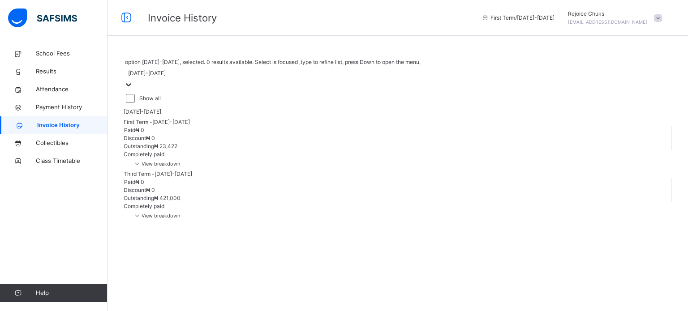
click at [166, 69] on div "[DATE]-[DATE]" at bounding box center [147, 73] width 38 height 8
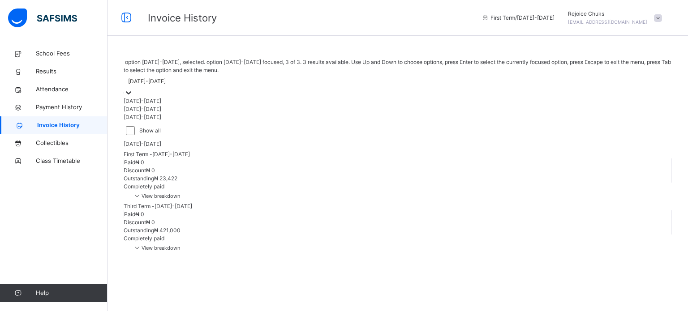
click at [167, 115] on div "[DATE]-[DATE]" at bounding box center [398, 117] width 548 height 8
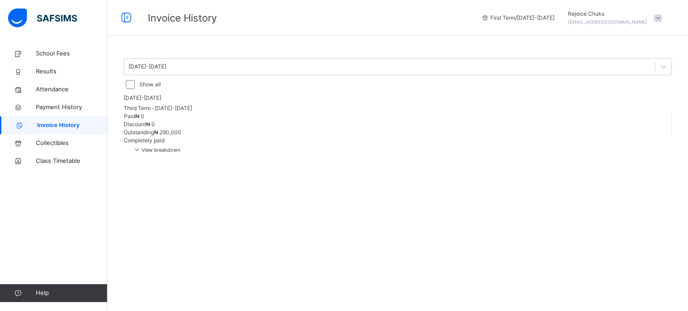
click at [180, 147] on span "View breakdown" at bounding box center [156, 150] width 47 height 6
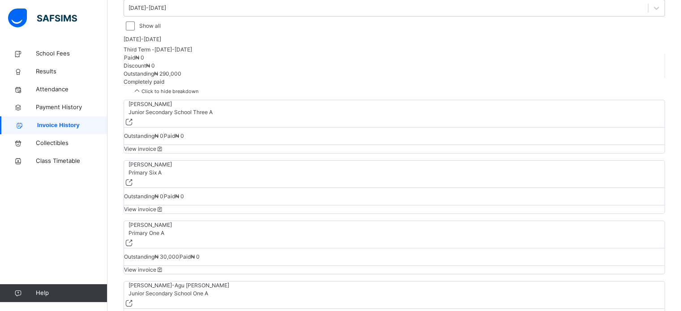
scroll to position [92, 0]
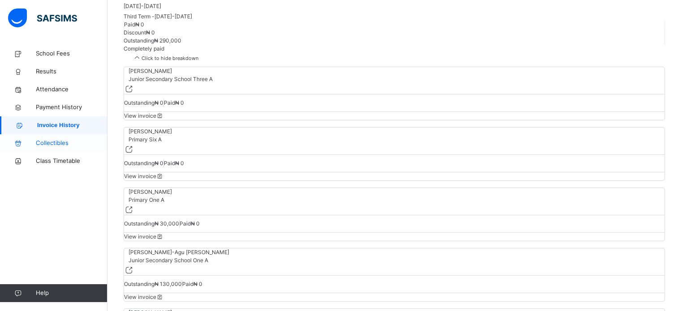
click at [51, 142] on span "Collectibles" at bounding box center [72, 143] width 72 height 9
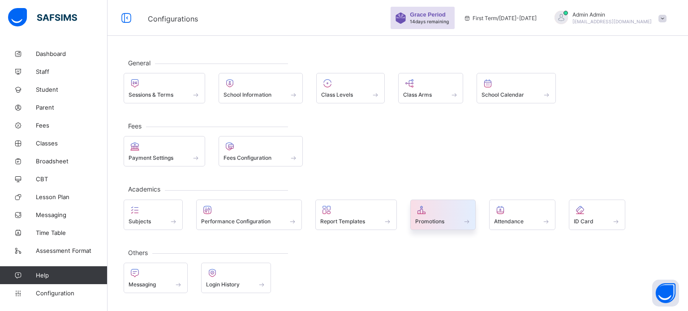
click at [433, 218] on span "Promotions" at bounding box center [429, 221] width 29 height 7
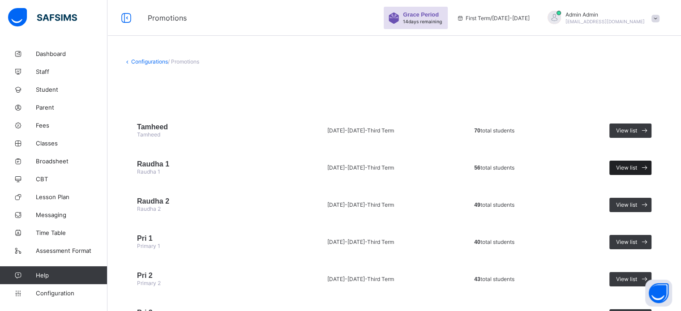
click at [636, 167] on span "View list" at bounding box center [626, 167] width 21 height 7
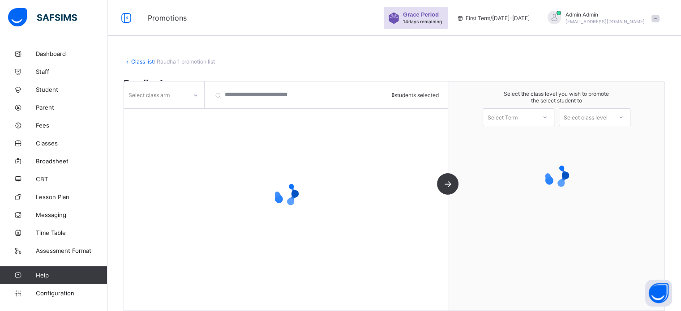
click at [185, 95] on div "Select class arm" at bounding box center [155, 95] width 63 height 13
click at [187, 96] on div at bounding box center [195, 94] width 17 height 17
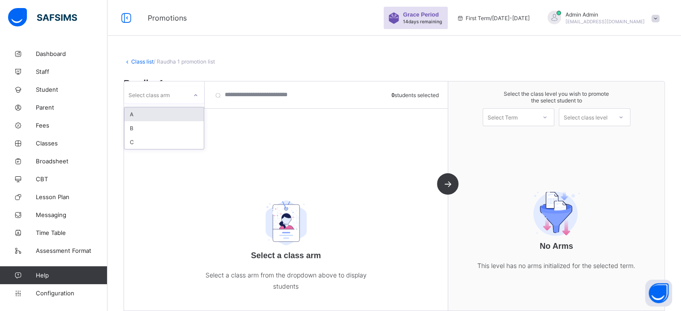
click at [179, 102] on div "Select class arm" at bounding box center [164, 94] width 80 height 17
click at [158, 116] on div "A" at bounding box center [164, 115] width 79 height 14
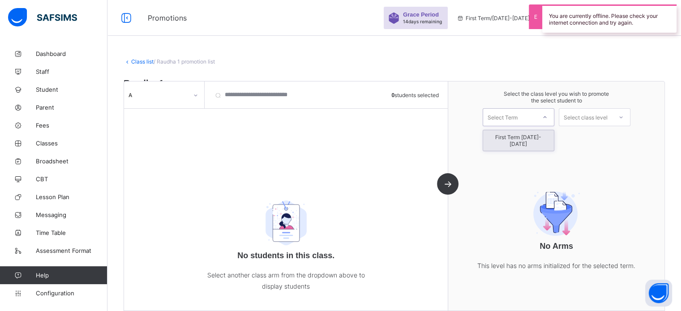
click at [518, 123] on div "Select Term" at bounding box center [503, 117] width 30 height 18
click at [520, 138] on div "First Term [DATE]-[DATE]" at bounding box center [518, 140] width 71 height 21
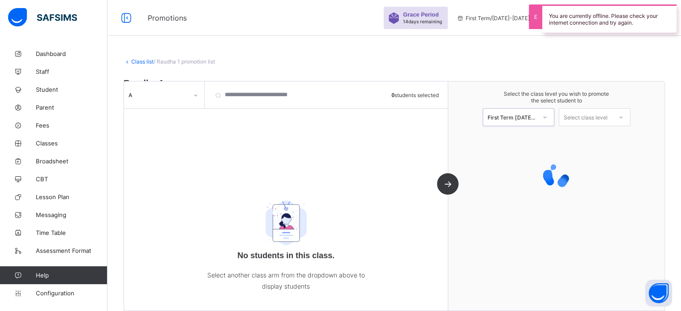
click at [600, 123] on div "Select class level" at bounding box center [586, 117] width 44 height 18
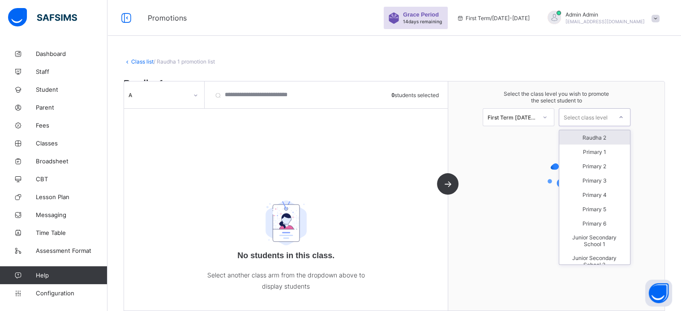
click at [601, 141] on div "Raudha 2" at bounding box center [594, 137] width 71 height 14
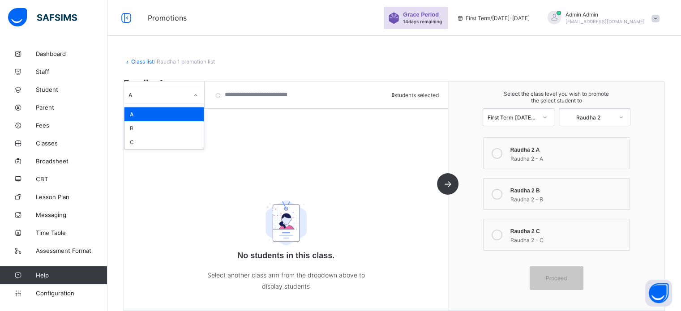
click at [141, 96] on div "A" at bounding box center [159, 95] width 60 height 7
click at [138, 125] on div "B" at bounding box center [164, 128] width 79 height 14
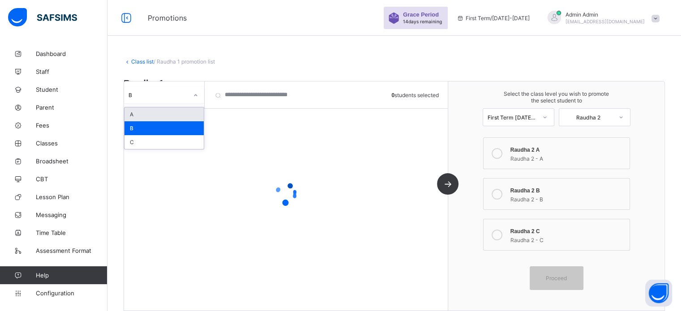
click at [168, 94] on div "B" at bounding box center [159, 95] width 60 height 7
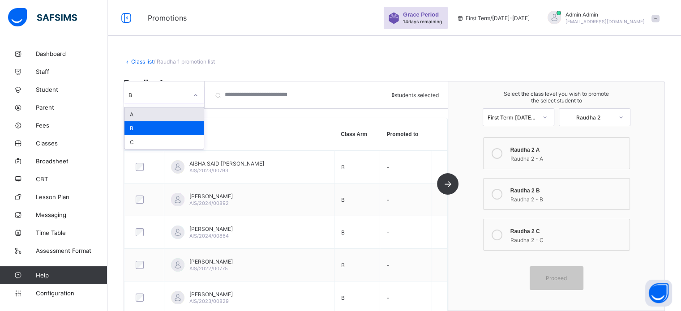
click at [146, 114] on div "A" at bounding box center [164, 115] width 79 height 14
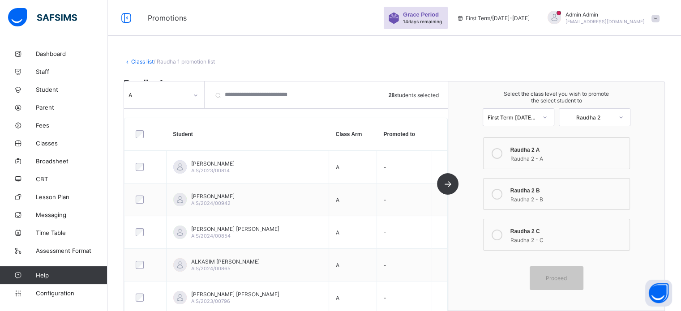
drag, startPoint x: 505, startPoint y: 151, endPoint x: 514, endPoint y: 172, distance: 22.3
click at [503, 151] on icon at bounding box center [497, 153] width 11 height 11
click at [558, 283] on div "Proceed" at bounding box center [557, 279] width 54 height 24
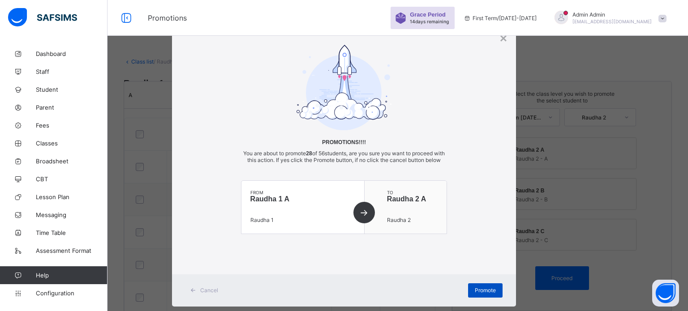
click at [489, 298] on div "Promote" at bounding box center [485, 291] width 34 height 14
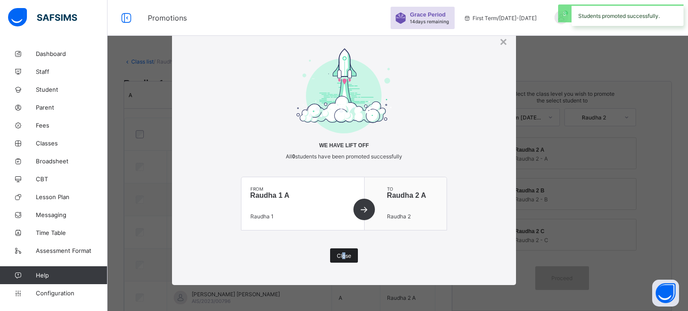
click at [344, 255] on span "Close" at bounding box center [344, 256] width 14 height 7
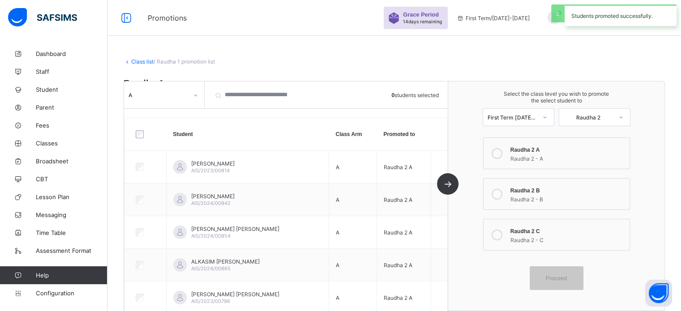
click at [163, 96] on div "A" at bounding box center [159, 95] width 60 height 7
click at [149, 129] on div "B" at bounding box center [164, 128] width 79 height 14
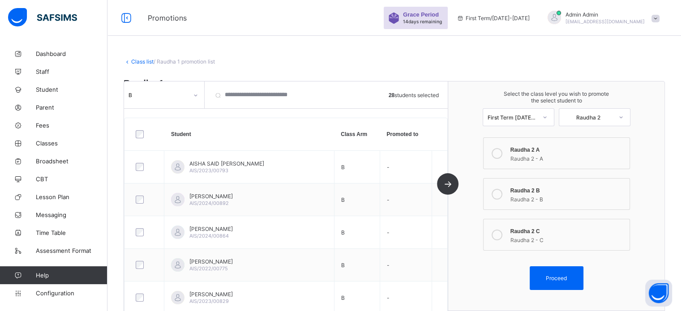
click at [501, 192] on icon at bounding box center [497, 194] width 11 height 11
click at [555, 274] on div "Proceed" at bounding box center [557, 279] width 54 height 24
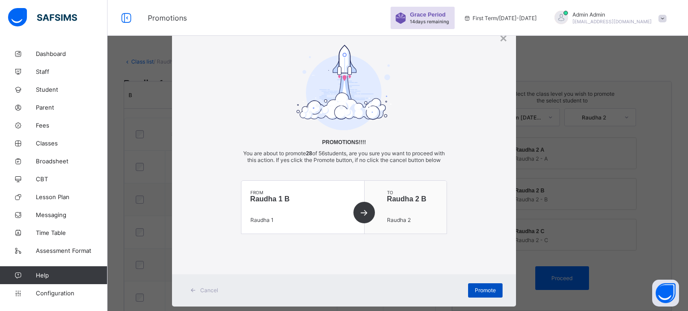
click at [487, 293] on div "Promote" at bounding box center [485, 291] width 34 height 14
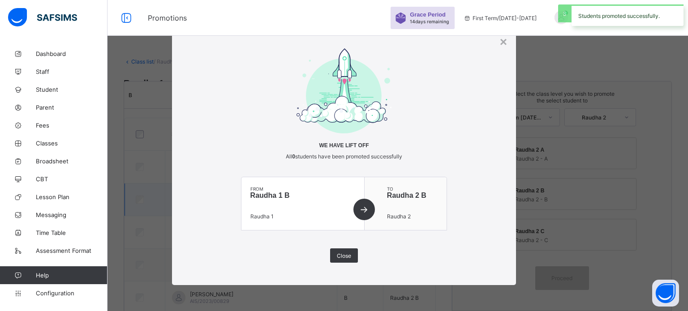
drag, startPoint x: 340, startPoint y: 257, endPoint x: 319, endPoint y: 215, distance: 47.3
click at [340, 256] on span "Close" at bounding box center [344, 256] width 14 height 7
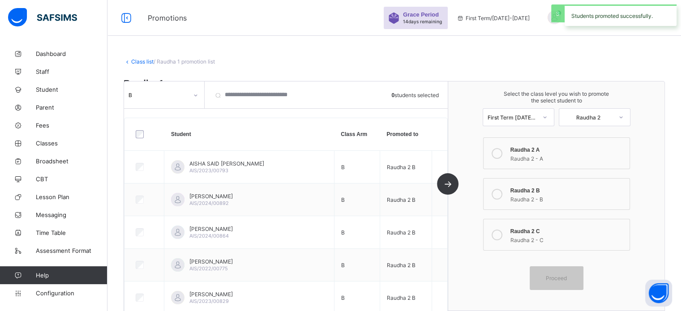
click at [172, 106] on div "B" at bounding box center [164, 95] width 81 height 27
click at [171, 103] on div "B" at bounding box center [164, 95] width 81 height 27
click at [171, 102] on div "B" at bounding box center [164, 94] width 80 height 17
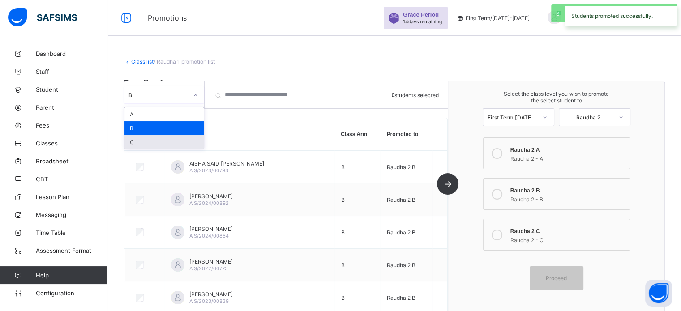
click at [142, 142] on div "C" at bounding box center [164, 142] width 79 height 14
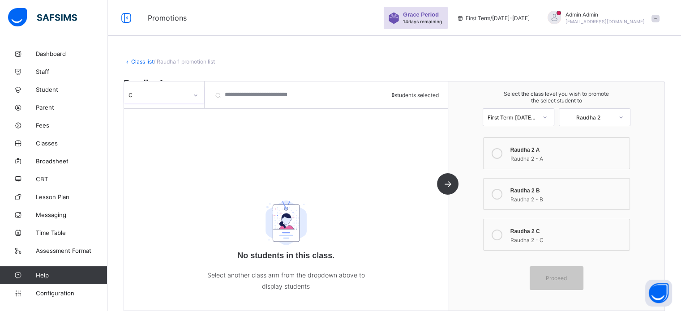
click at [147, 59] on link "Class list" at bounding box center [142, 61] width 22 height 7
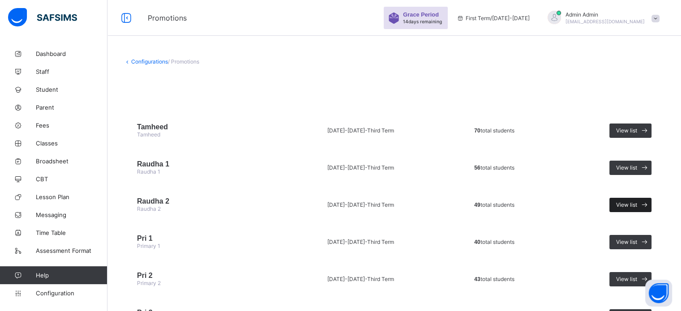
click at [637, 208] on span "View list" at bounding box center [626, 205] width 21 height 7
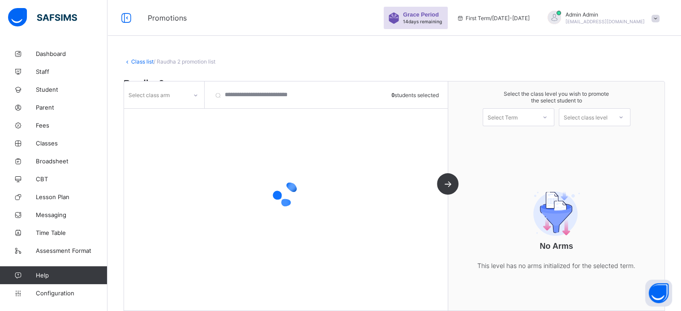
click at [177, 99] on div "Select class arm" at bounding box center [155, 95] width 63 height 13
click at [170, 98] on div "Select class arm" at bounding box center [155, 95] width 63 height 13
click at [184, 101] on div "Select class arm" at bounding box center [164, 94] width 80 height 17
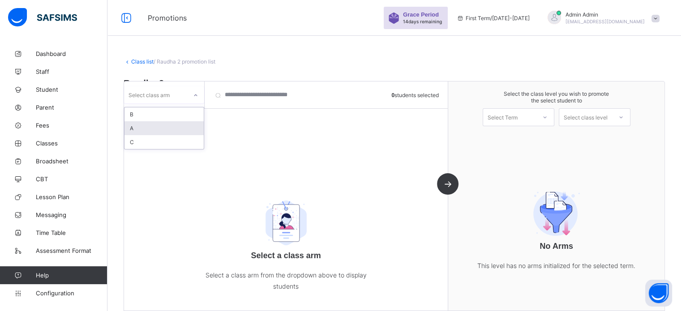
click at [152, 129] on div "A" at bounding box center [164, 128] width 79 height 14
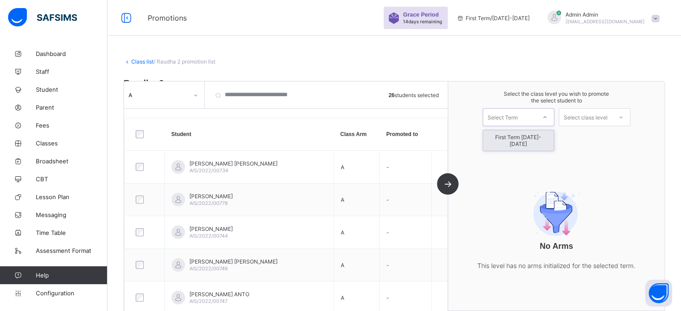
click at [547, 112] on div at bounding box center [545, 117] width 16 height 15
click at [515, 134] on div "First Term [DATE]-[DATE]" at bounding box center [518, 140] width 71 height 21
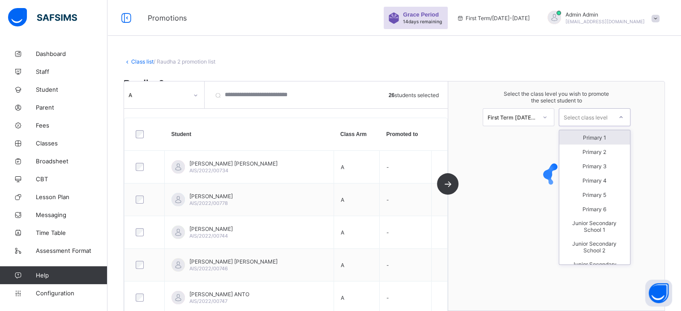
click at [598, 119] on div "Select class level" at bounding box center [586, 117] width 44 height 18
click at [591, 138] on div "Primary 1" at bounding box center [594, 137] width 71 height 14
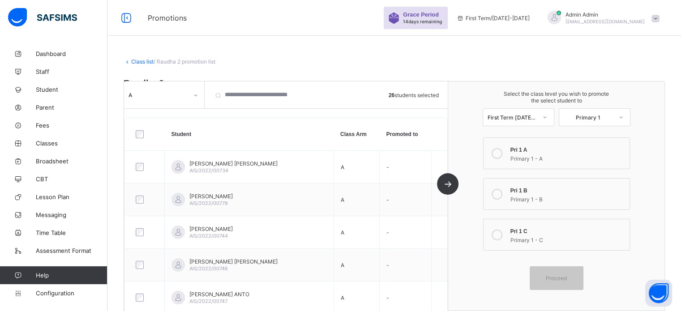
click at [499, 154] on icon at bounding box center [497, 153] width 11 height 11
click at [551, 279] on span "Proceed" at bounding box center [556, 278] width 21 height 7
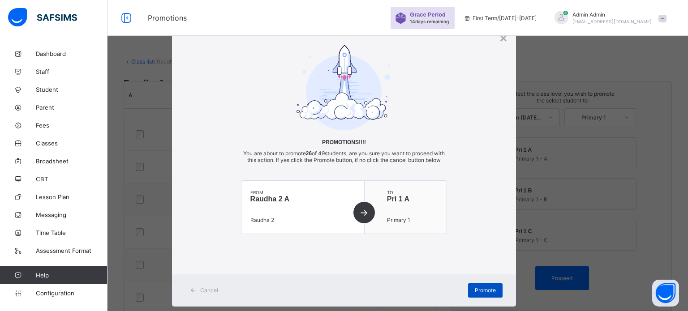
click at [483, 294] on span "Promote" at bounding box center [485, 290] width 21 height 7
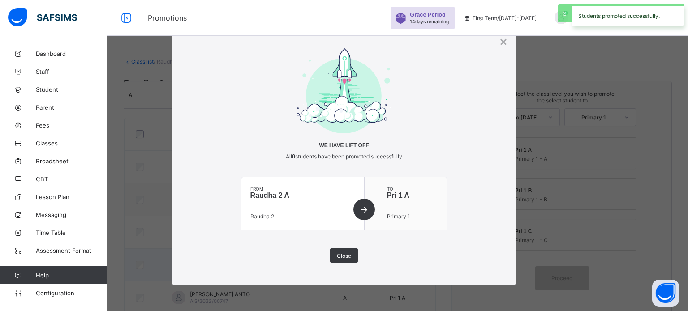
click at [344, 252] on div "Close" at bounding box center [344, 256] width 28 height 14
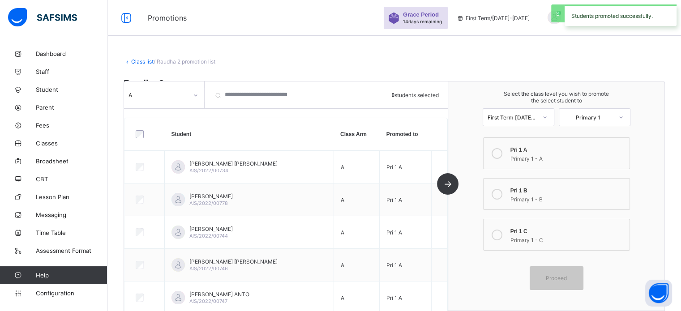
click at [152, 98] on div "A" at bounding box center [159, 95] width 60 height 7
click at [132, 116] on div "B" at bounding box center [164, 115] width 79 height 14
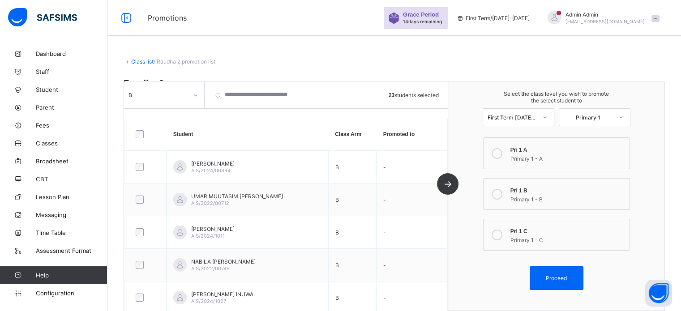
click at [499, 197] on icon at bounding box center [497, 194] width 11 height 11
click at [563, 278] on span "Proceed" at bounding box center [556, 278] width 21 height 7
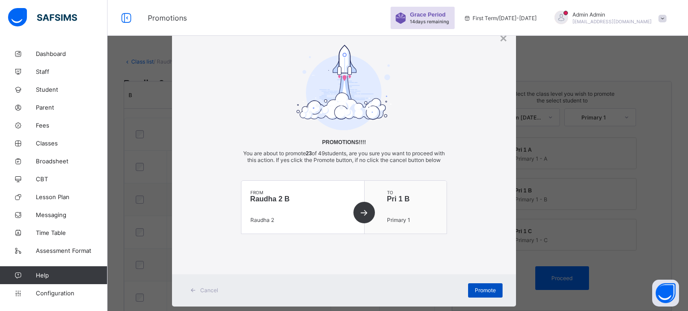
click at [487, 294] on span "Promote" at bounding box center [485, 290] width 21 height 7
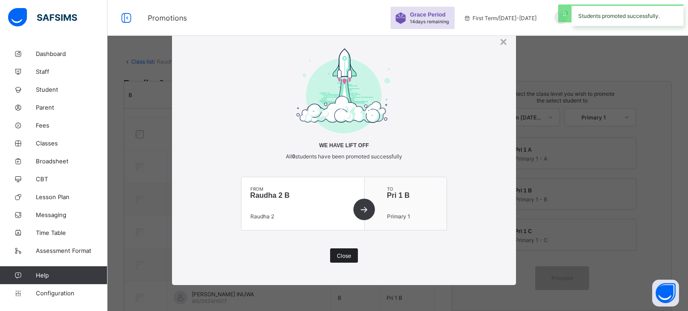
click at [343, 259] on span "Close" at bounding box center [344, 256] width 14 height 7
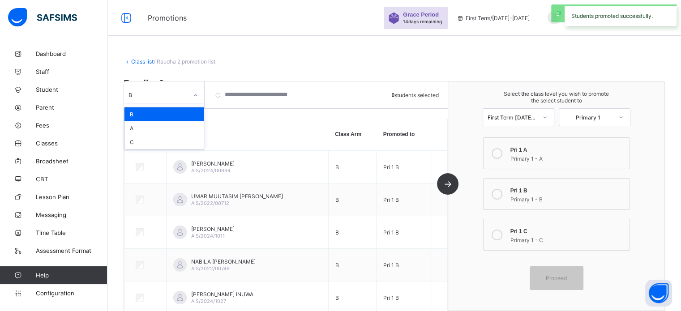
click at [162, 96] on div "B" at bounding box center [159, 95] width 60 height 7
click at [140, 140] on div "C" at bounding box center [164, 142] width 79 height 14
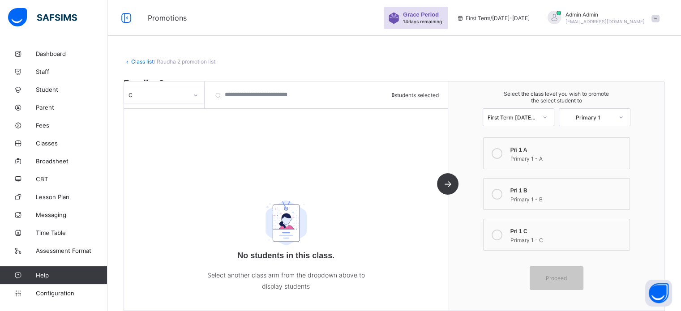
click at [179, 92] on div "C" at bounding box center [159, 95] width 60 height 7
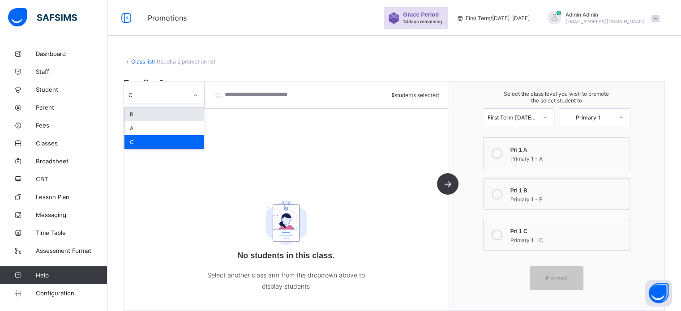
click at [134, 117] on div "B" at bounding box center [164, 115] width 79 height 14
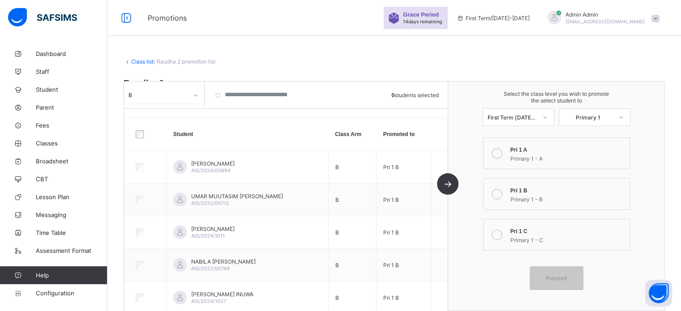
click at [151, 98] on div "B" at bounding box center [159, 95] width 60 height 7
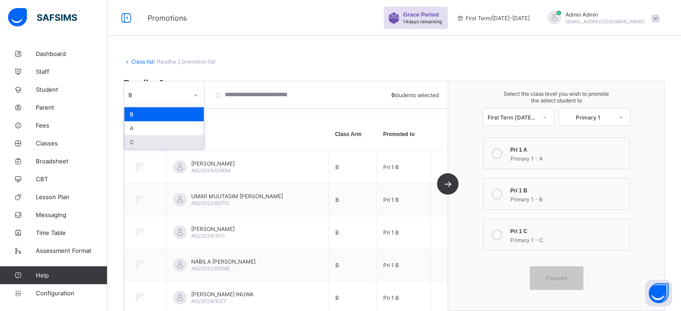
click at [145, 142] on div "C" at bounding box center [164, 142] width 79 height 14
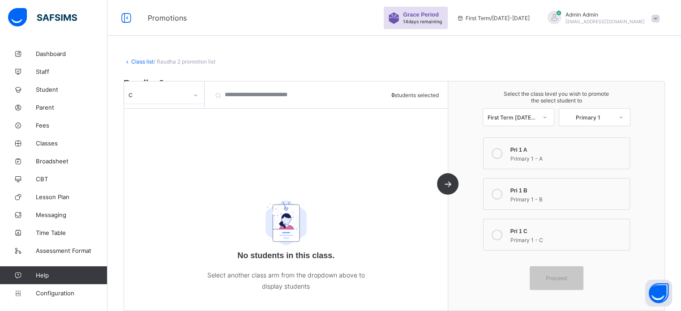
click at [143, 60] on link "Class list" at bounding box center [142, 61] width 22 height 7
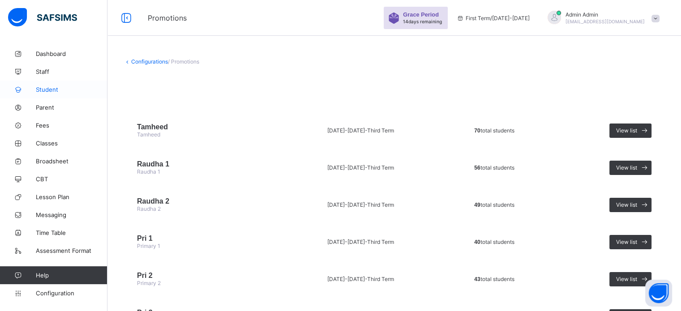
click at [61, 89] on span "Student" at bounding box center [72, 89] width 72 height 7
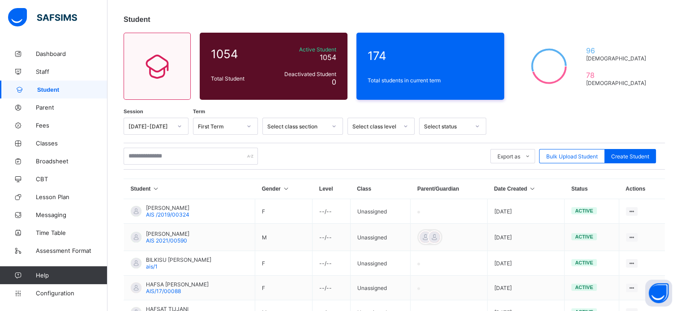
scroll to position [45, 0]
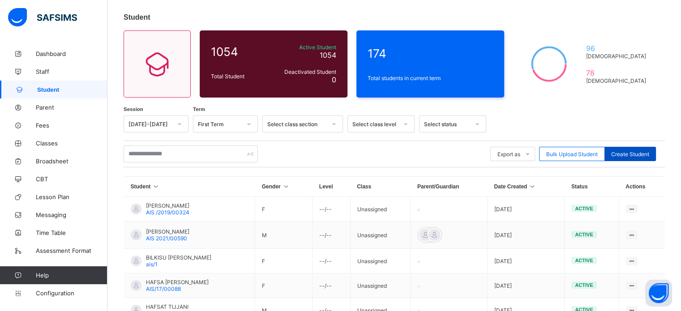
click at [645, 155] on span "Create Student" at bounding box center [630, 154] width 38 height 7
select select "**"
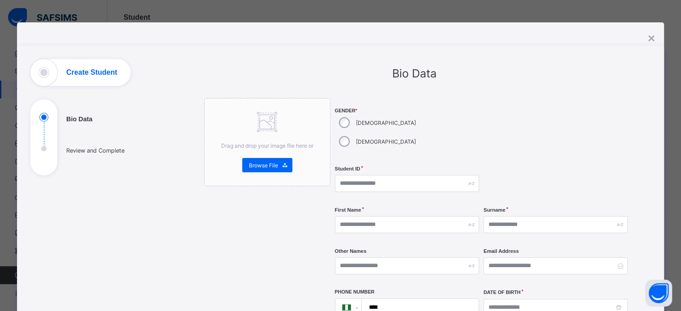
scroll to position [0, 0]
click at [652, 34] on div "×" at bounding box center [651, 38] width 7 height 14
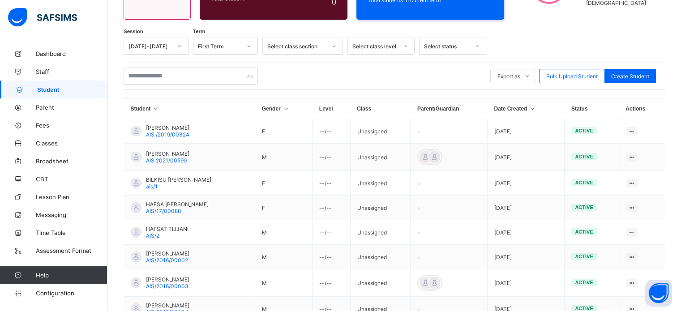
scroll to position [148, 0]
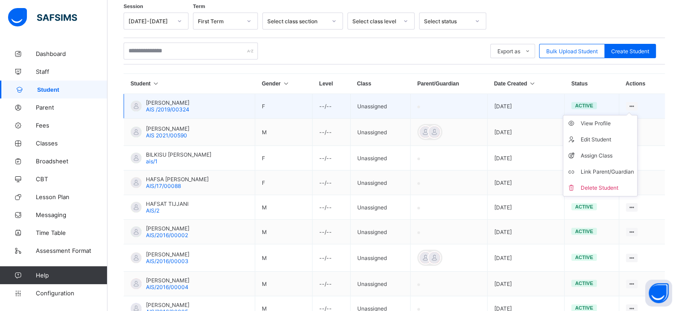
click at [638, 115] on ul "View Profile Edit Student Assign Class Link Parent/Guardian Delete Student" at bounding box center [600, 156] width 75 height 82
click at [616, 159] on div "Assign Class" at bounding box center [607, 155] width 53 height 9
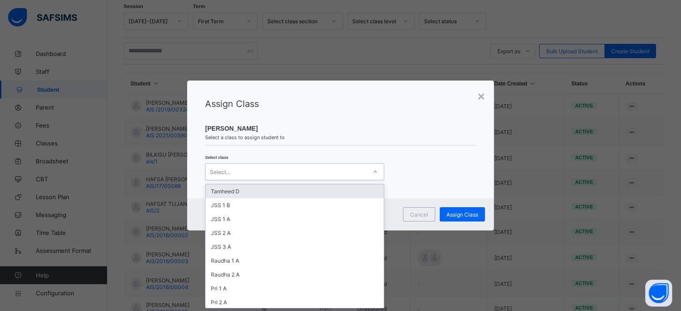
click at [360, 162] on div "Select class option [PERSON_NAME] D focused, 1 of 31. 31 results available. Use…" at bounding box center [340, 168] width 271 height 26
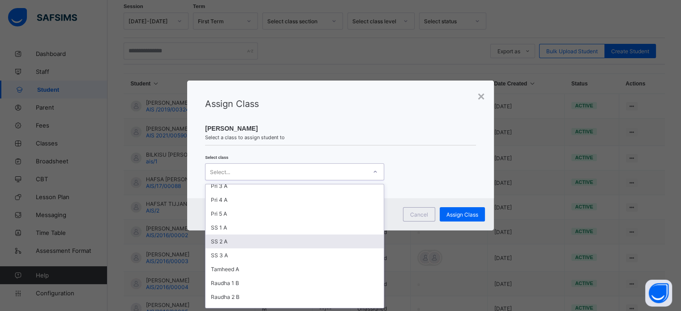
scroll to position [0, 0]
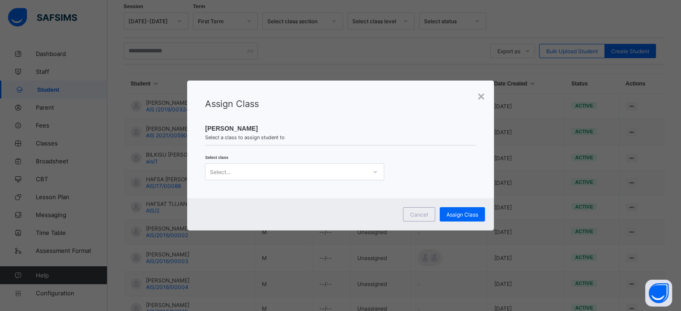
click at [430, 125] on span "[PERSON_NAME]" at bounding box center [340, 128] width 271 height 7
drag, startPoint x: 419, startPoint y: 215, endPoint x: 316, endPoint y: 182, distance: 108.7
click at [418, 215] on span "Cancel" at bounding box center [419, 214] width 18 height 7
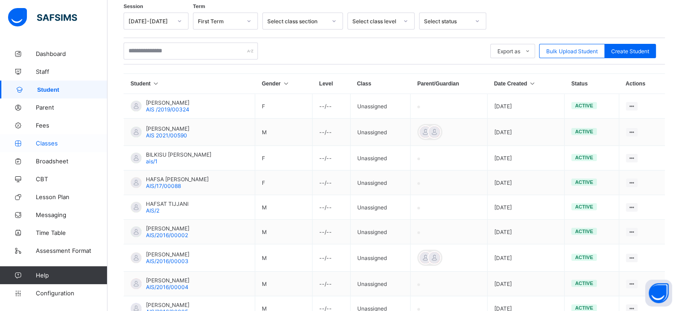
click at [54, 143] on span "Classes" at bounding box center [72, 143] width 72 height 7
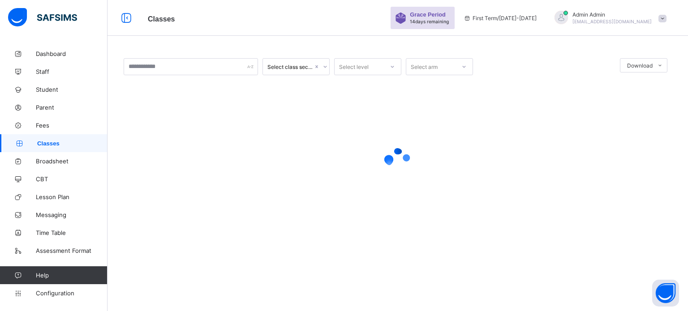
click at [378, 71] on div "Select level" at bounding box center [359, 66] width 49 height 13
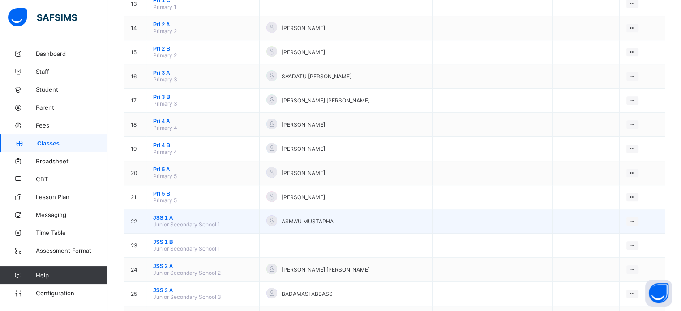
click at [165, 221] on span "JSS 1 A" at bounding box center [202, 218] width 99 height 6
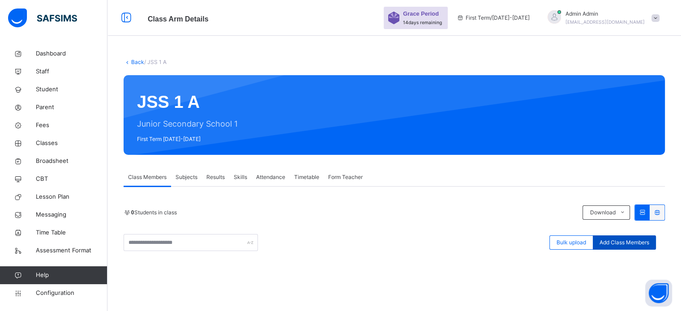
click at [639, 247] on div "Add Class Members" at bounding box center [624, 243] width 63 height 14
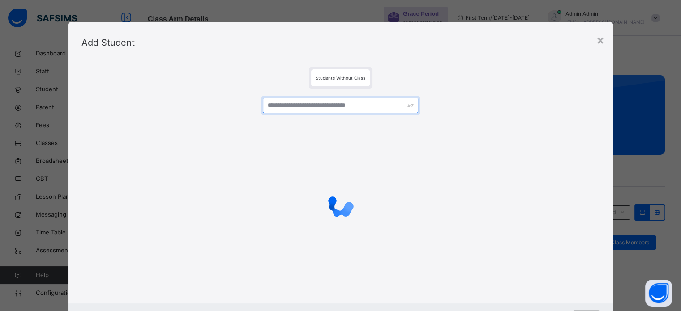
click at [294, 103] on input "text" at bounding box center [340, 106] width 155 height 16
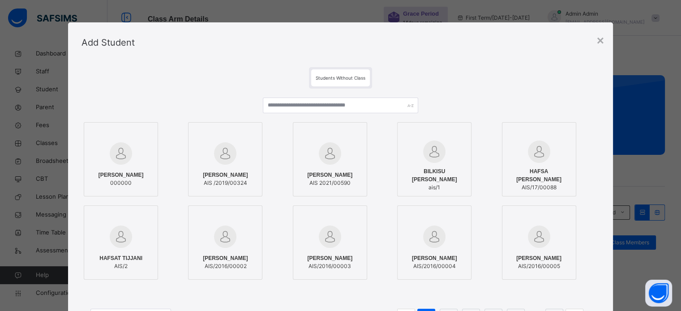
click at [607, 41] on div "Add Student" at bounding box center [340, 42] width 545 height 40
click at [602, 40] on div "×" at bounding box center [600, 40] width 7 height 19
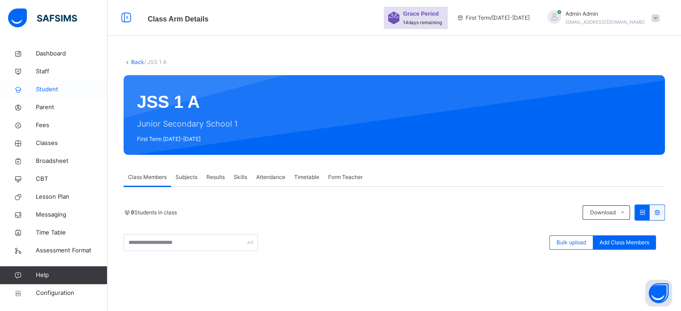
click at [41, 95] on link "Student" at bounding box center [54, 90] width 108 height 18
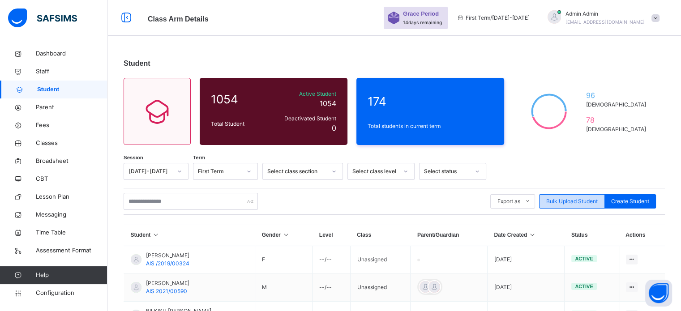
click at [570, 204] on span "Bulk Upload Student" at bounding box center [572, 202] width 52 height 8
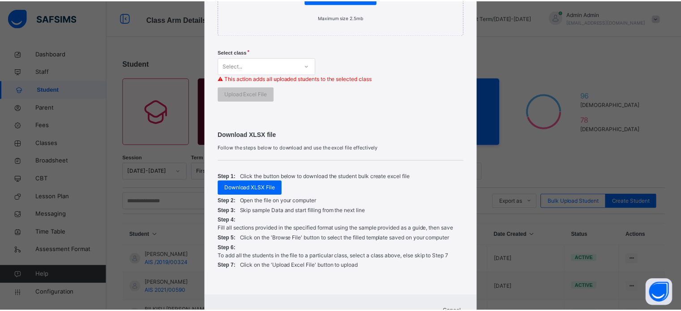
scroll to position [224, 0]
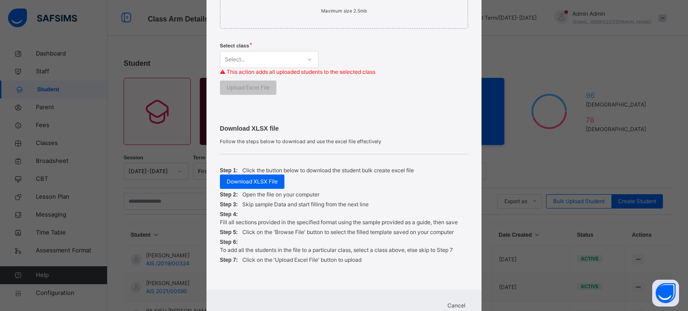
click at [264, 181] on span "Download XLSX File" at bounding box center [252, 182] width 51 height 8
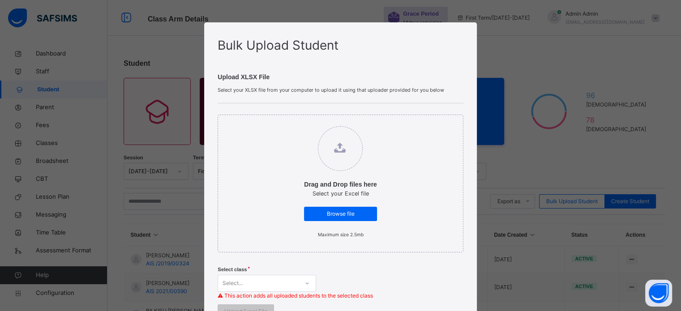
scroll to position [257, 0]
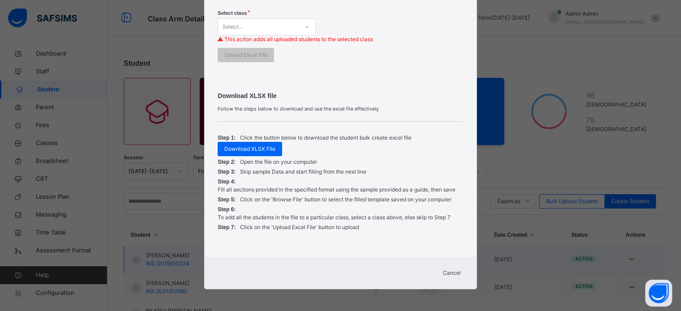
click at [452, 267] on div "Cancel" at bounding box center [452, 273] width 32 height 14
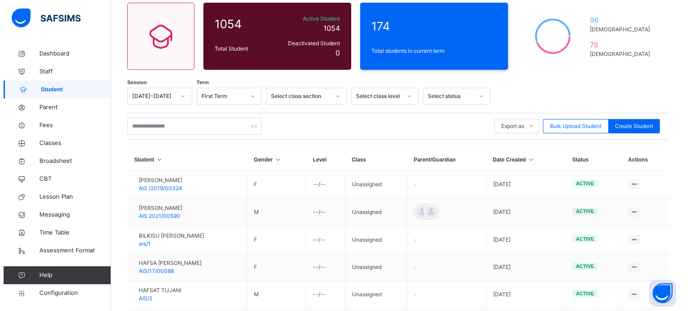
scroll to position [45, 0]
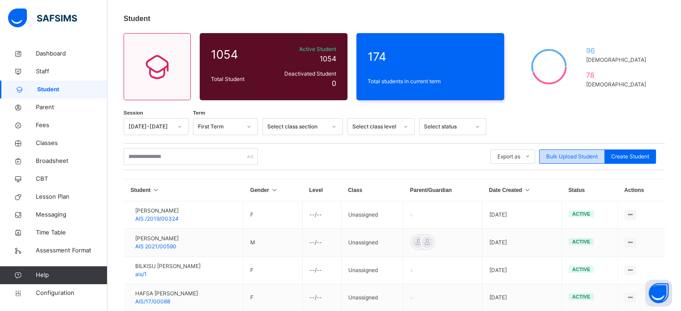
click at [566, 157] on span "Bulk Upload Student" at bounding box center [572, 157] width 52 height 8
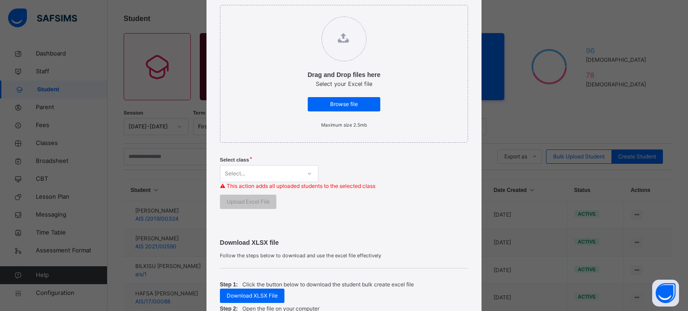
scroll to position [134, 0]
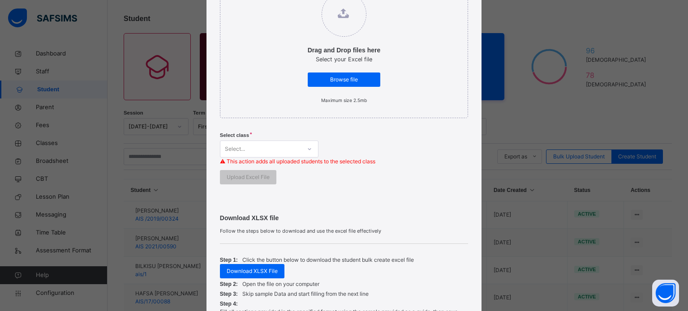
click at [268, 149] on div "Select..." at bounding box center [260, 149] width 81 height 14
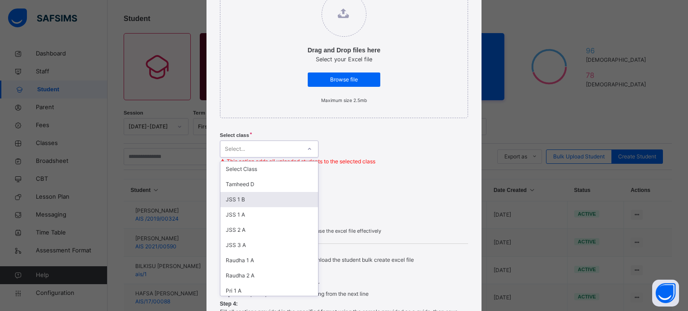
click at [399, 181] on div "Drag and Drop files here Select your Excel file Browse file Maximum size 2.5mb …" at bounding box center [344, 82] width 248 height 227
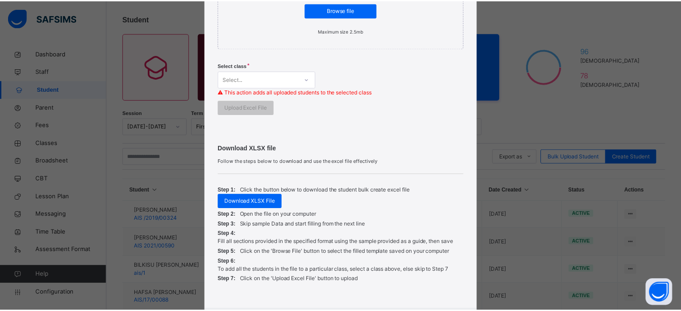
scroll to position [257, 0]
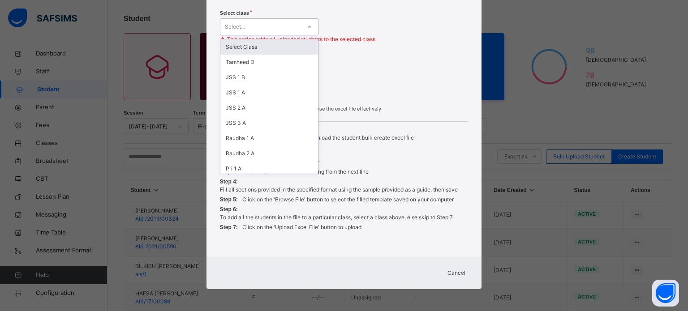
click at [287, 22] on div "Select..." at bounding box center [260, 27] width 81 height 14
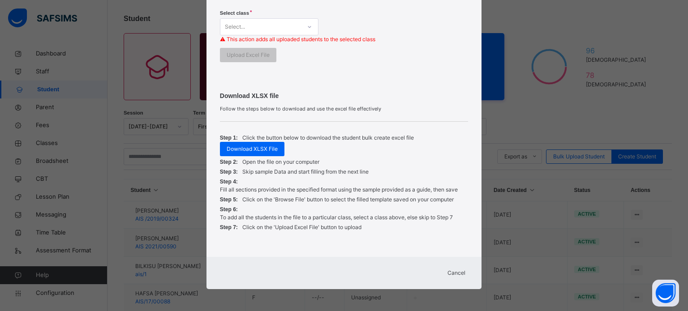
click at [387, 93] on span "Download XLSX file" at bounding box center [344, 95] width 248 height 9
click at [460, 272] on span "Cancel" at bounding box center [456, 273] width 18 height 8
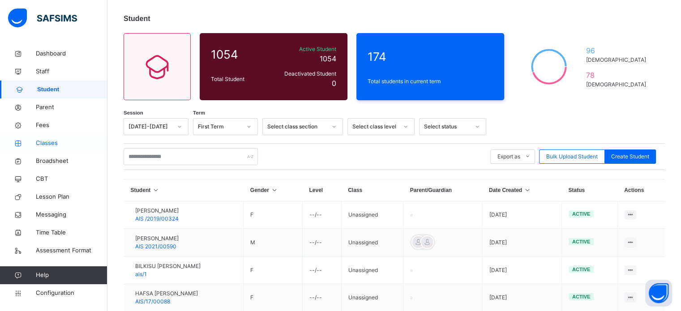
click at [47, 139] on span "Classes" at bounding box center [72, 143] width 72 height 9
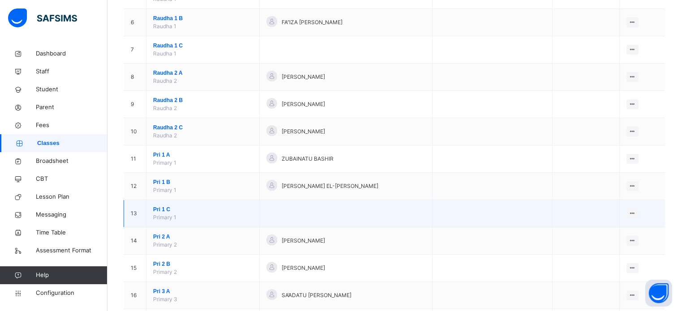
scroll to position [269, 0]
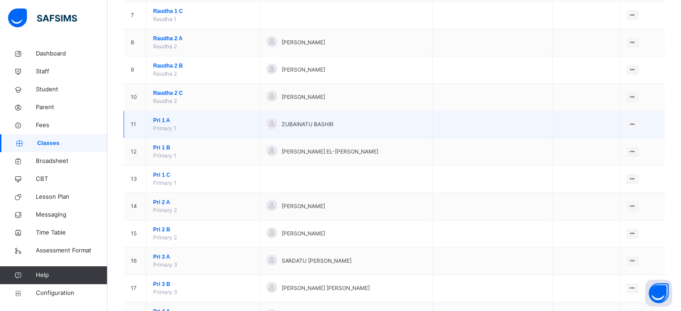
click at [159, 119] on span "Pri 1 A" at bounding box center [202, 120] width 99 height 8
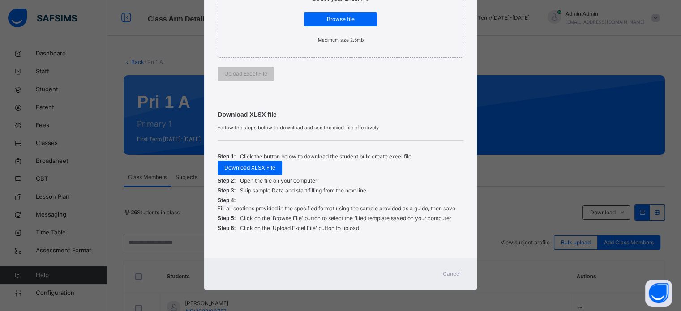
scroll to position [196, 0]
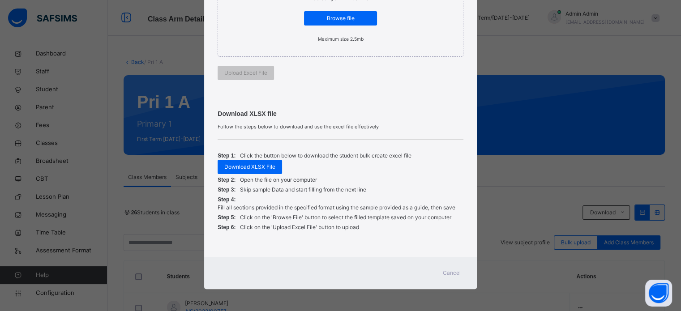
click at [447, 274] on span "Cancel" at bounding box center [452, 273] width 18 height 8
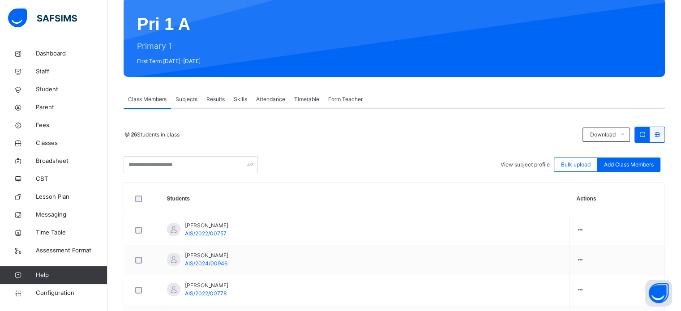
scroll to position [0, 0]
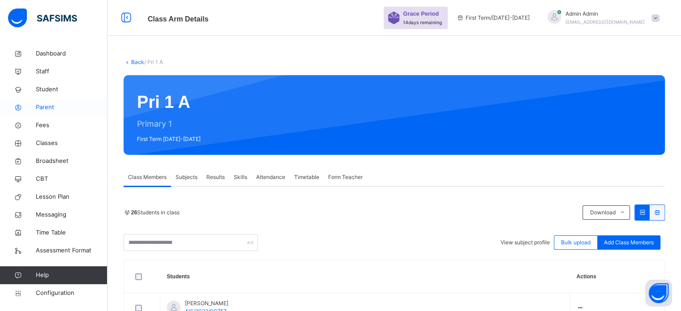
click at [39, 111] on span "Parent" at bounding box center [72, 107] width 72 height 9
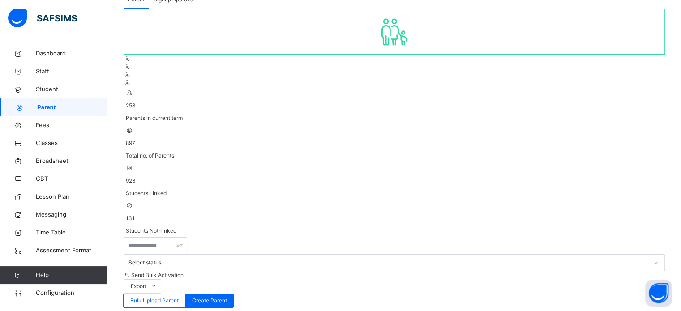
scroll to position [90, 0]
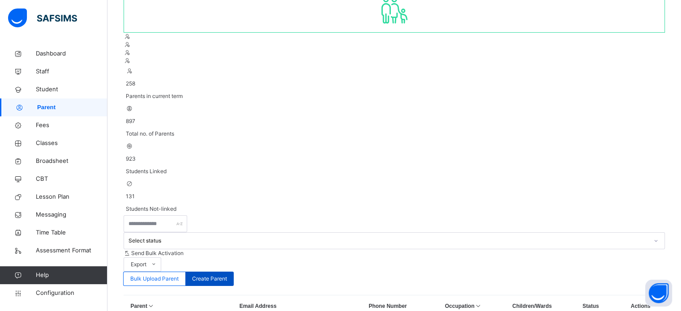
click at [227, 275] on span "Create Parent" at bounding box center [209, 279] width 35 height 8
select select "**"
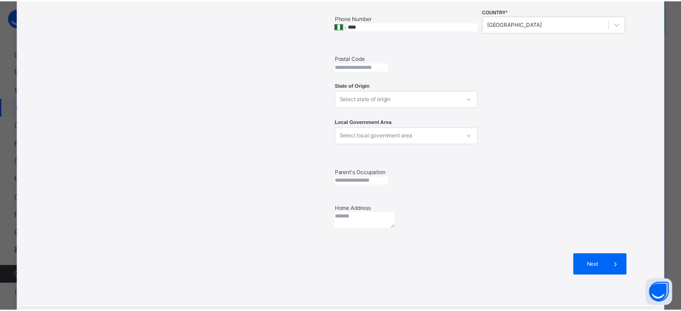
scroll to position [0, 0]
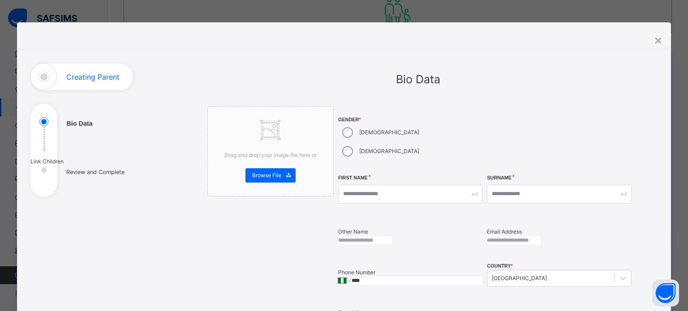
click at [662, 43] on div "**********" at bounding box center [344, 313] width 654 height 583
click at [658, 39] on div "×" at bounding box center [657, 40] width 7 height 19
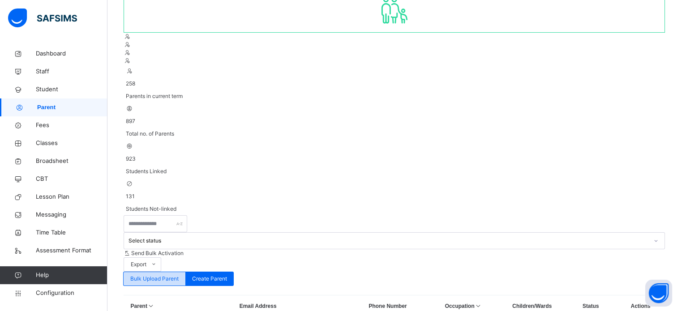
click at [179, 275] on span "Bulk Upload Parent" at bounding box center [154, 279] width 48 height 8
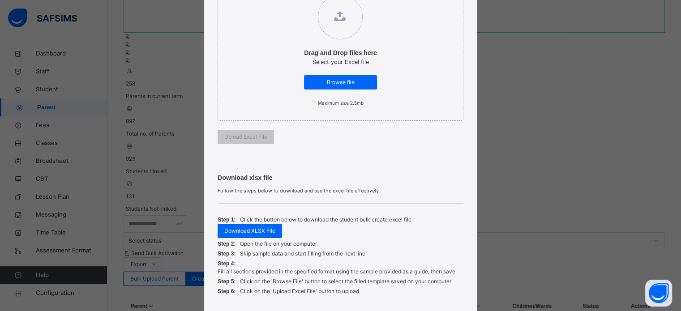
scroll to position [134, 0]
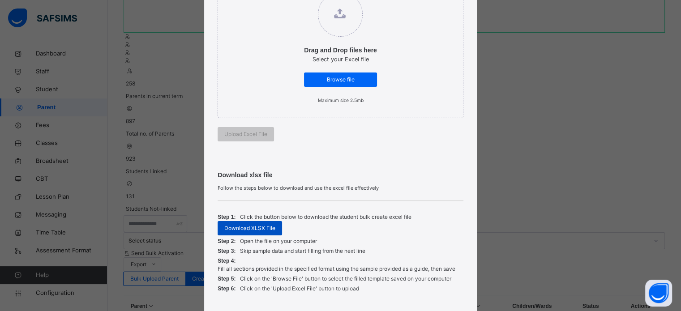
click at [253, 231] on span "Download XLSX File" at bounding box center [249, 228] width 51 height 8
click at [257, 227] on span "Download XLSX File" at bounding box center [249, 228] width 51 height 8
click at [255, 228] on span "Download XLSX File" at bounding box center [249, 228] width 51 height 8
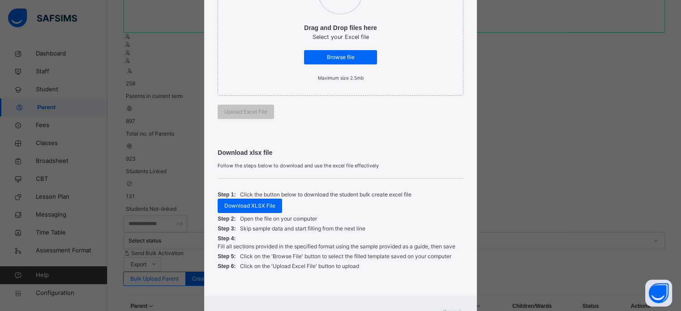
scroll to position [196, 0]
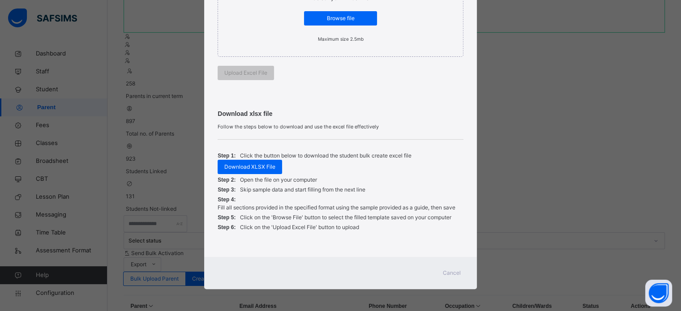
click at [443, 268] on div "Cancel" at bounding box center [452, 273] width 32 height 14
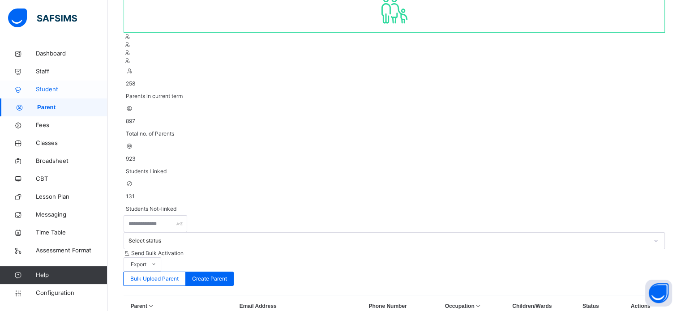
click at [46, 90] on span "Student" at bounding box center [72, 89] width 72 height 9
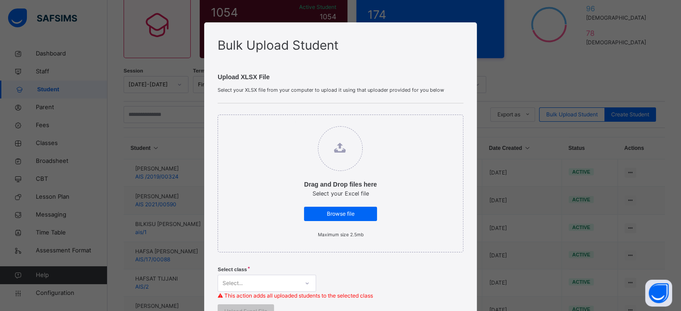
scroll to position [257, 0]
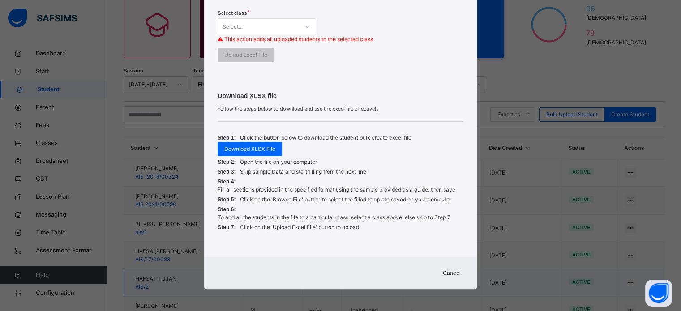
click at [456, 274] on span "Cancel" at bounding box center [452, 273] width 18 height 8
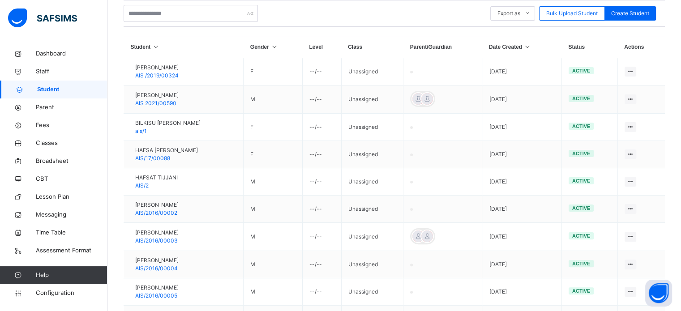
scroll to position [0, 0]
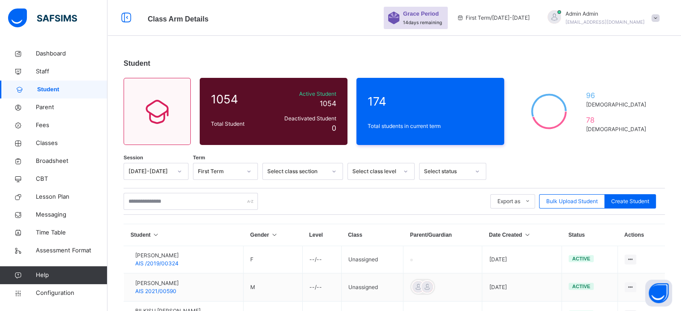
click at [394, 171] on div "Select class level" at bounding box center [372, 172] width 49 height 14
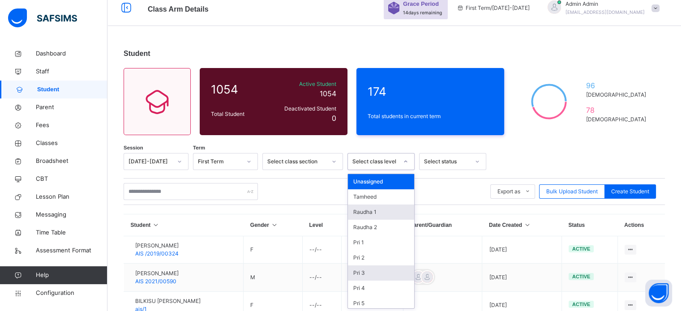
scroll to position [11, 0]
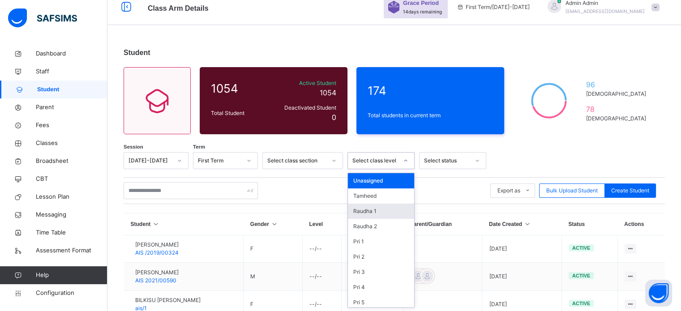
click at [376, 212] on div "Raudha 1" at bounding box center [381, 211] width 66 height 15
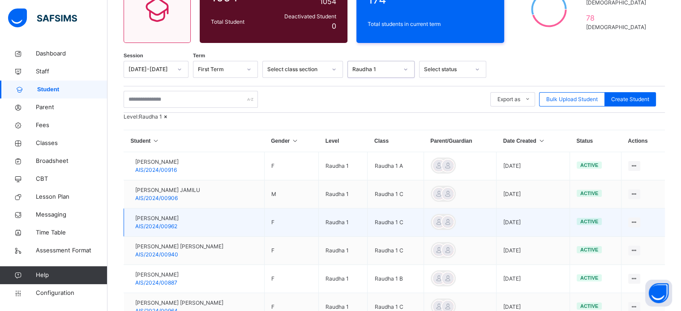
scroll to position [145, 0]
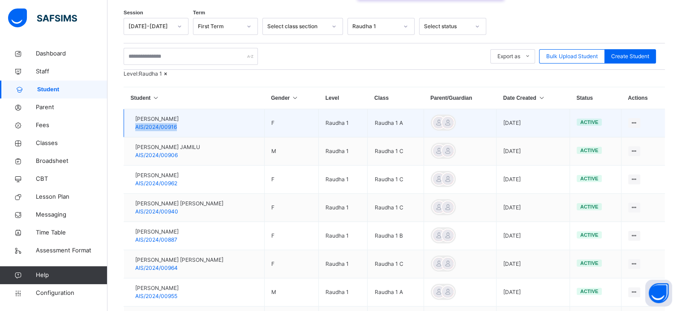
drag, startPoint x: 191, startPoint y: 148, endPoint x: 146, endPoint y: 148, distance: 45.2
click at [146, 131] on div "[PERSON_NAME] AIS/2024/00916" at bounding box center [156, 123] width 43 height 16
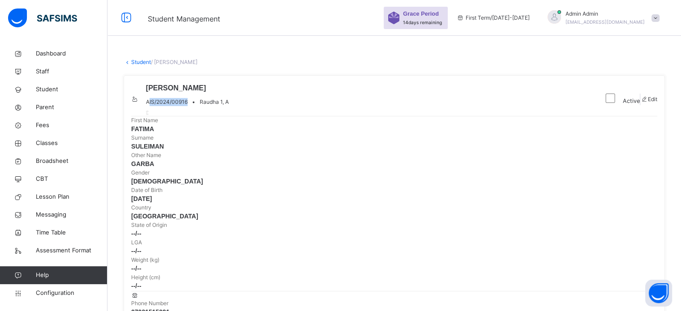
drag, startPoint x: 180, startPoint y: 109, endPoint x: 220, endPoint y: 109, distance: 40.8
click at [188, 106] on span "AIS/2024/00916" at bounding box center [167, 102] width 42 height 8
click at [181, 106] on span "AIS/2024/00916" at bounding box center [167, 102] width 42 height 8
click at [177, 109] on div "[PERSON_NAME] AIS/2024/00916 • Raudha 1, A" at bounding box center [364, 99] width 467 height 33
drag, startPoint x: 179, startPoint y: 109, endPoint x: 224, endPoint y: 109, distance: 44.3
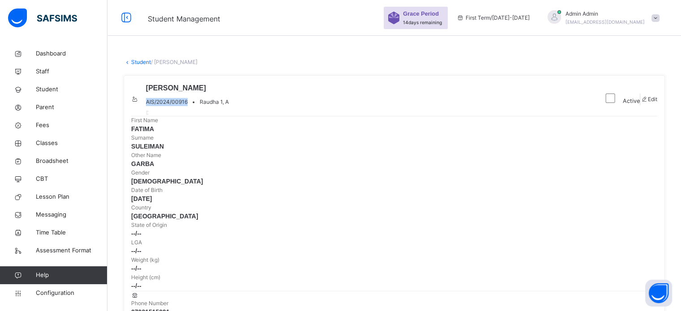
click at [224, 106] on div "AIS/2024/00916 • Raudha 1, A" at bounding box center [187, 102] width 83 height 8
copy span "AIS/2024/00916"
click at [50, 107] on span "Parent" at bounding box center [72, 107] width 72 height 9
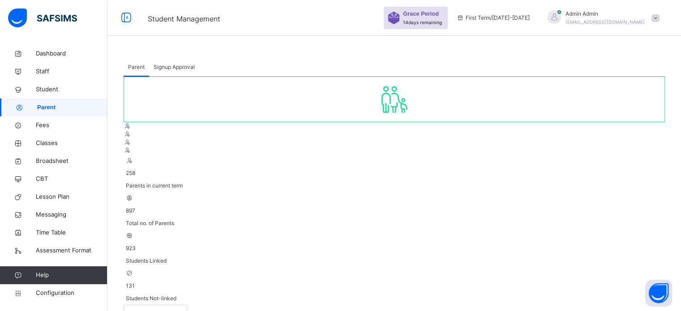
click at [179, 66] on span "Signup Approval" at bounding box center [174, 67] width 41 height 8
drag, startPoint x: 440, startPoint y: 116, endPoint x: 542, endPoint y: 118, distance: 102.2
copy b "[DOMAIN_NAME] /sign-up-parent"
drag, startPoint x: 48, startPoint y: 89, endPoint x: 97, endPoint y: 100, distance: 49.6
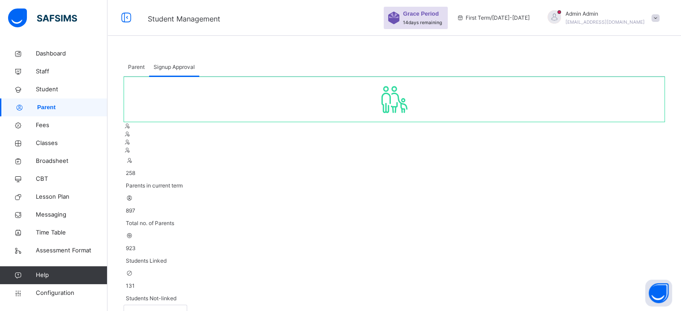
click at [48, 88] on span "Student" at bounding box center [72, 89] width 72 height 9
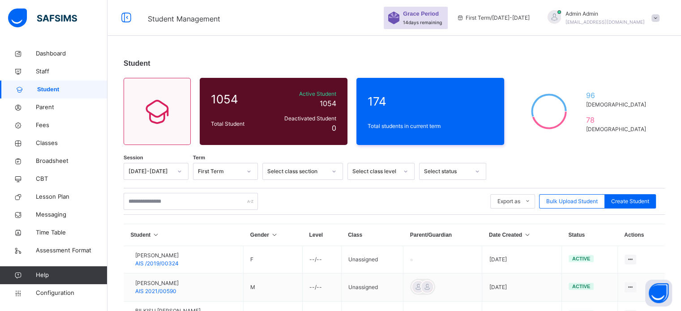
click at [403, 172] on div at bounding box center [405, 171] width 17 height 16
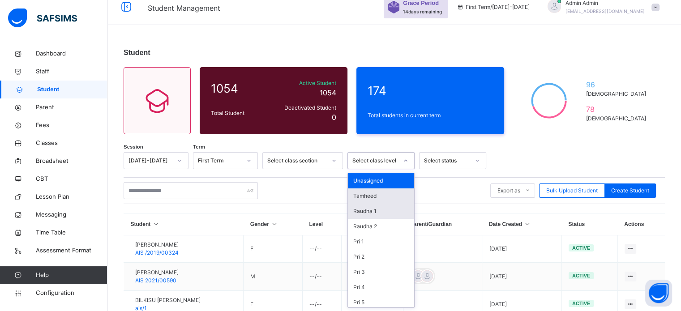
scroll to position [11, 0]
click at [371, 197] on div "Tamheed" at bounding box center [381, 196] width 66 height 15
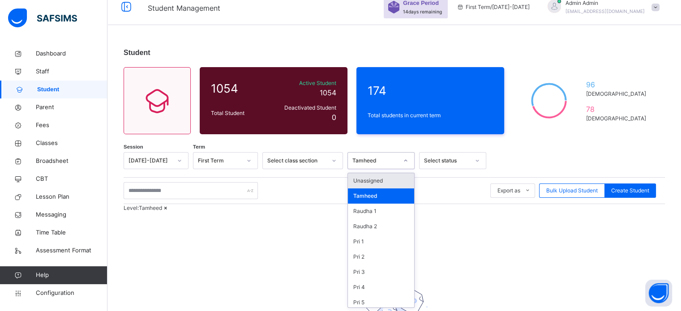
click at [384, 163] on div "Tamheed" at bounding box center [376, 161] width 46 height 8
click at [374, 210] on div "Raudha 1" at bounding box center [381, 211] width 66 height 15
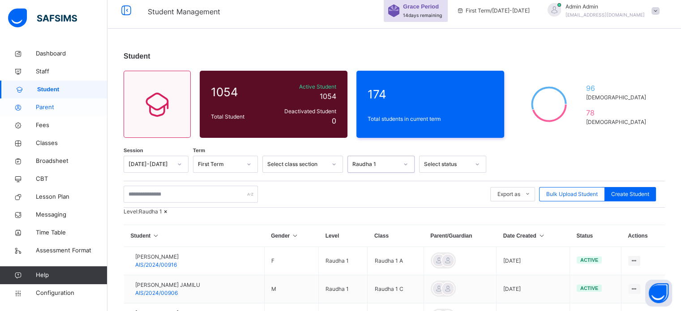
scroll to position [0, 0]
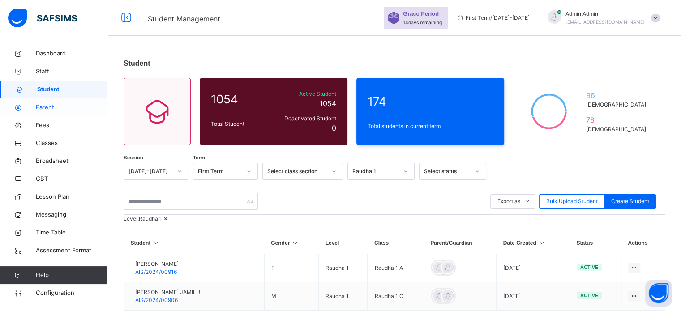
click at [48, 110] on span "Parent" at bounding box center [72, 107] width 72 height 9
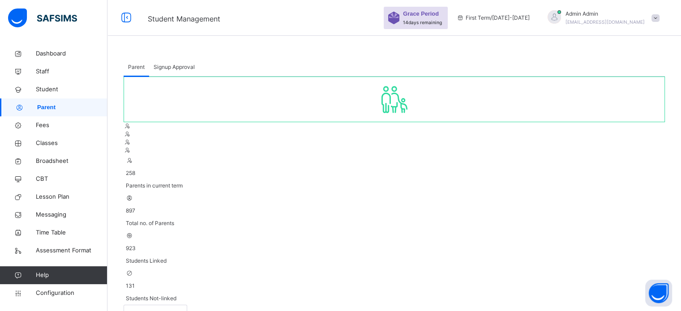
click at [165, 68] on span "Signup Approval" at bounding box center [174, 67] width 41 height 8
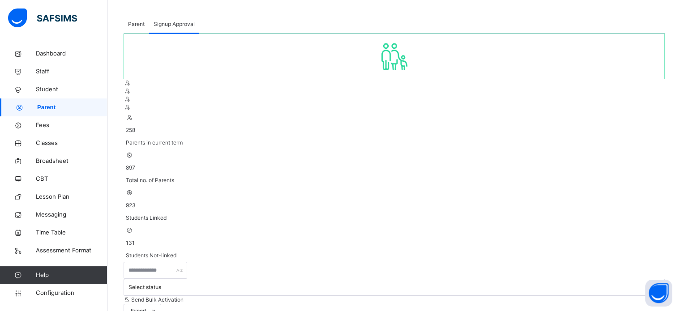
scroll to position [47, 0]
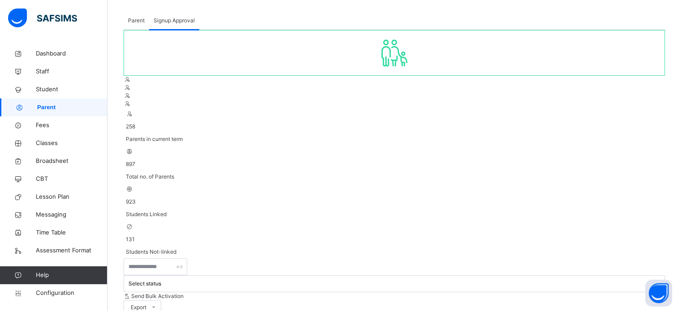
click at [52, 137] on link "Classes" at bounding box center [54, 143] width 108 height 18
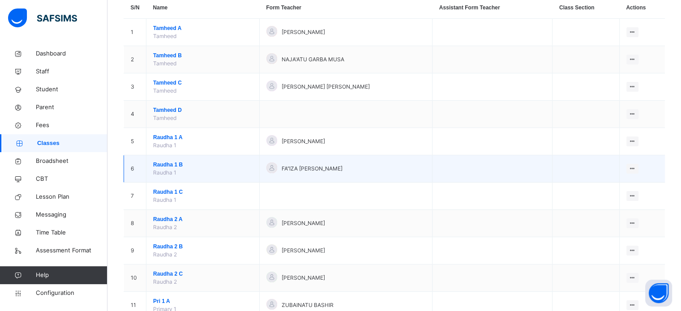
scroll to position [90, 0]
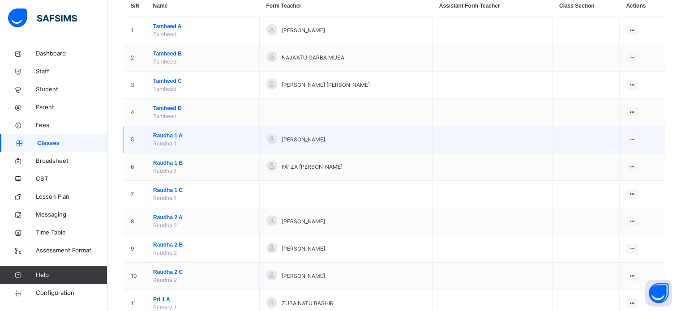
click at [166, 136] on span "Raudha 1 A" at bounding box center [202, 136] width 99 height 8
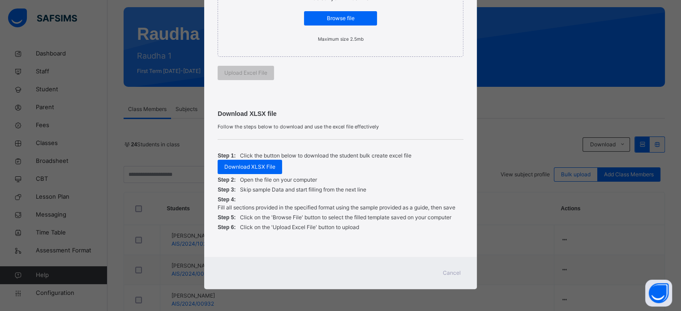
scroll to position [90, 0]
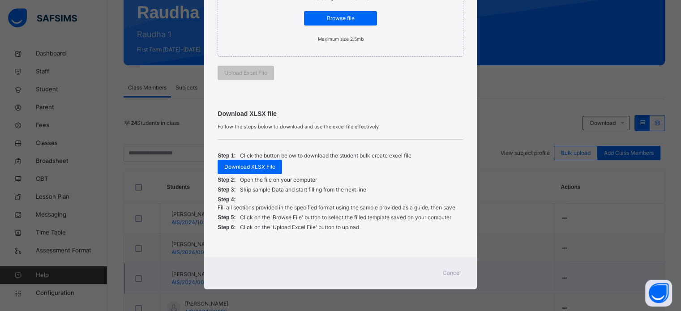
click at [446, 272] on span "Cancel" at bounding box center [452, 273] width 18 height 8
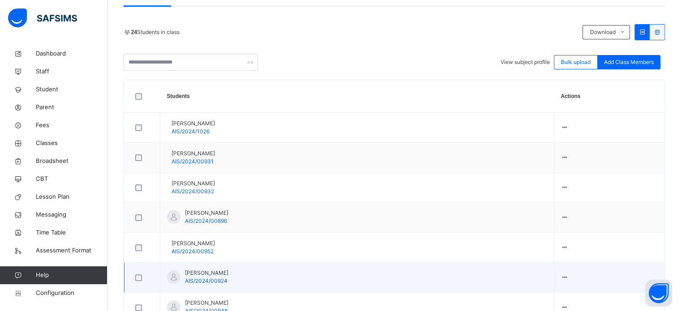
scroll to position [224, 0]
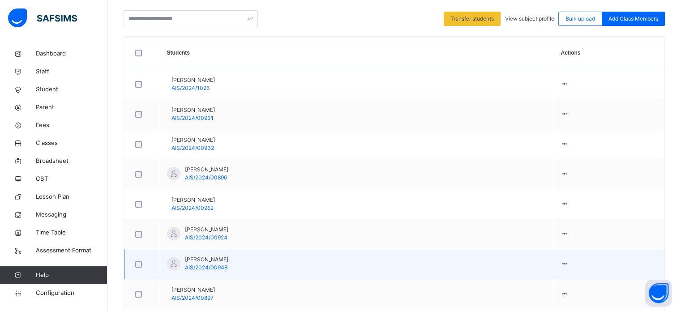
click at [139, 268] on div at bounding box center [142, 264] width 22 height 19
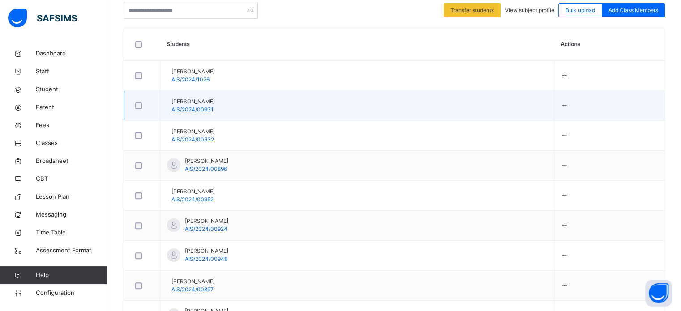
scroll to position [179, 0]
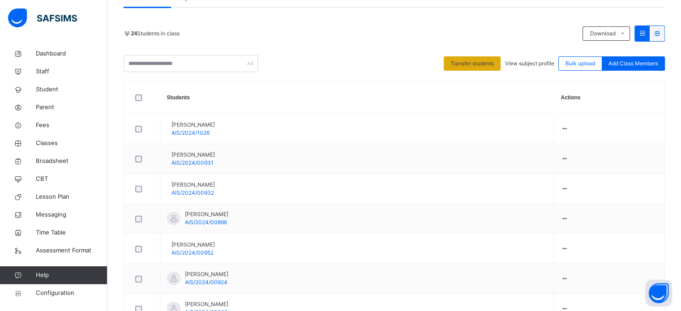
click at [469, 64] on span "Transfer students" at bounding box center [472, 64] width 43 height 8
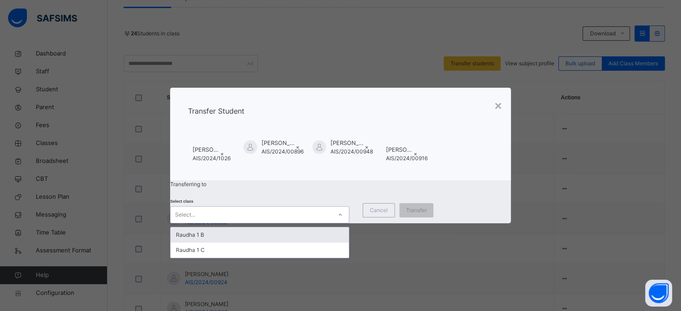
click at [273, 222] on div "Select..." at bounding box center [251, 215] width 161 height 14
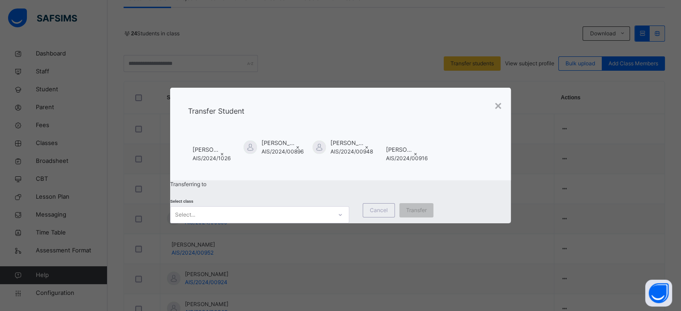
click at [312, 198] on div "Transferring to Select class Select... Cancel Transfer" at bounding box center [340, 202] width 341 height 43
click at [224, 151] on span "×" at bounding box center [222, 154] width 4 height 7
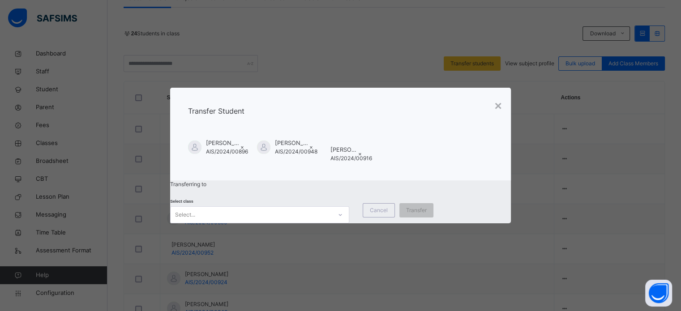
click at [244, 144] on span "×" at bounding box center [243, 147] width 4 height 7
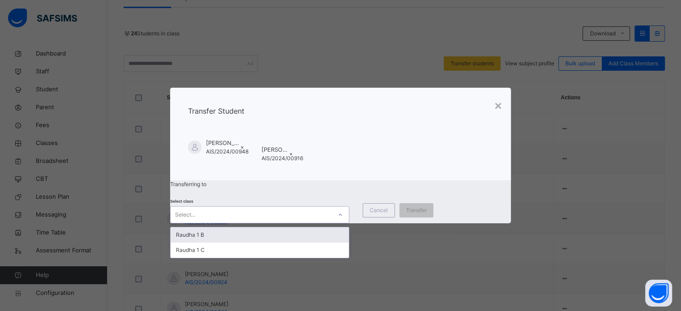
click at [294, 208] on div "Select..." at bounding box center [251, 215] width 161 height 14
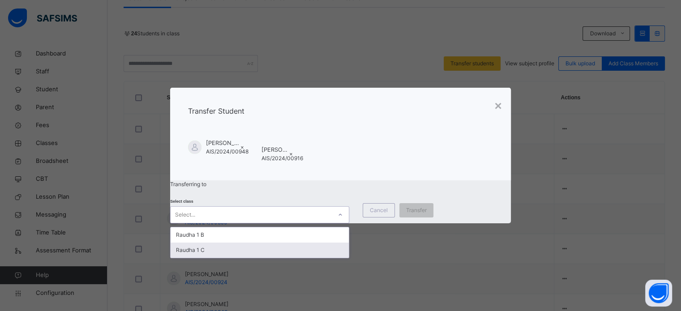
click at [224, 249] on div "Raudha 1 C" at bounding box center [260, 250] width 178 height 15
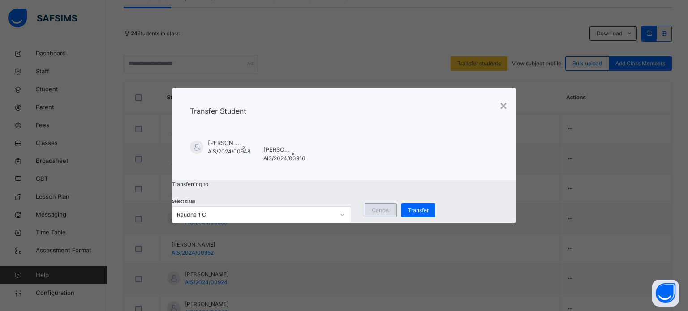
click at [390, 213] on span "Cancel" at bounding box center [381, 210] width 18 height 8
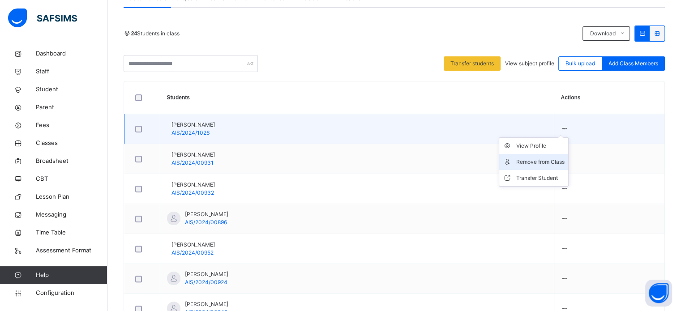
click at [555, 165] on div "Remove from Class" at bounding box center [540, 162] width 48 height 9
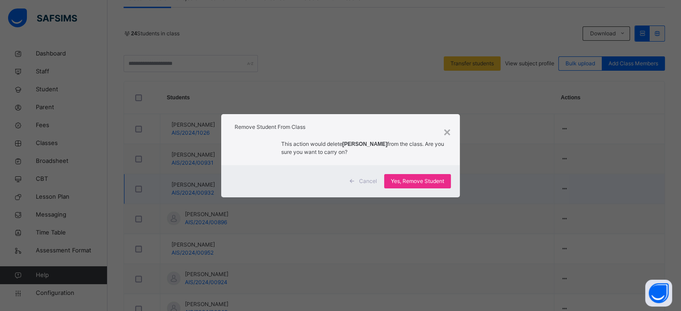
click at [370, 178] on span "Cancel" at bounding box center [368, 181] width 18 height 8
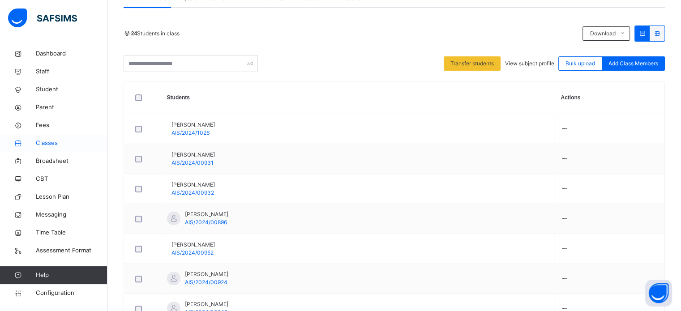
click at [51, 141] on span "Classes" at bounding box center [72, 143] width 72 height 9
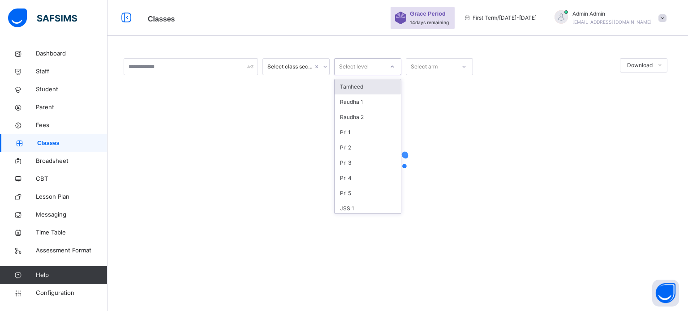
click at [376, 67] on div "Select level" at bounding box center [359, 67] width 49 height 14
click at [346, 85] on div "Tamheed" at bounding box center [368, 86] width 66 height 15
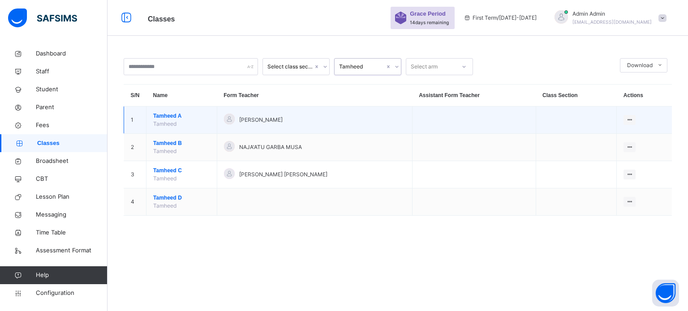
click at [159, 115] on span "Tamheed A" at bounding box center [181, 116] width 57 height 8
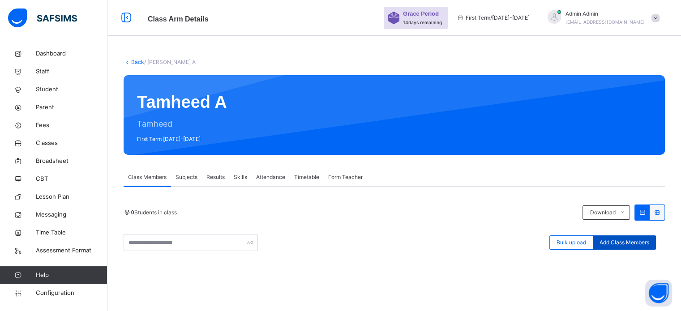
click at [620, 242] on span "Add Class Members" at bounding box center [625, 243] width 50 height 8
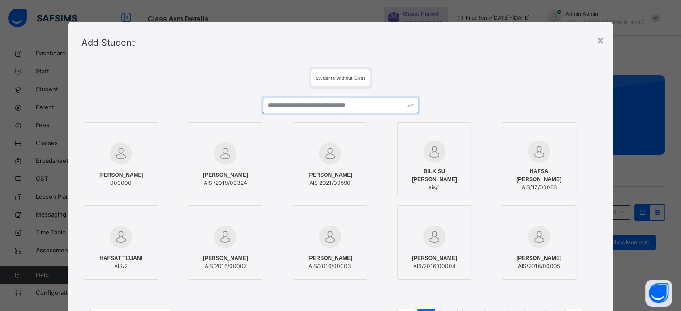
click at [337, 107] on input "text" at bounding box center [340, 106] width 155 height 16
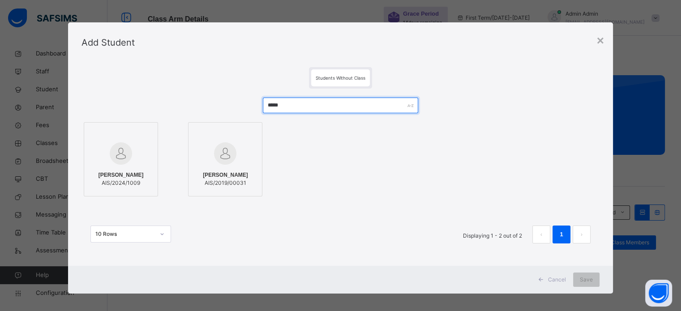
type input "*****"
click at [121, 156] on img at bounding box center [121, 153] width 22 height 22
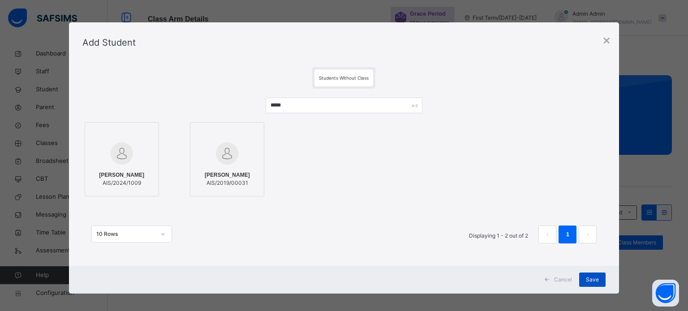
click at [589, 282] on span "Save" at bounding box center [592, 280] width 13 height 8
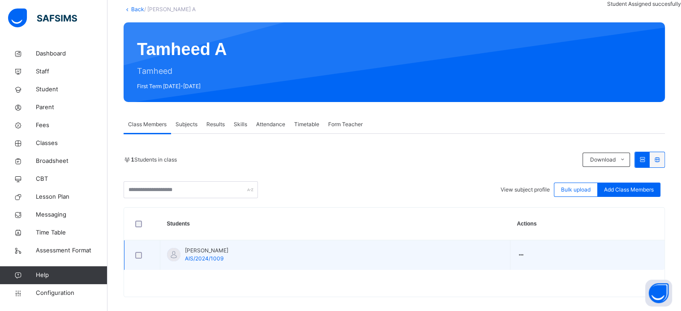
scroll to position [61, 0]
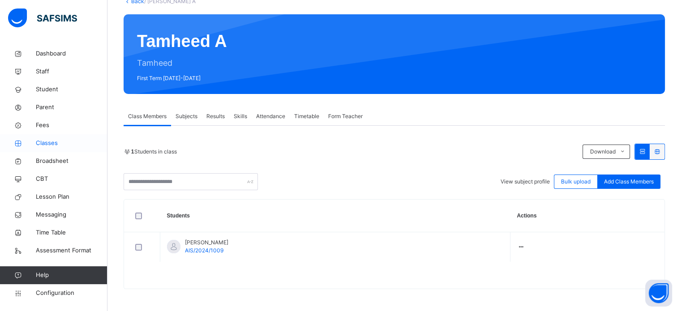
click at [53, 141] on span "Classes" at bounding box center [72, 143] width 72 height 9
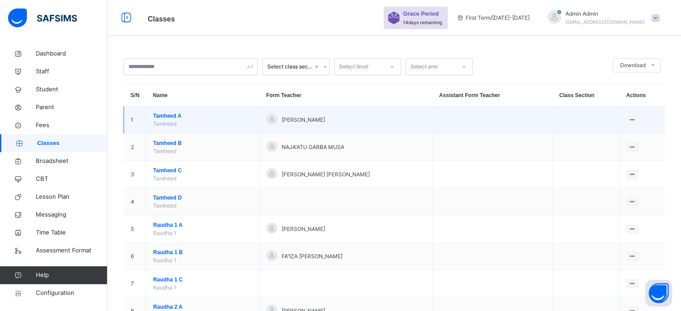
click at [168, 113] on span "Tamheed A" at bounding box center [202, 116] width 99 height 8
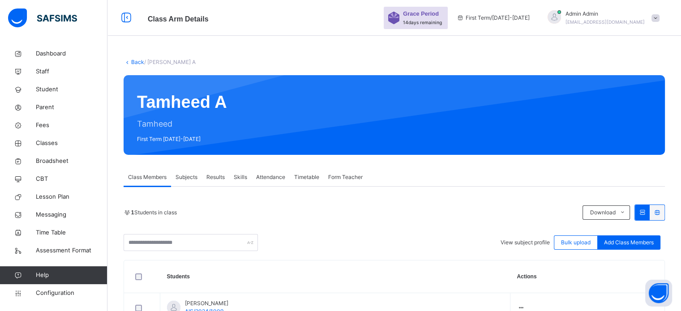
click at [132, 63] on link "Back" at bounding box center [137, 62] width 13 height 7
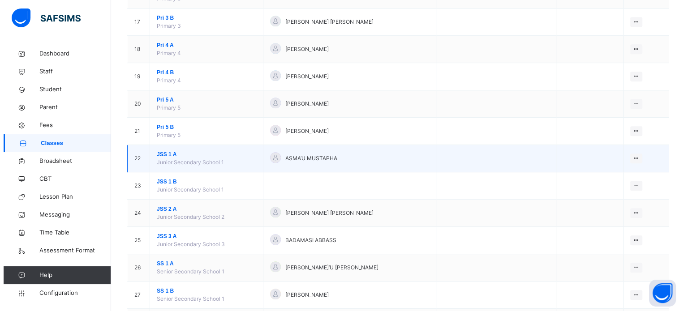
scroll to position [538, 0]
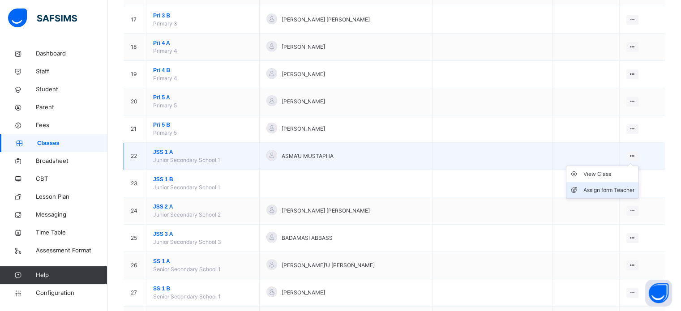
click at [607, 186] on div "Assign form Teacher" at bounding box center [609, 190] width 51 height 9
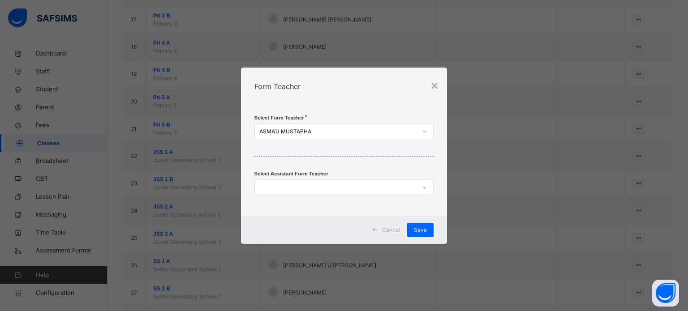
click at [351, 130] on div "ASMA’U MUSTAPHA" at bounding box center [338, 132] width 158 height 8
type input "****"
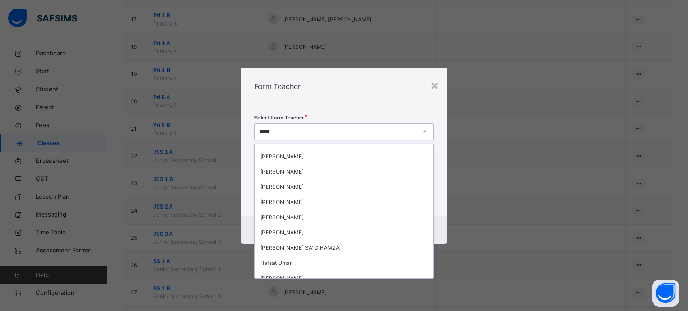
scroll to position [134, 0]
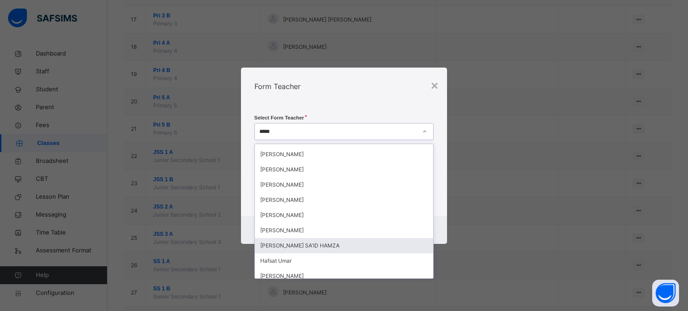
click at [327, 246] on div "[PERSON_NAME] SA'ID HAMZA" at bounding box center [344, 245] width 179 height 15
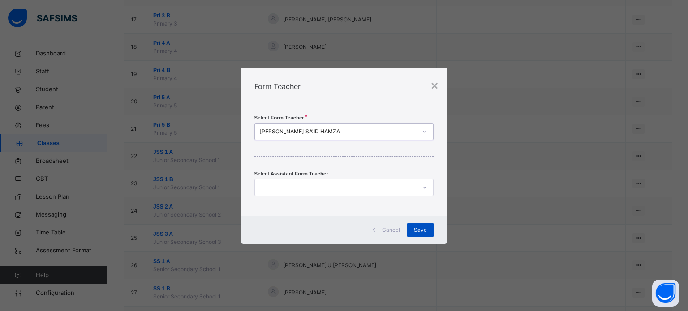
click at [423, 230] on span "Save" at bounding box center [420, 230] width 13 height 8
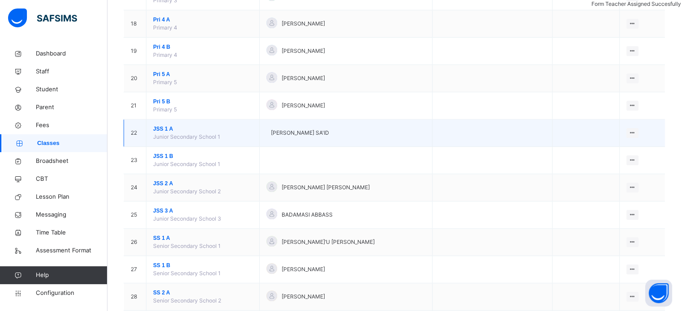
scroll to position [582, 0]
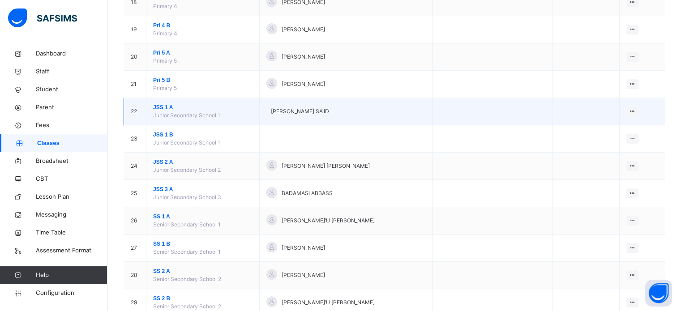
click at [161, 103] on span "JSS 1 A" at bounding box center [202, 107] width 99 height 8
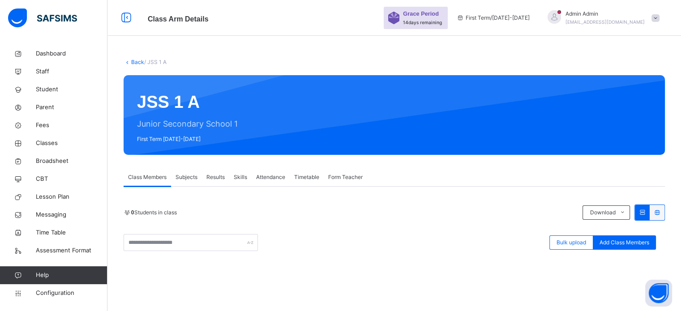
click at [136, 59] on link "Back" at bounding box center [137, 62] width 13 height 7
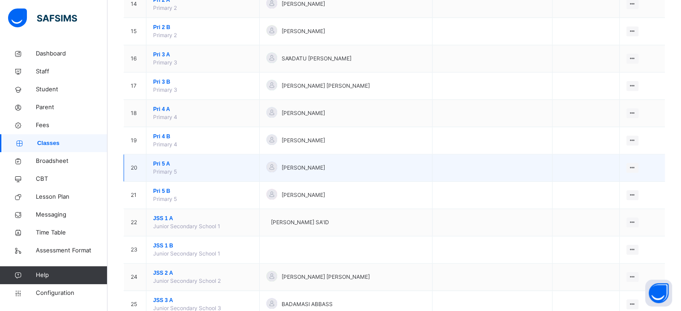
scroll to position [493, 0]
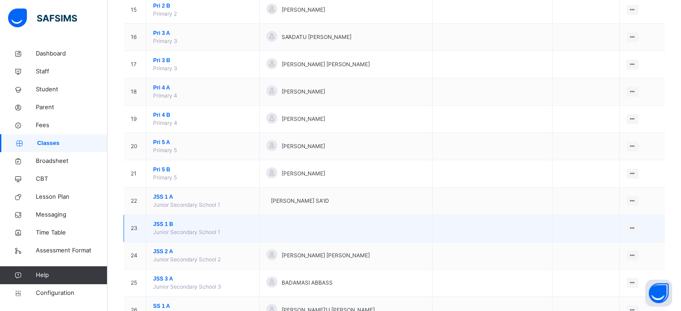
click at [156, 222] on span "JSS 1 B" at bounding box center [202, 224] width 99 height 8
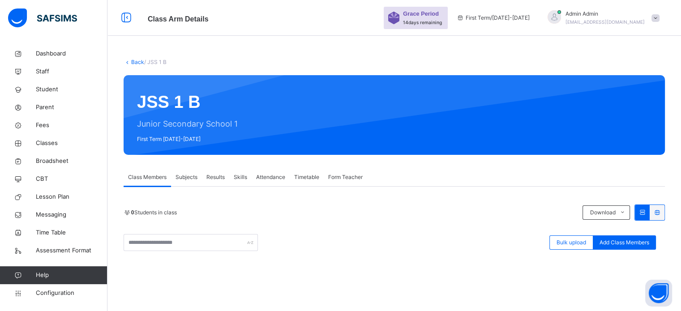
click at [348, 174] on span "Form Teacher" at bounding box center [345, 177] width 34 height 8
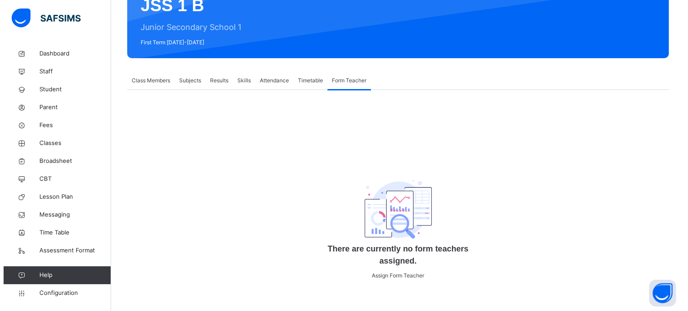
scroll to position [103, 0]
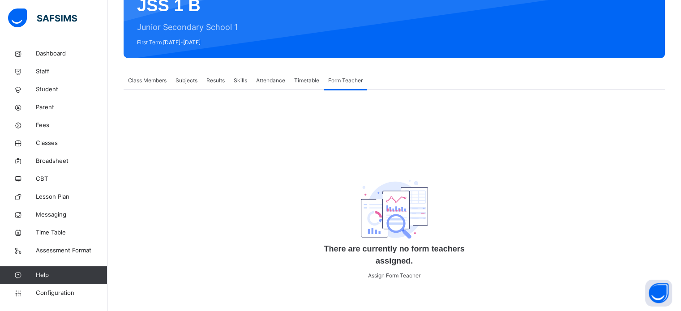
click at [409, 280] on div "There are currently no form teachers assigned. Assign Form Teacher" at bounding box center [394, 222] width 179 height 134
click at [409, 275] on span "Assign Form Teacher" at bounding box center [394, 275] width 52 height 7
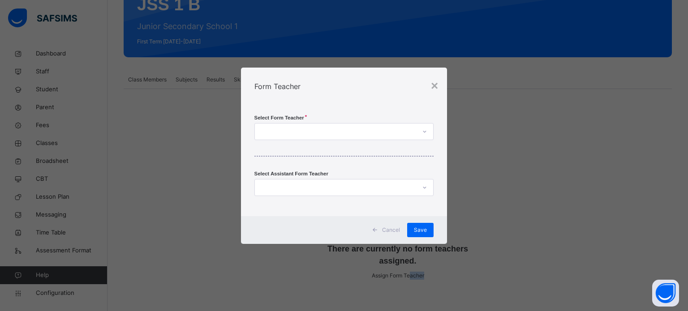
click at [316, 135] on div at bounding box center [336, 132] width 162 height 14
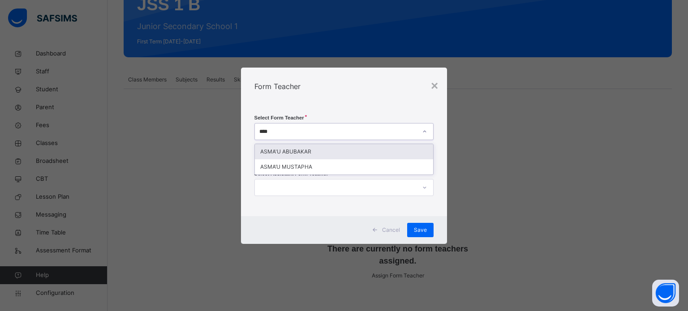
type input "***"
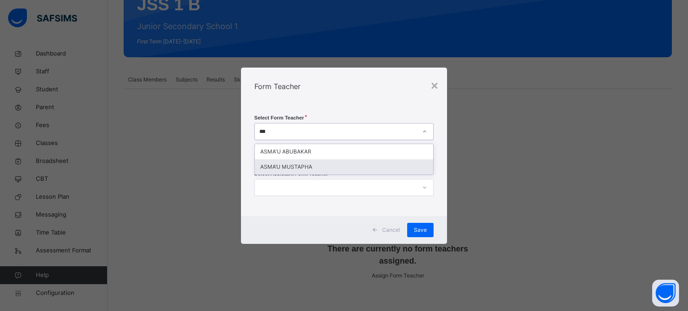
click at [299, 167] on div "ASMA’U MUSTAPHA" at bounding box center [344, 166] width 179 height 15
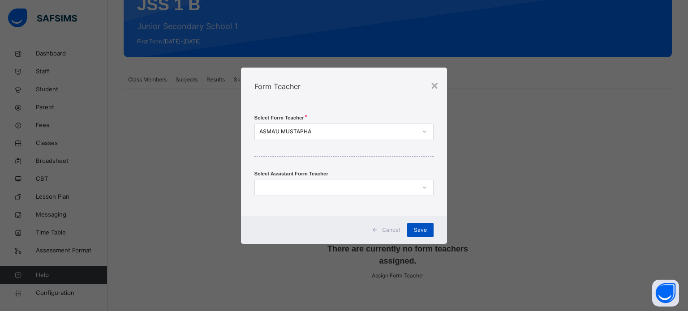
click at [430, 229] on div "Save" at bounding box center [420, 230] width 26 height 14
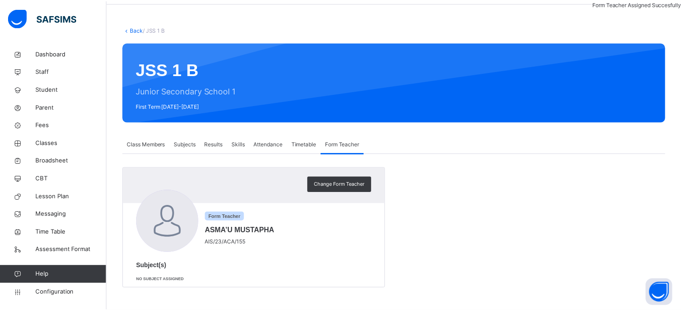
scroll to position [32, 0]
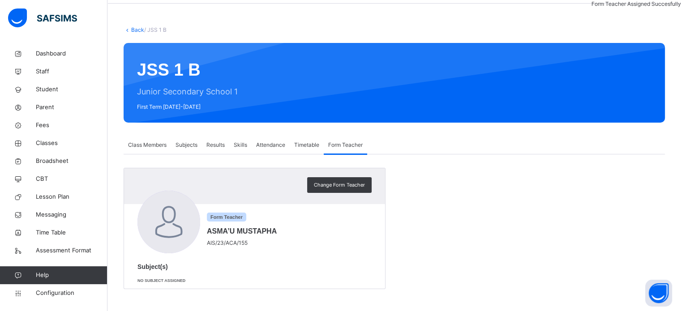
click at [194, 145] on span "Subjects" at bounding box center [187, 145] width 22 height 8
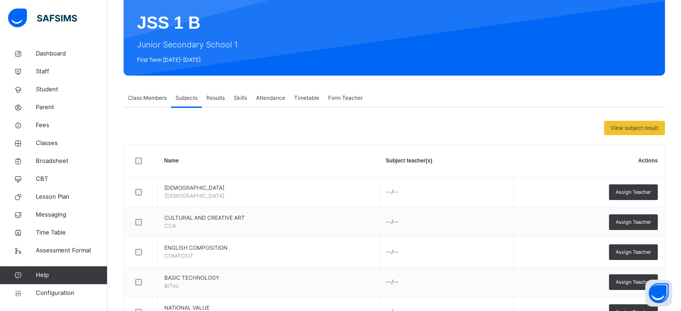
scroll to position [29, 0]
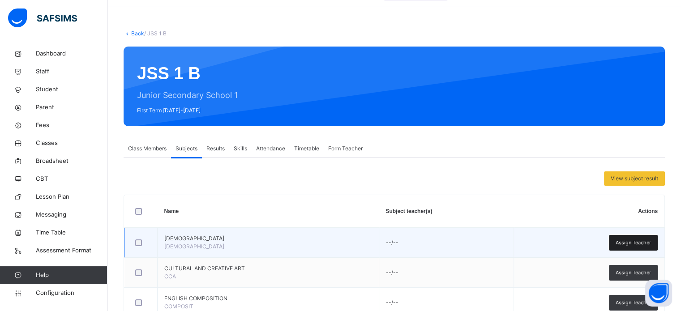
click at [638, 245] on span "Assign Teacher" at bounding box center [633, 243] width 35 height 8
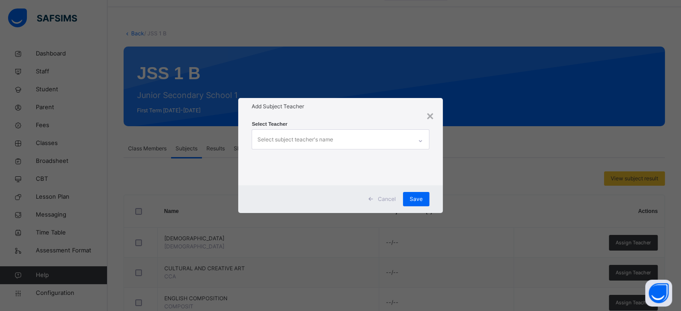
click at [391, 197] on span "Cancel" at bounding box center [387, 199] width 18 height 8
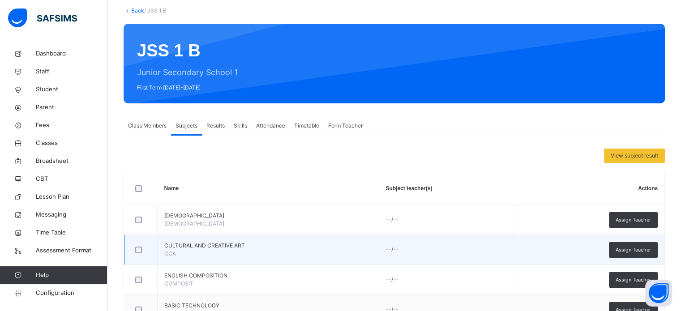
scroll to position [73, 0]
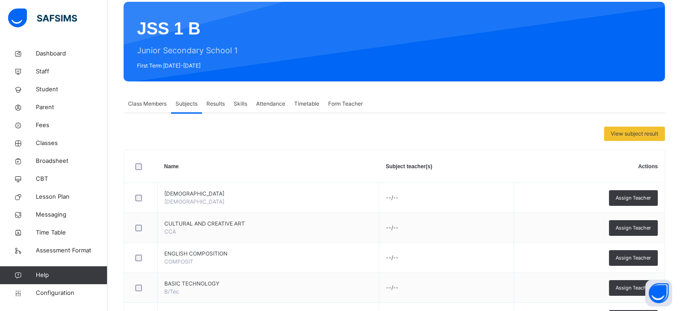
click at [642, 227] on span "Assign Teacher" at bounding box center [633, 228] width 35 height 8
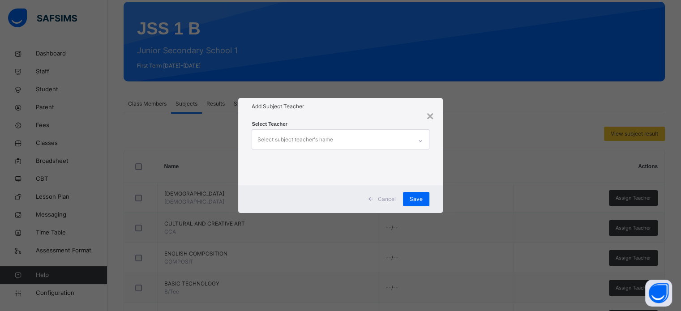
click at [348, 143] on div "Select subject teacher's name" at bounding box center [331, 139] width 159 height 19
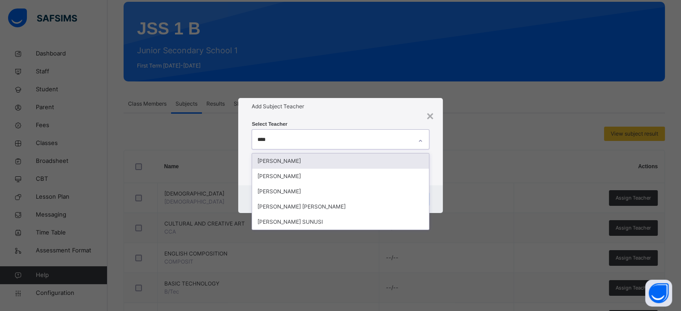
type input "*****"
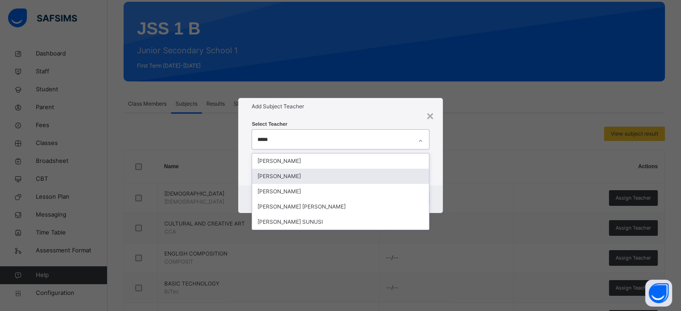
click at [317, 173] on div "[PERSON_NAME]" at bounding box center [340, 176] width 176 height 15
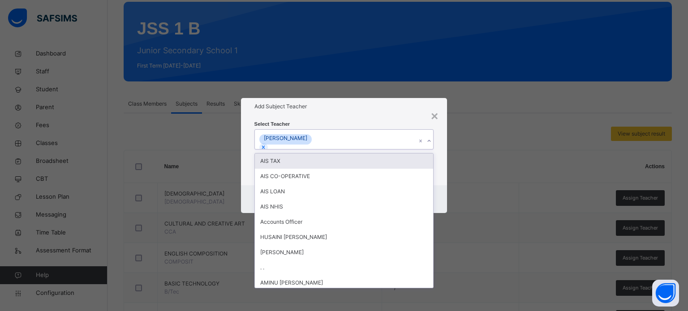
click at [336, 111] on div "Add Subject Teacher" at bounding box center [344, 106] width 206 height 17
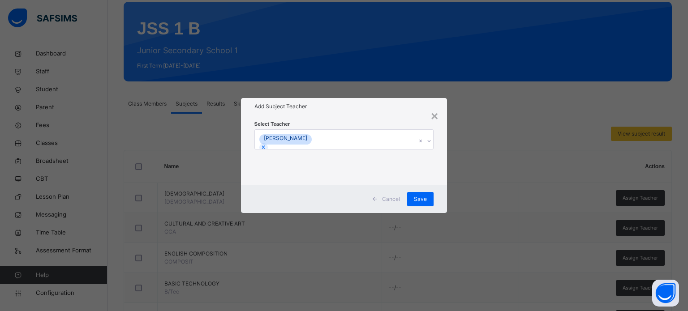
click at [409, 191] on div "Cancel Save" at bounding box center [344, 199] width 206 height 28
click at [423, 202] on span "Save" at bounding box center [420, 199] width 13 height 8
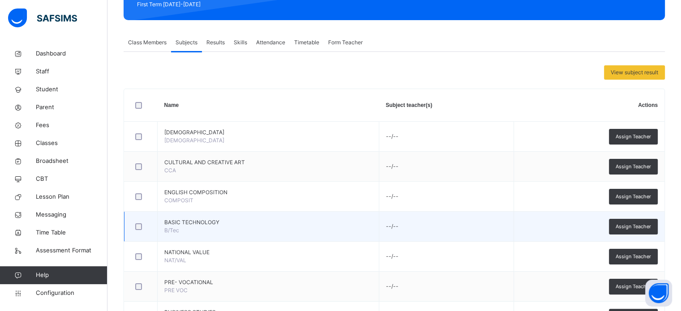
scroll to position [118, 0]
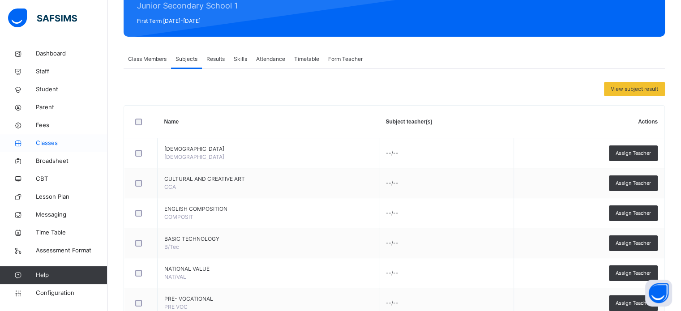
click at [40, 143] on span "Classes" at bounding box center [72, 143] width 72 height 9
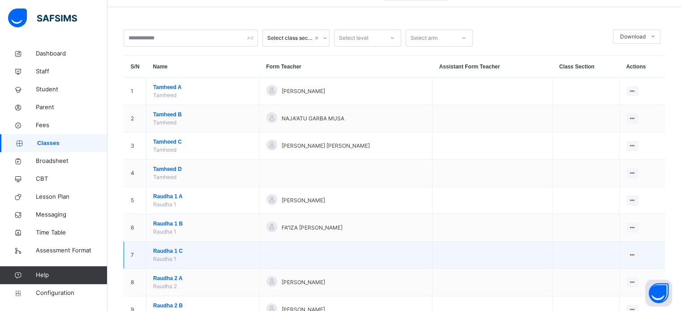
scroll to position [134, 0]
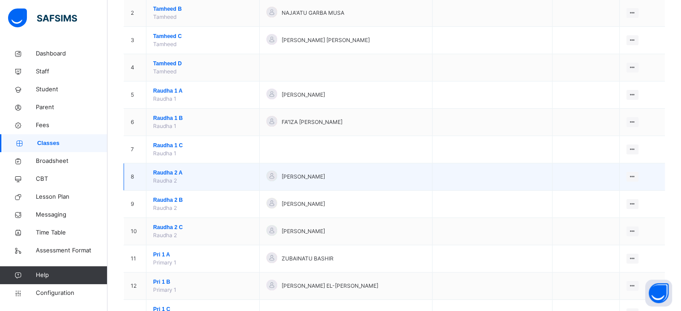
click at [163, 173] on span "Raudha 2 A" at bounding box center [202, 173] width 99 height 8
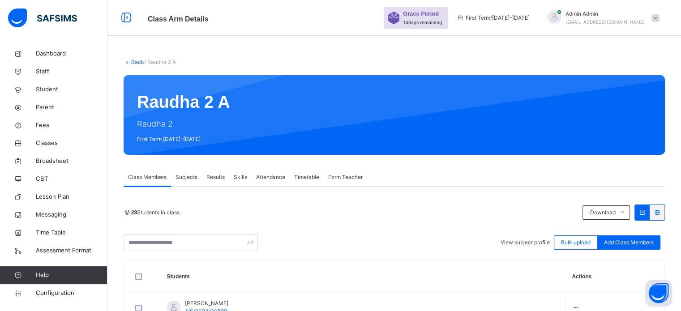
click at [187, 176] on span "Subjects" at bounding box center [187, 177] width 22 height 8
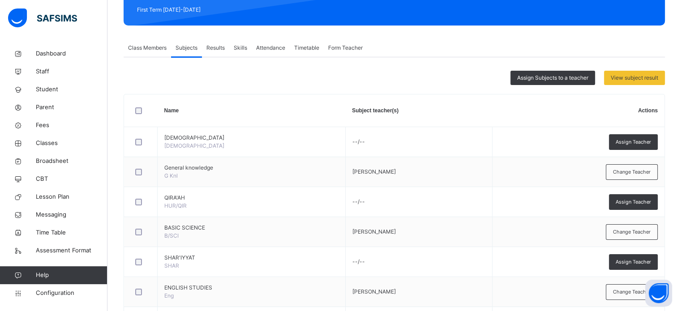
scroll to position [117, 0]
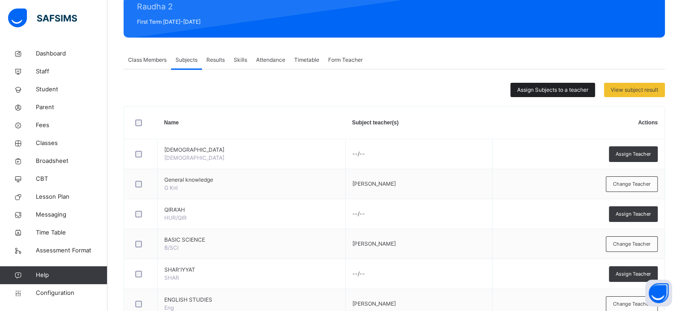
click at [559, 89] on span "Assign Subjects to a teacher" at bounding box center [552, 90] width 71 height 8
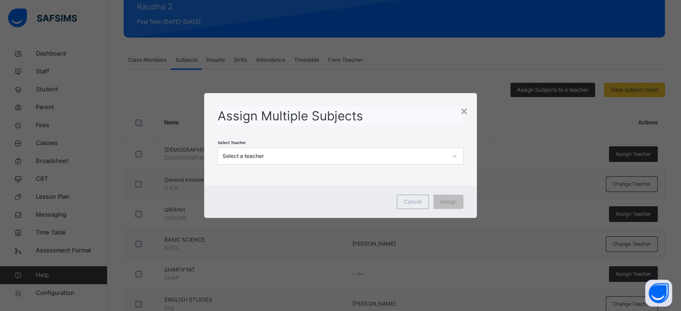
click at [362, 154] on div "Select a teacher" at bounding box center [335, 156] width 224 height 8
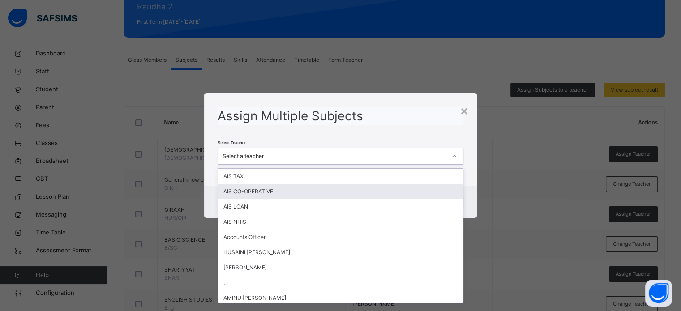
click at [414, 95] on div "Assign Multiple Subjects Select Teacher option AIS CO-OPERATIVE focused, 2 of 2…" at bounding box center [340, 135] width 272 height 85
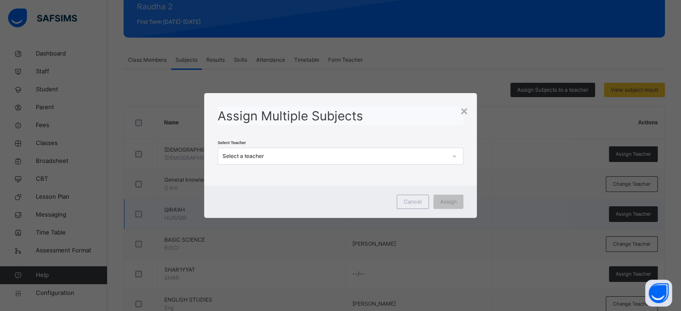
click at [413, 200] on span "Cancel" at bounding box center [413, 202] width 18 height 8
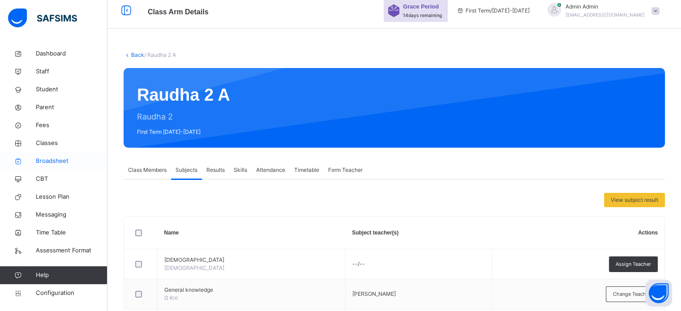
scroll to position [0, 0]
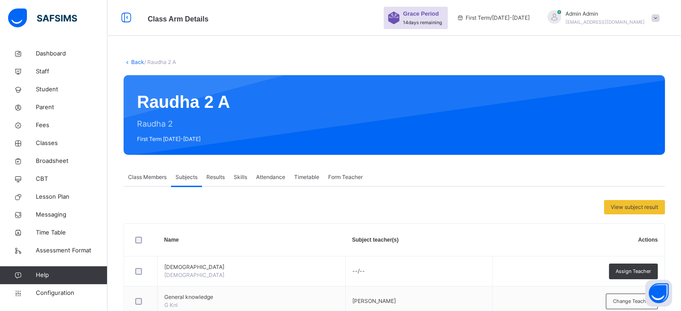
click at [142, 176] on span "Class Members" at bounding box center [147, 177] width 39 height 8
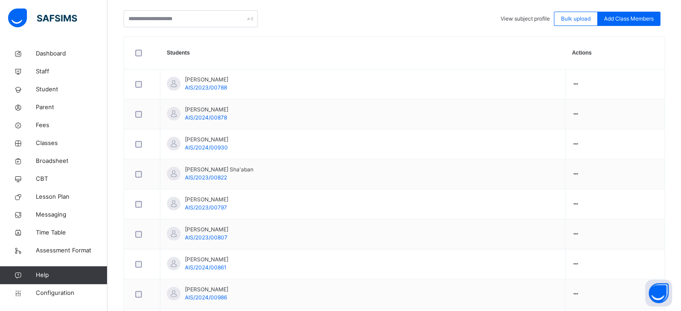
scroll to position [45, 0]
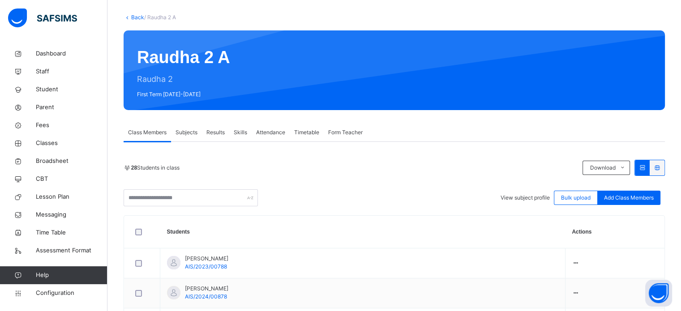
click at [187, 131] on span "Subjects" at bounding box center [187, 133] width 22 height 8
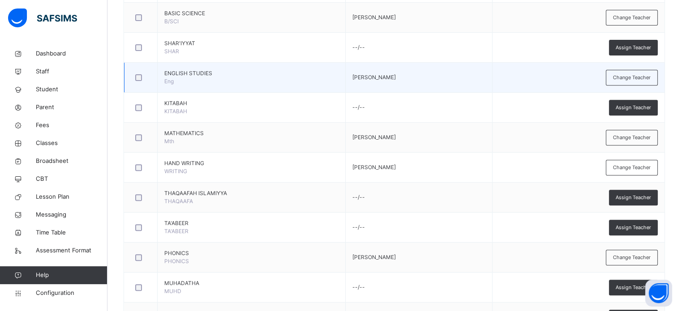
scroll to position [386, 0]
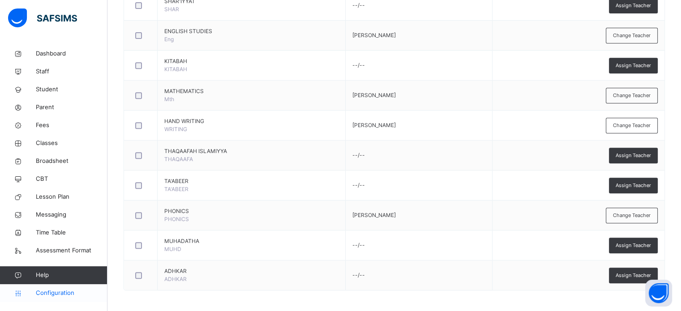
click at [59, 294] on span "Configuration" at bounding box center [71, 293] width 71 height 9
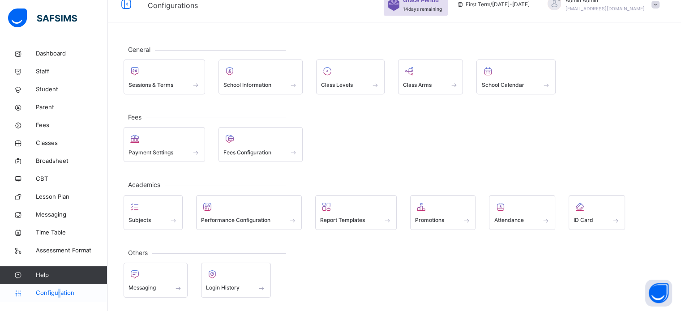
scroll to position [12, 0]
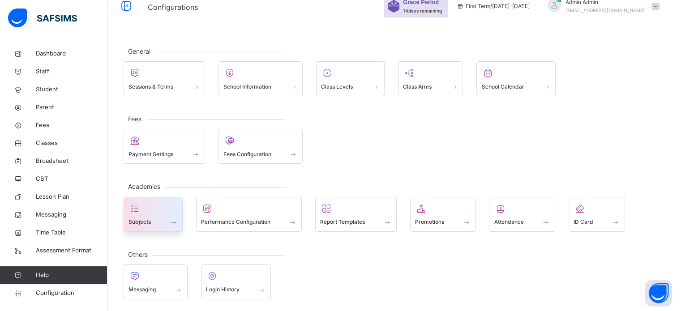
click at [145, 215] on span at bounding box center [153, 216] width 49 height 2
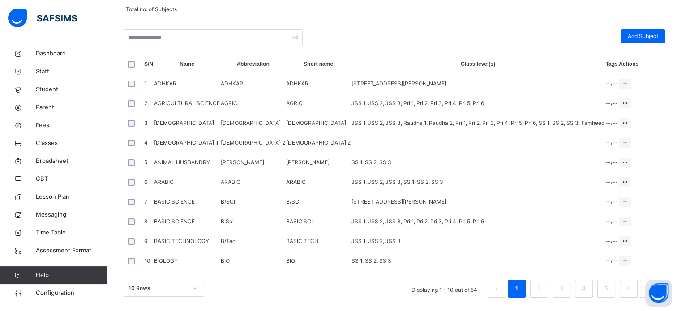
scroll to position [228, 0]
